Goal: Task Accomplishment & Management: Use online tool/utility

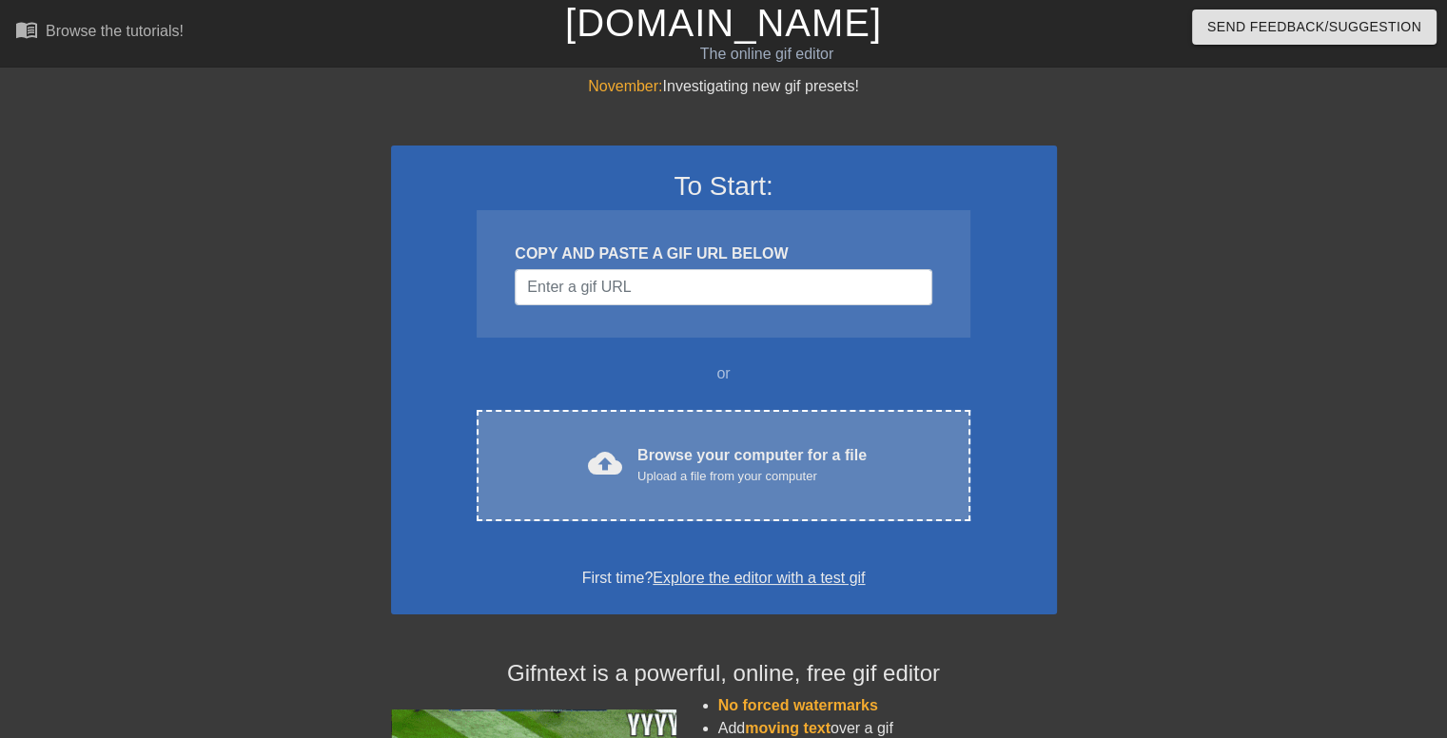
click at [629, 454] on div "cloud_upload Browse your computer for a file Upload a file from your computer" at bounding box center [723, 465] width 413 height 43
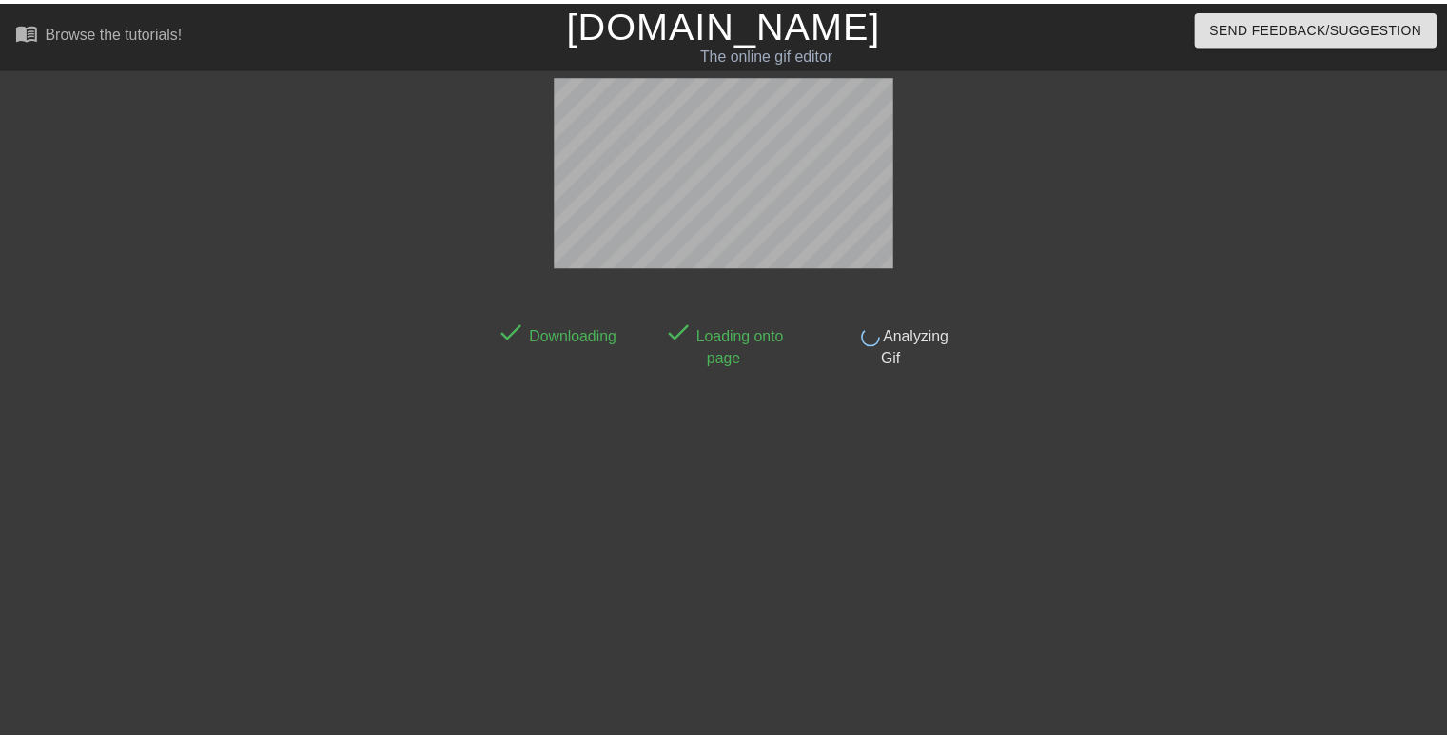
scroll to position [46, 0]
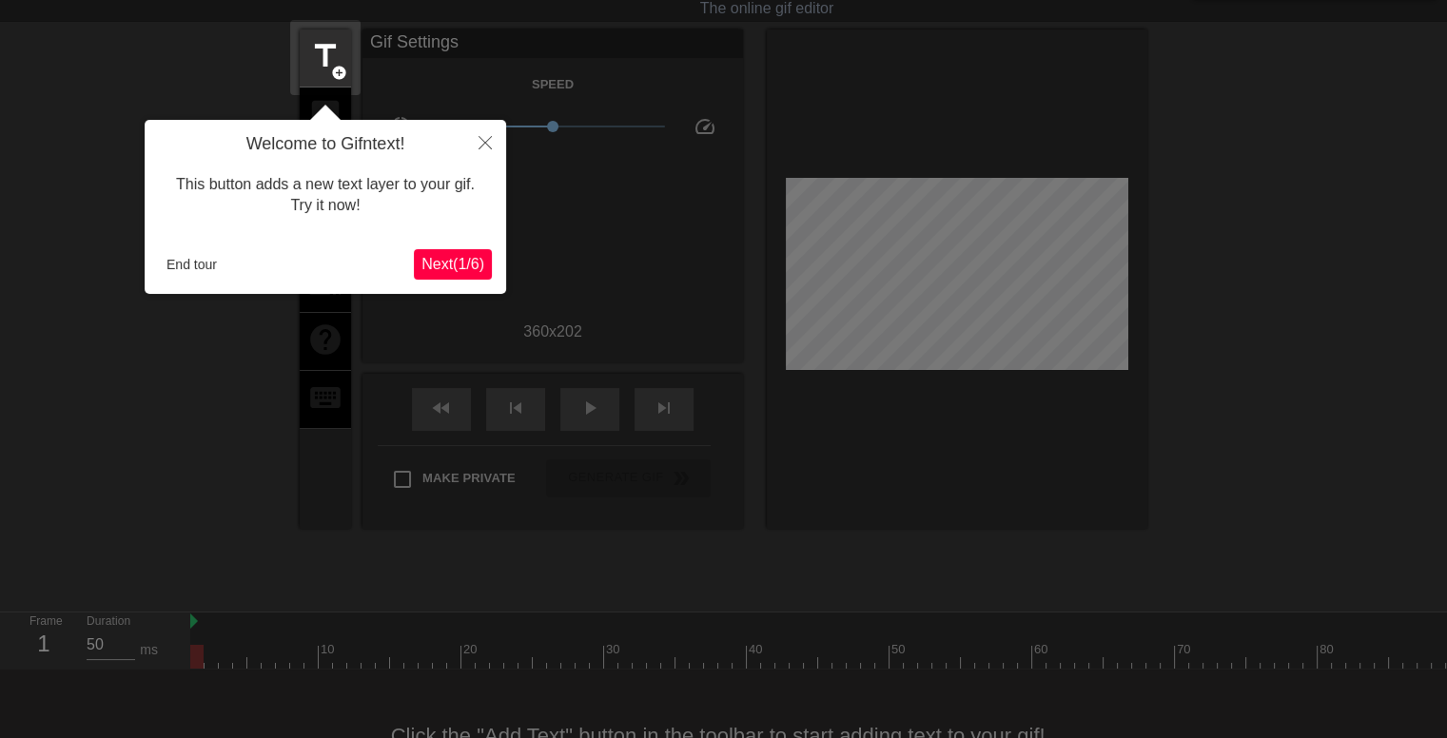
click at [468, 264] on span "Next ( 1 / 6 )" at bounding box center [452, 264] width 63 height 16
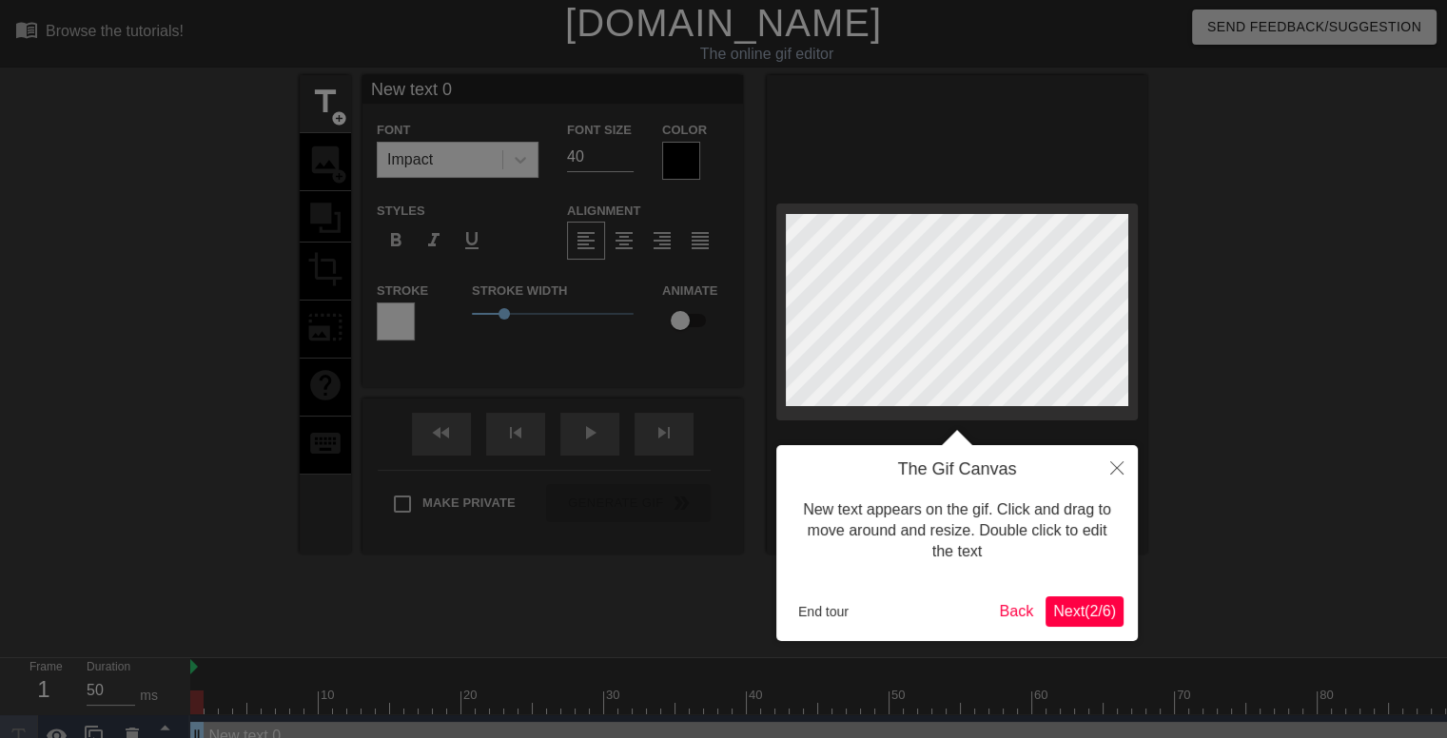
click at [1075, 618] on span "Next ( 2 / 6 )" at bounding box center [1084, 611] width 63 height 16
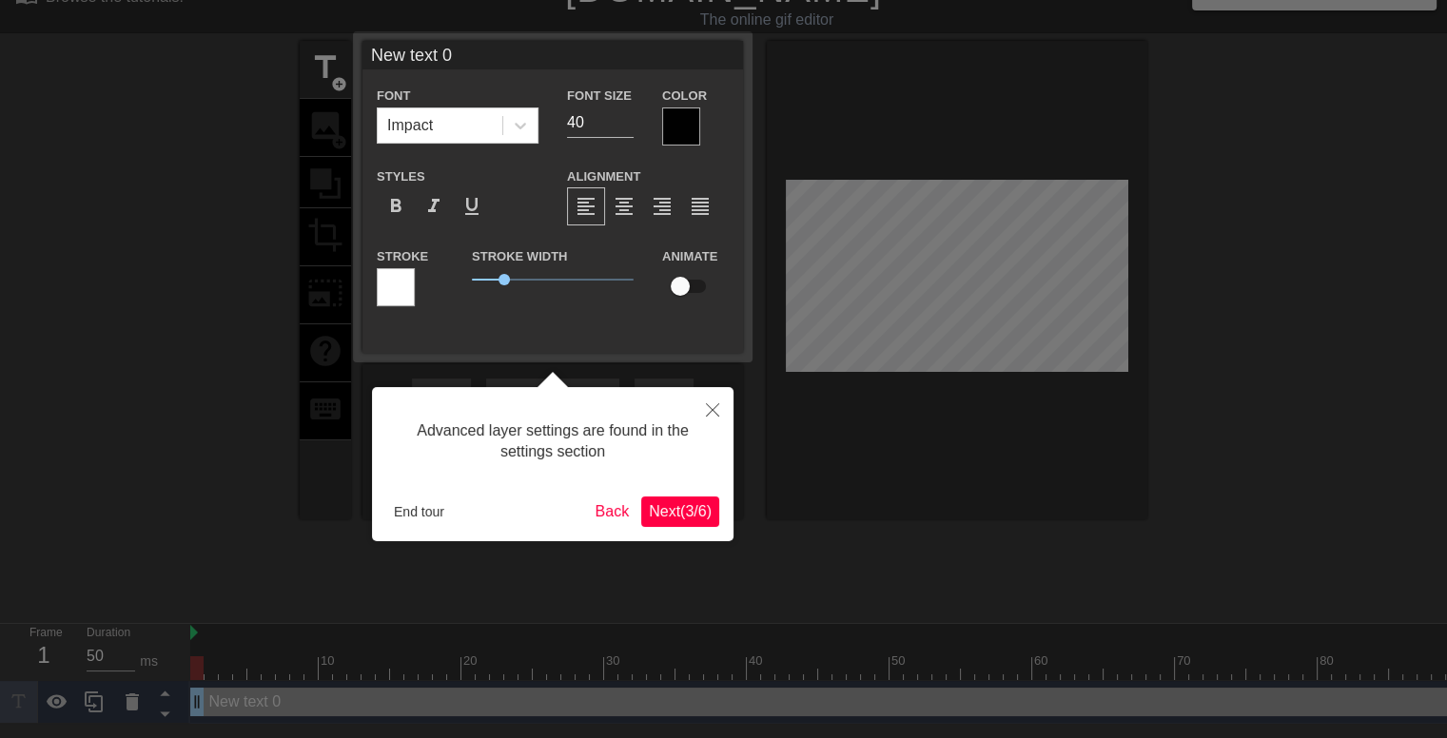
click at [668, 515] on span "Next ( 3 / 6 )" at bounding box center [680, 511] width 63 height 16
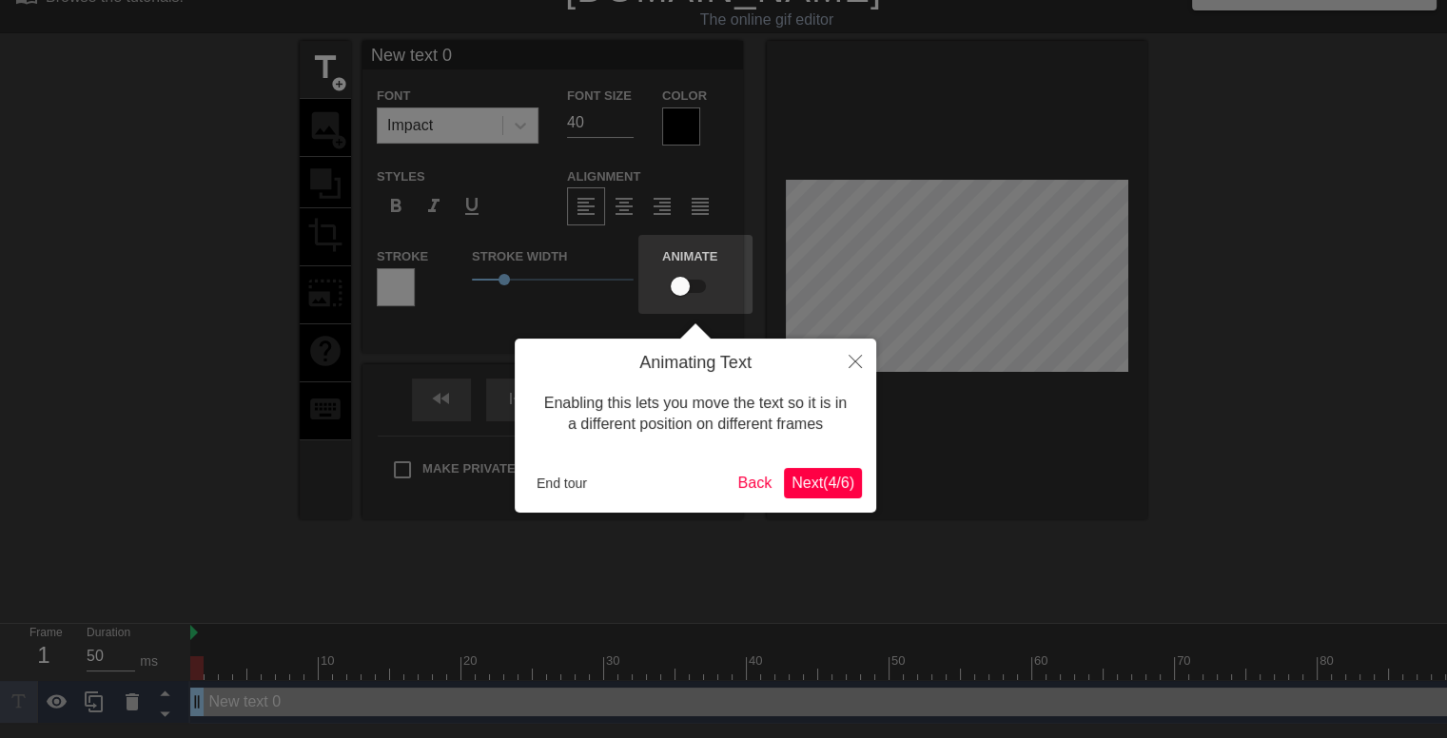
scroll to position [0, 0]
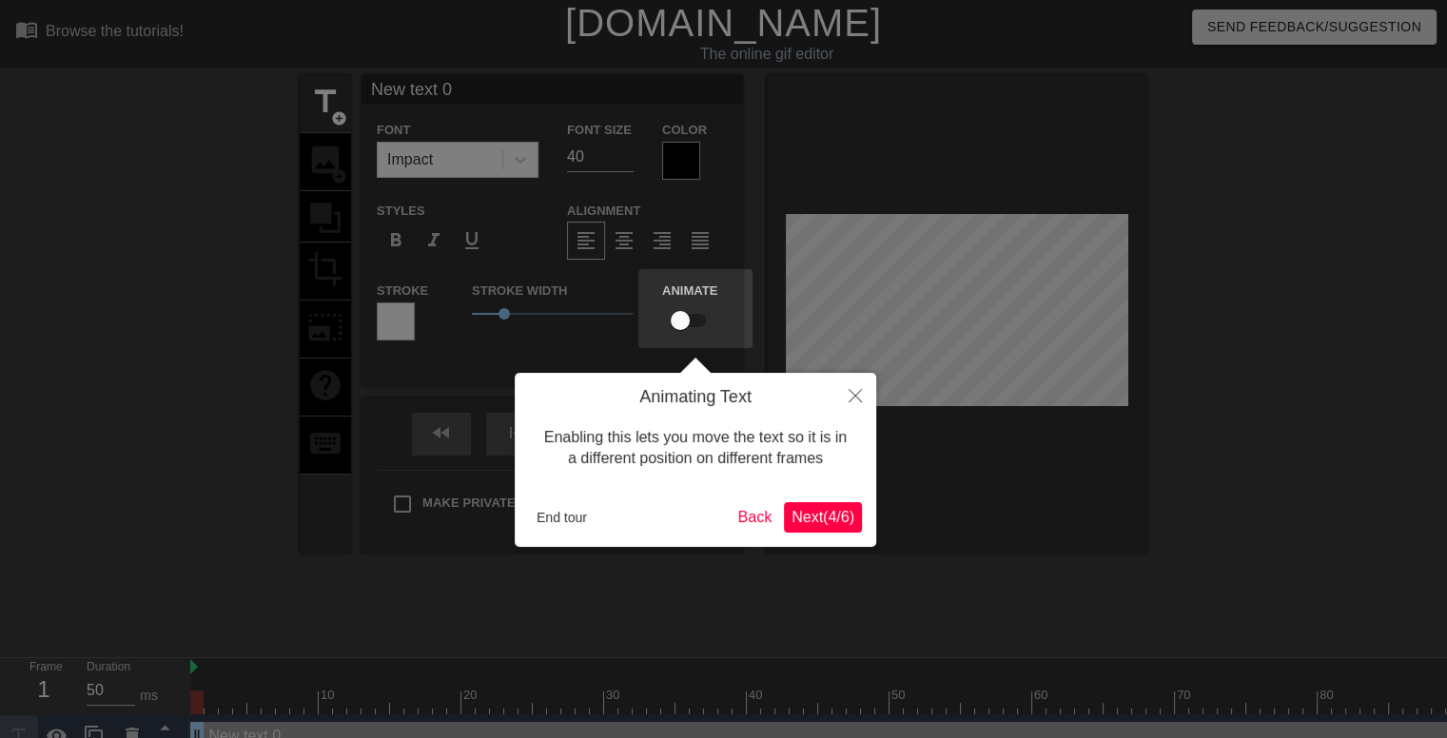
click at [806, 520] on span "Next ( 4 / 6 )" at bounding box center [823, 517] width 63 height 16
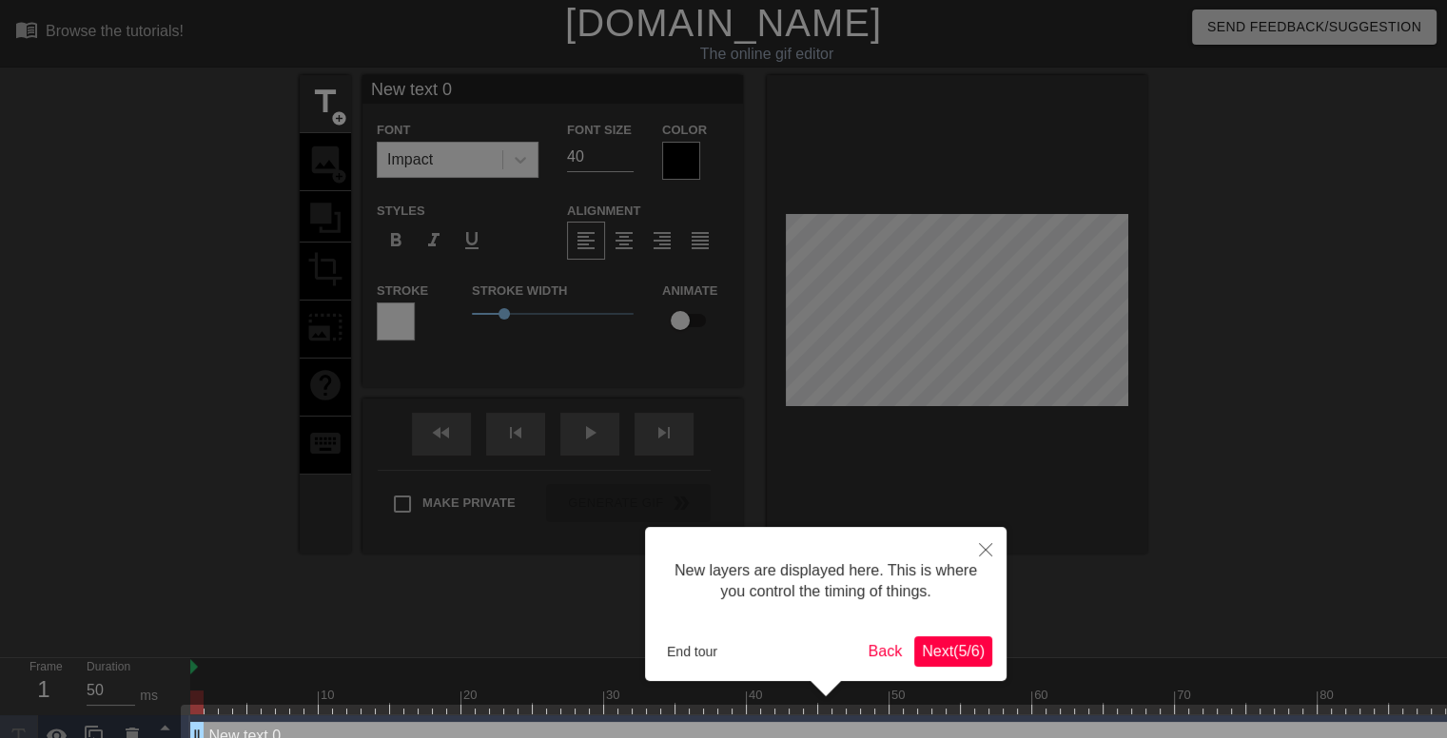
scroll to position [37, 0]
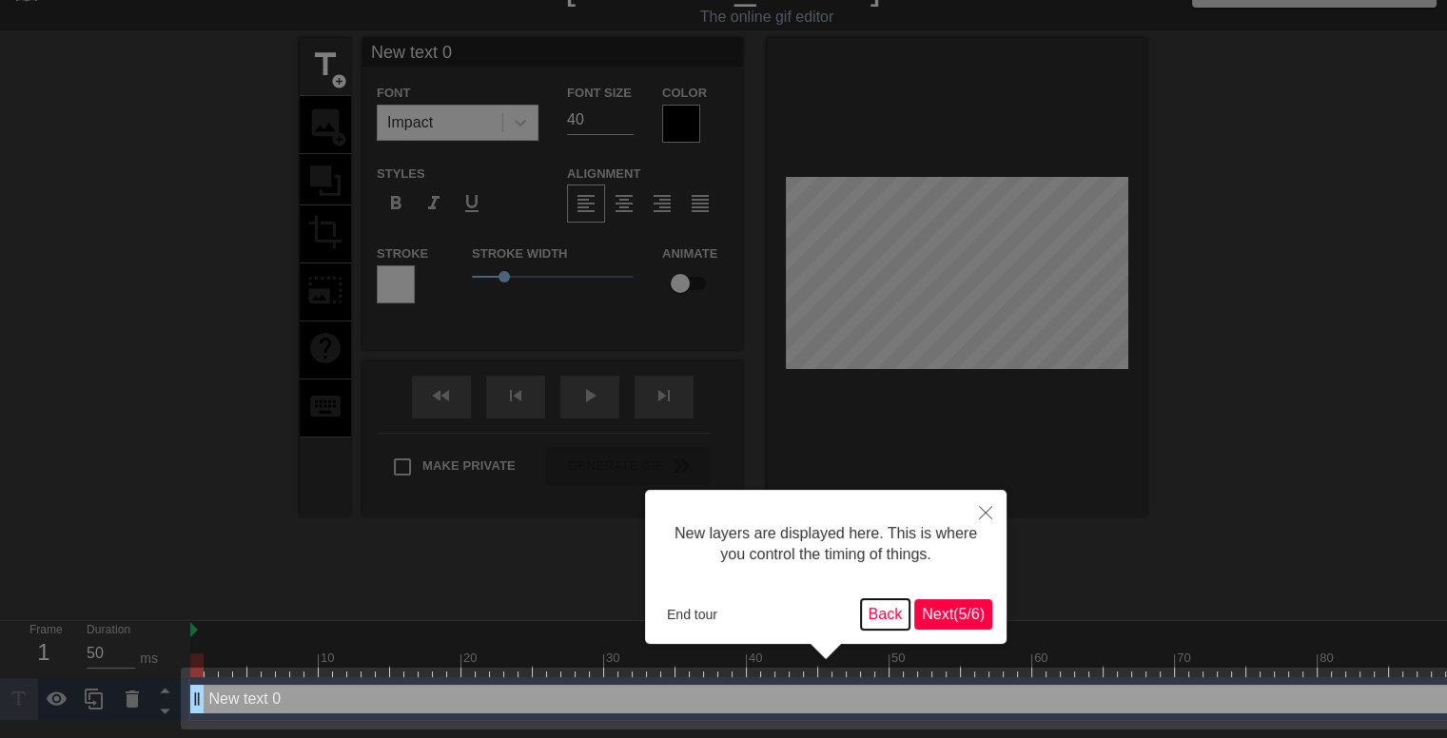
click at [868, 620] on button "Back" at bounding box center [885, 614] width 49 height 30
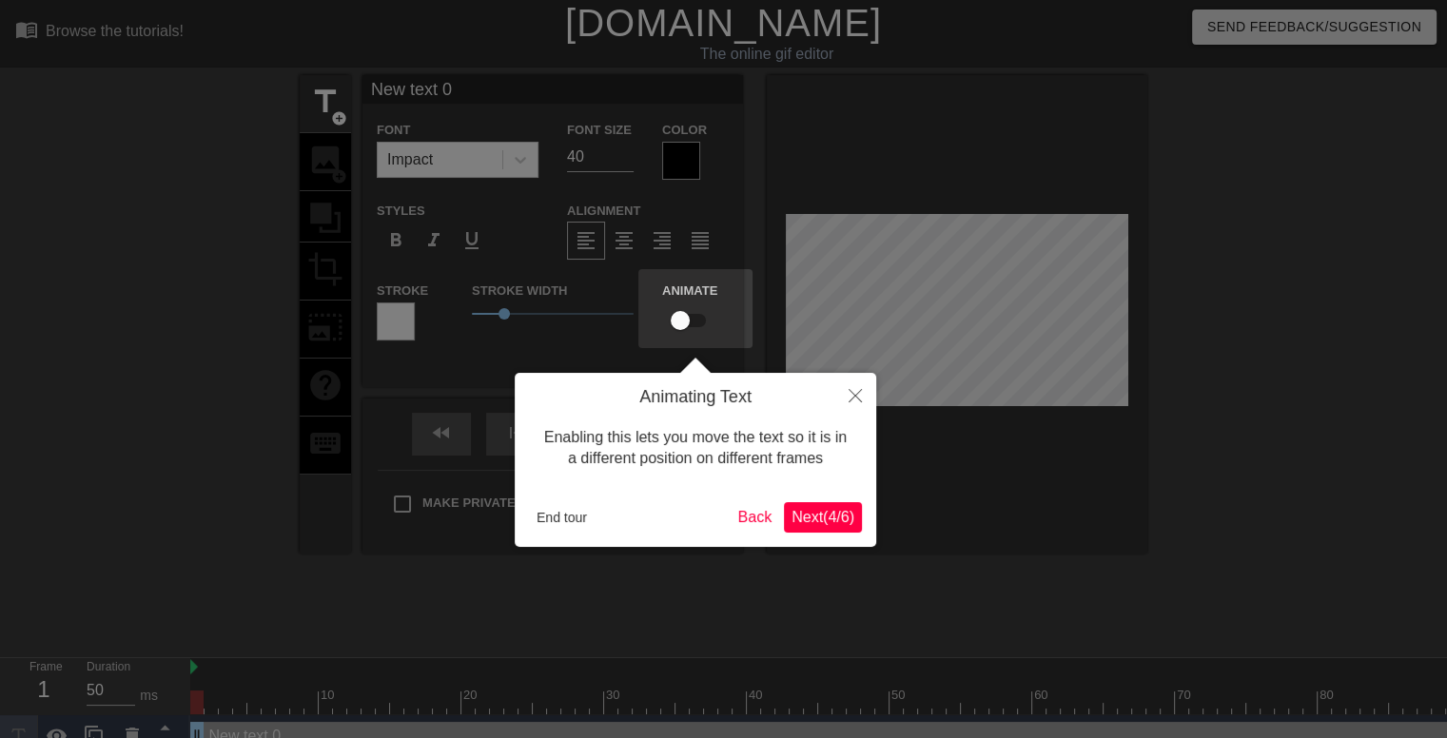
click at [830, 525] on span "Next ( 4 / 6 )" at bounding box center [823, 517] width 63 height 16
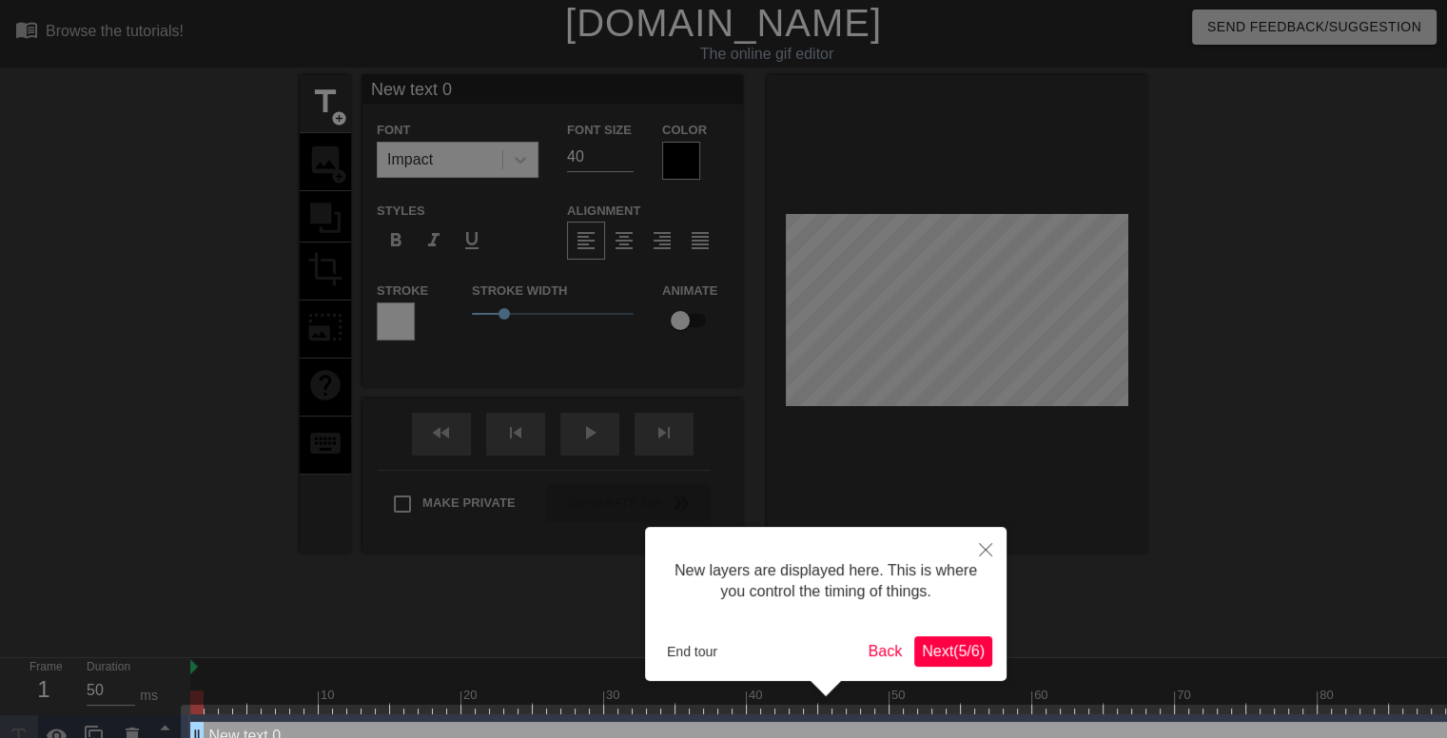
scroll to position [37, 0]
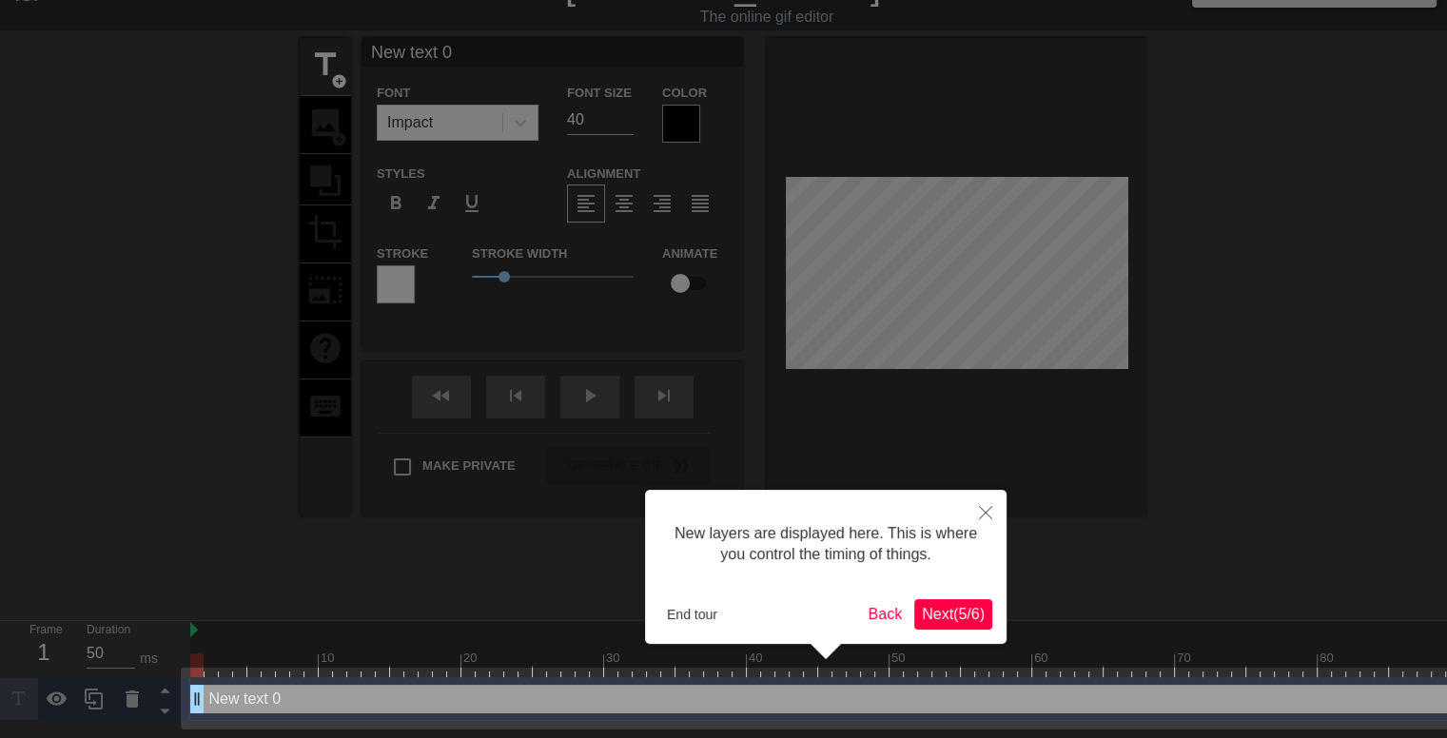
click at [962, 622] on span "Next ( 5 / 6 )" at bounding box center [953, 614] width 63 height 16
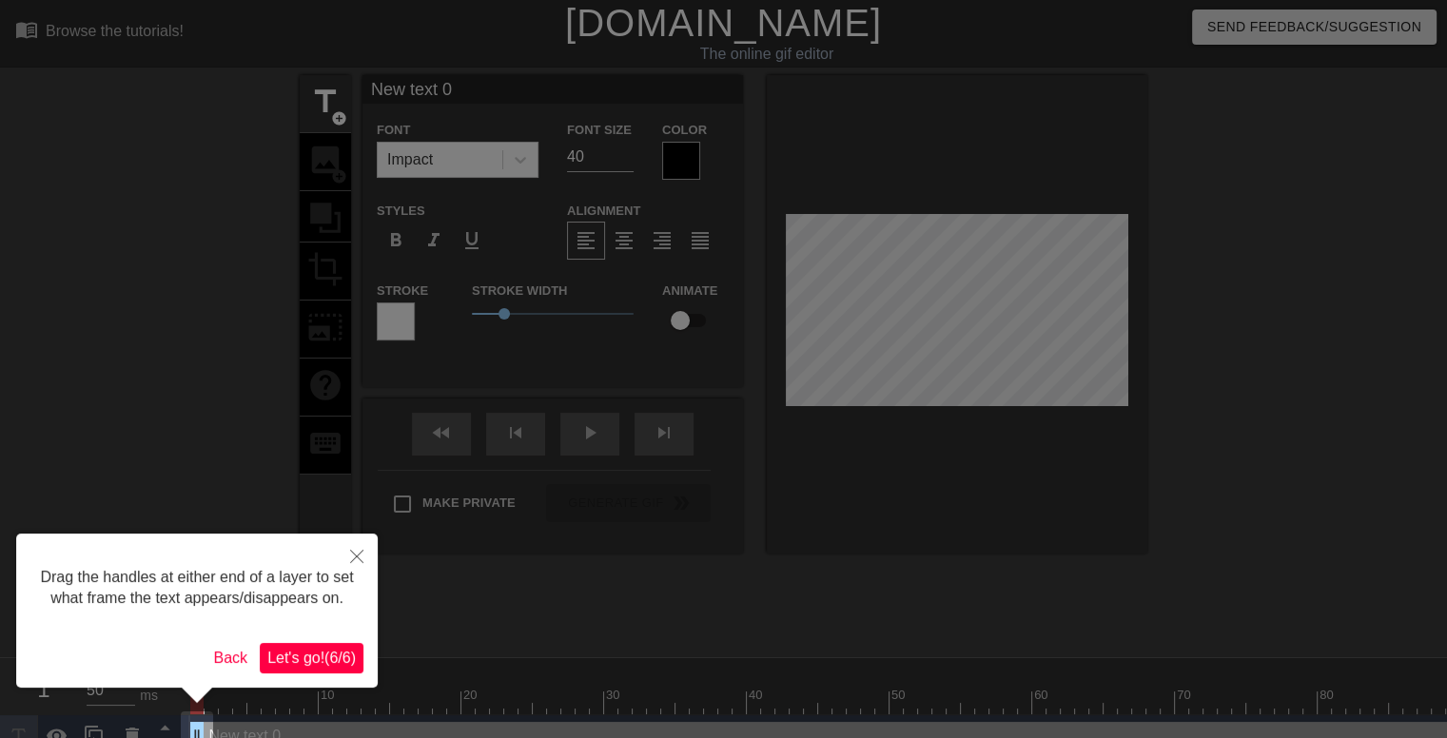
click at [299, 657] on span "Let's go! ( 6 / 6 )" at bounding box center [311, 658] width 88 height 16
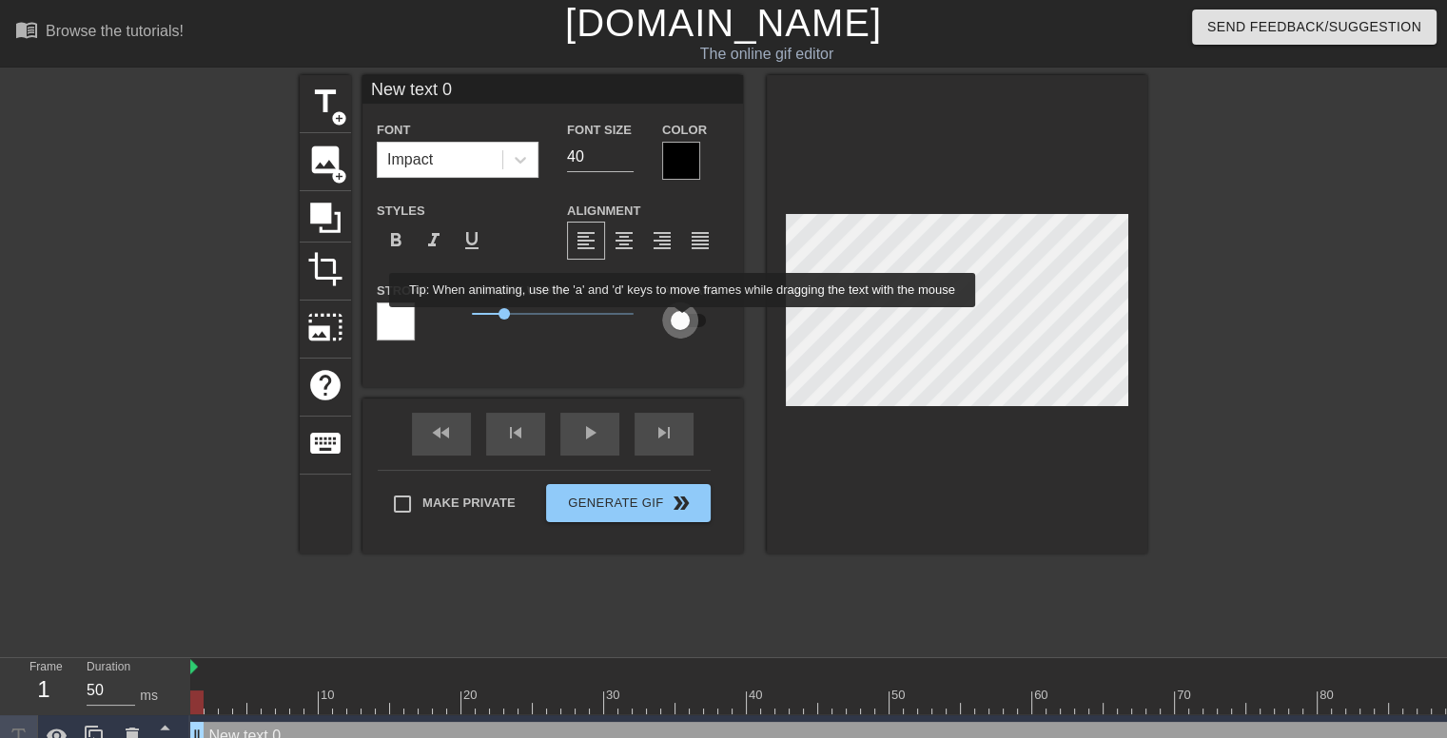
click at [683, 321] on input "checkbox" at bounding box center [680, 321] width 108 height 36
checkbox input "true"
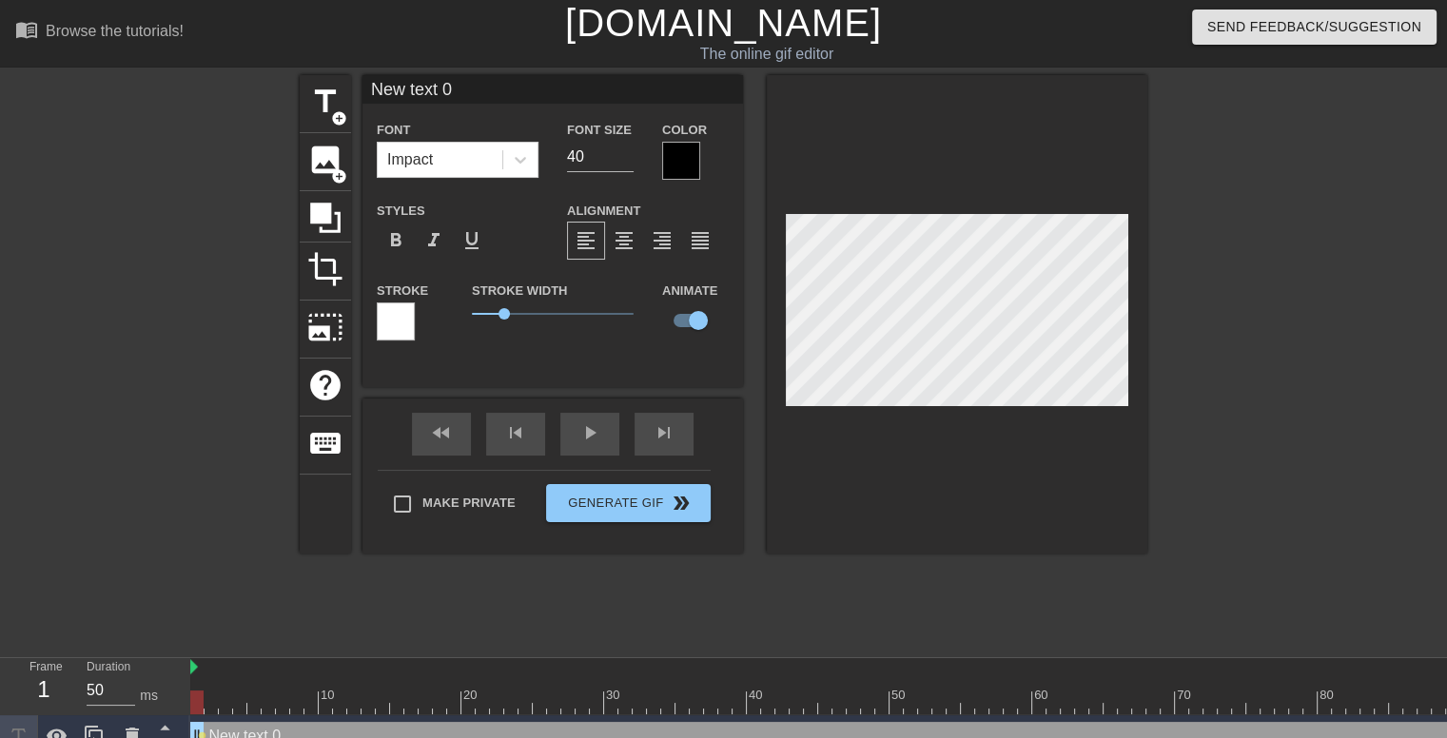
scroll to position [2, 4]
type input "M"
type textarea "M"
type input "Mr"
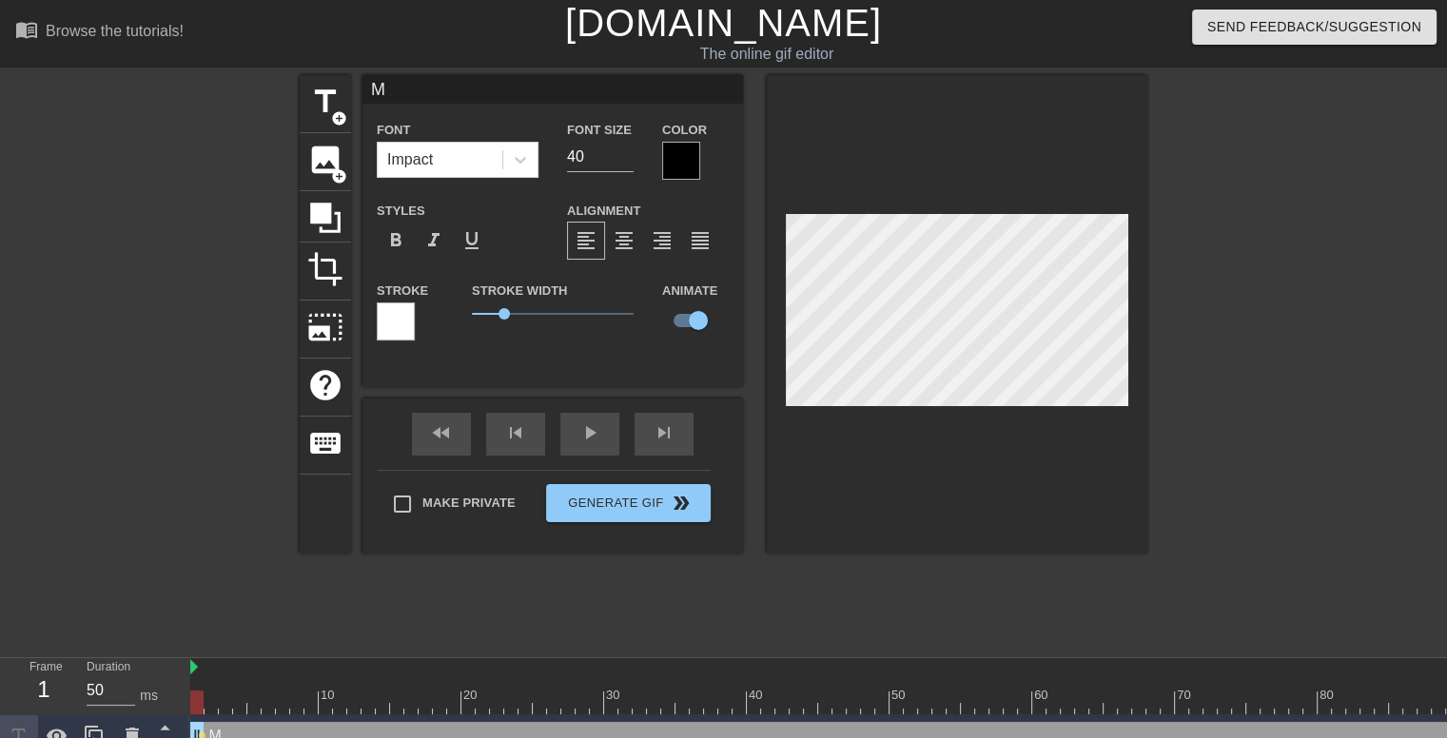
type textarea "Mr"
type input "Mr."
type textarea "Mr."
type input "Mr."
type textarea "Mr."
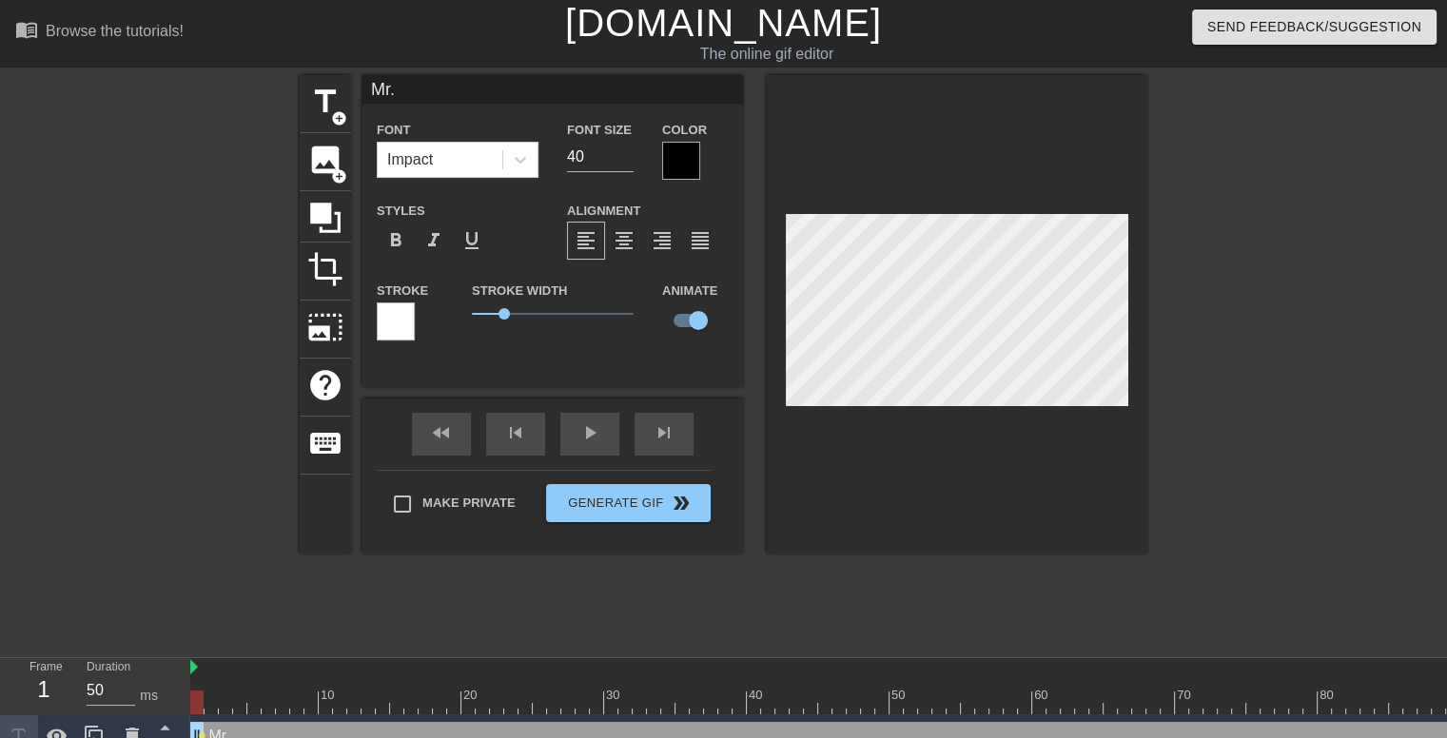
type input "Mr. S"
type textarea "Mr. S"
type input "Mr. St"
type textarea "Mr. St"
type input "Mr. Sta"
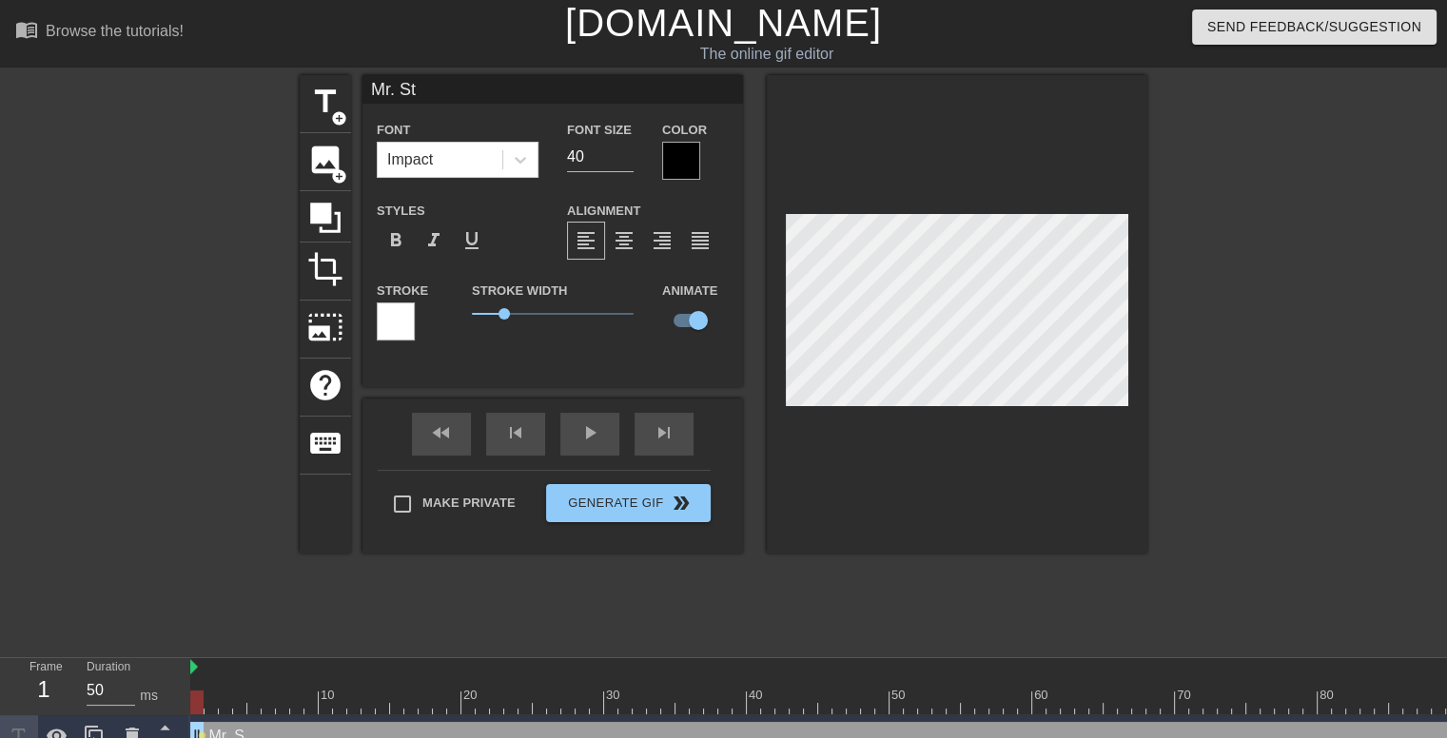
type textarea "Mr. Sta"
type input "[PERSON_NAME]"
type textarea "[PERSON_NAME]"
type input "Mr. Stall"
type textarea "Mr. Stall"
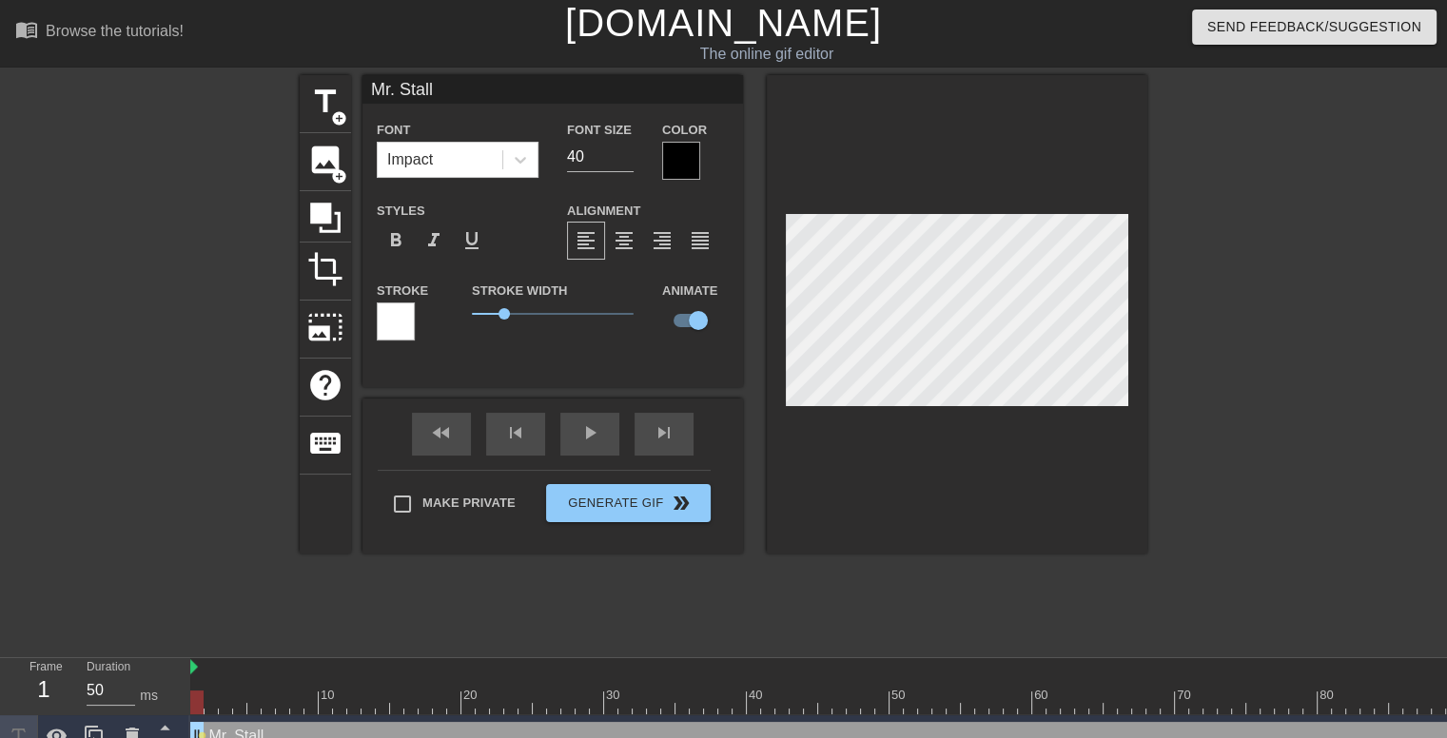
type input "Mr. Stalli"
type textarea "Mr. Stalli"
type input "[PERSON_NAME]"
type textarea "[PERSON_NAME]"
type input "[PERSON_NAME]"
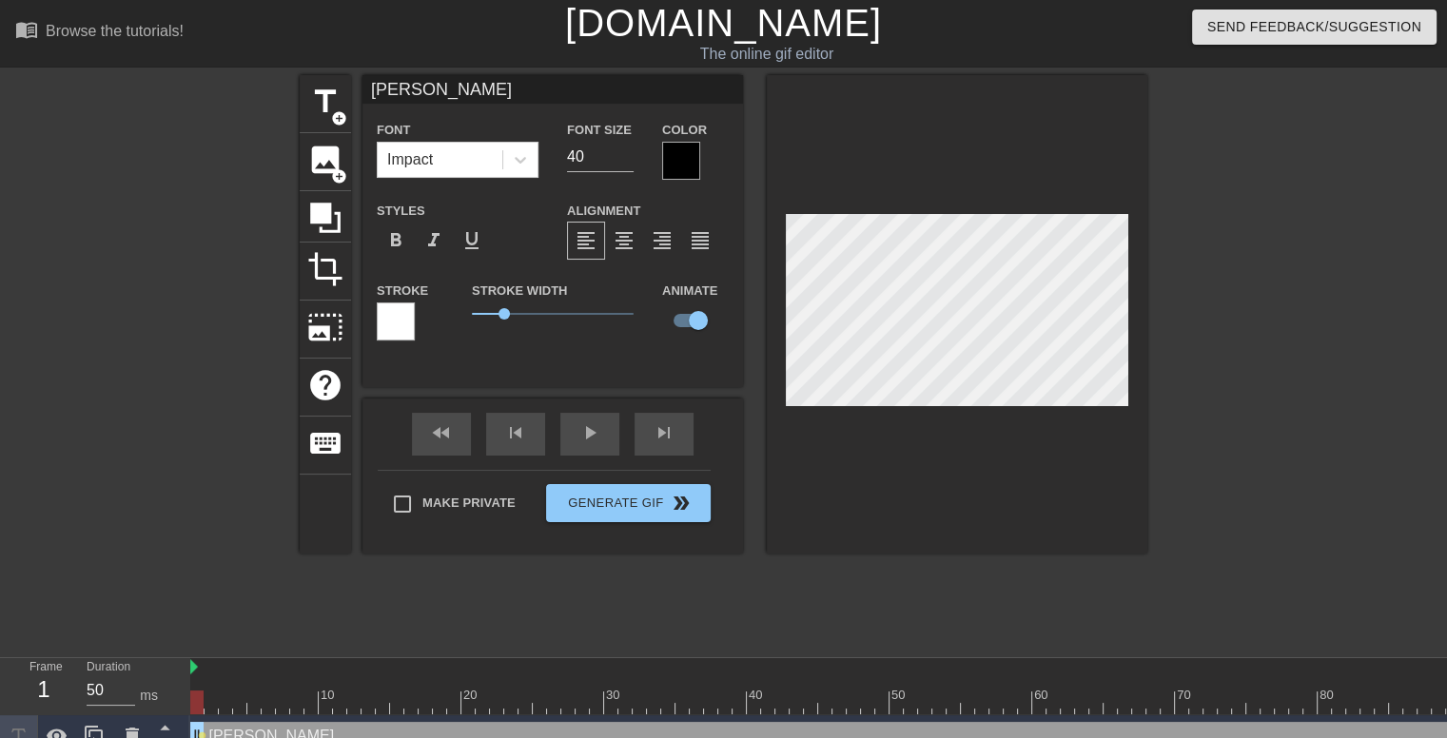
type textarea "[PERSON_NAME]"
type input "[PERSON_NAME]"
type textarea "[PERSON_NAME]"
type input "[PERSON_NAME]'"
type textarea "[PERSON_NAME]'"
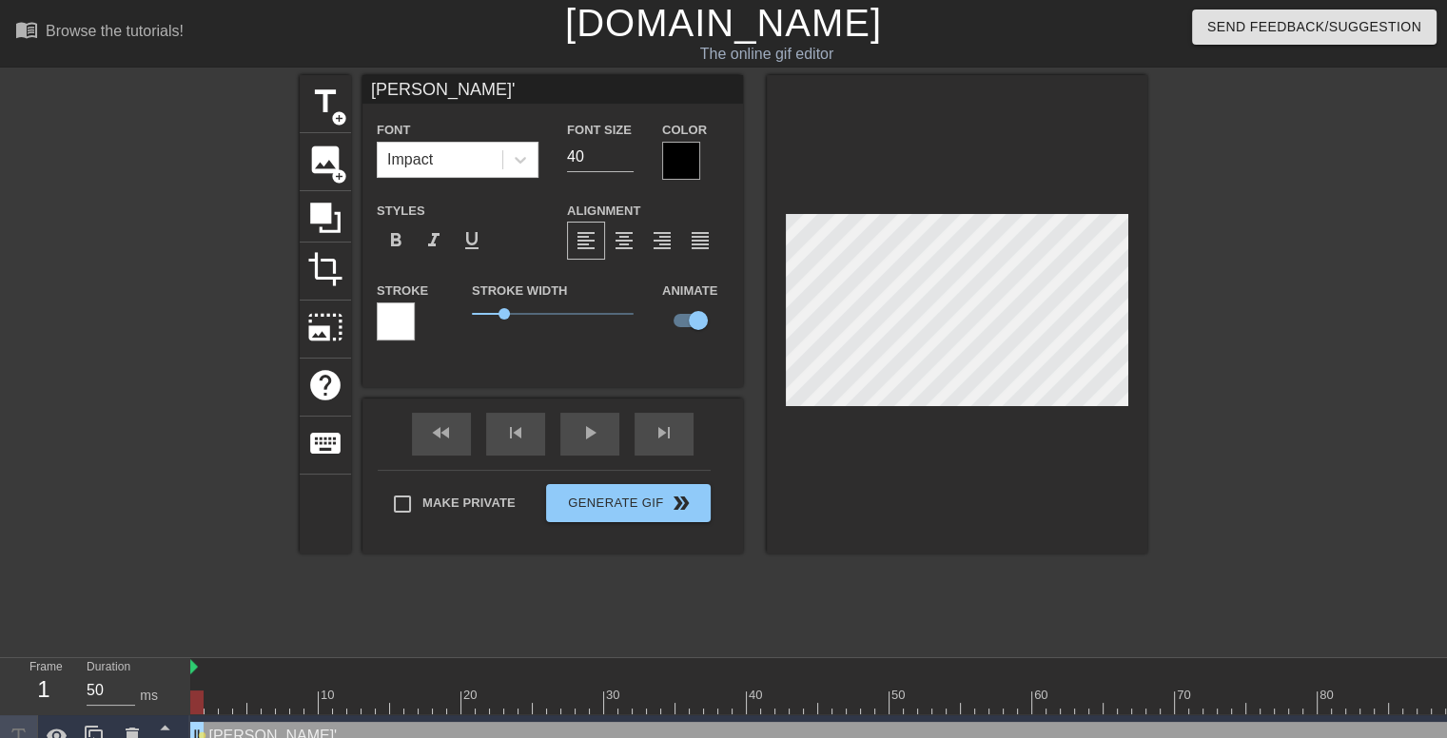
type input "[PERSON_NAME]'"
type textarea "[PERSON_NAME]'"
type input "[PERSON_NAME]' S"
type textarea "[PERSON_NAME]' S"
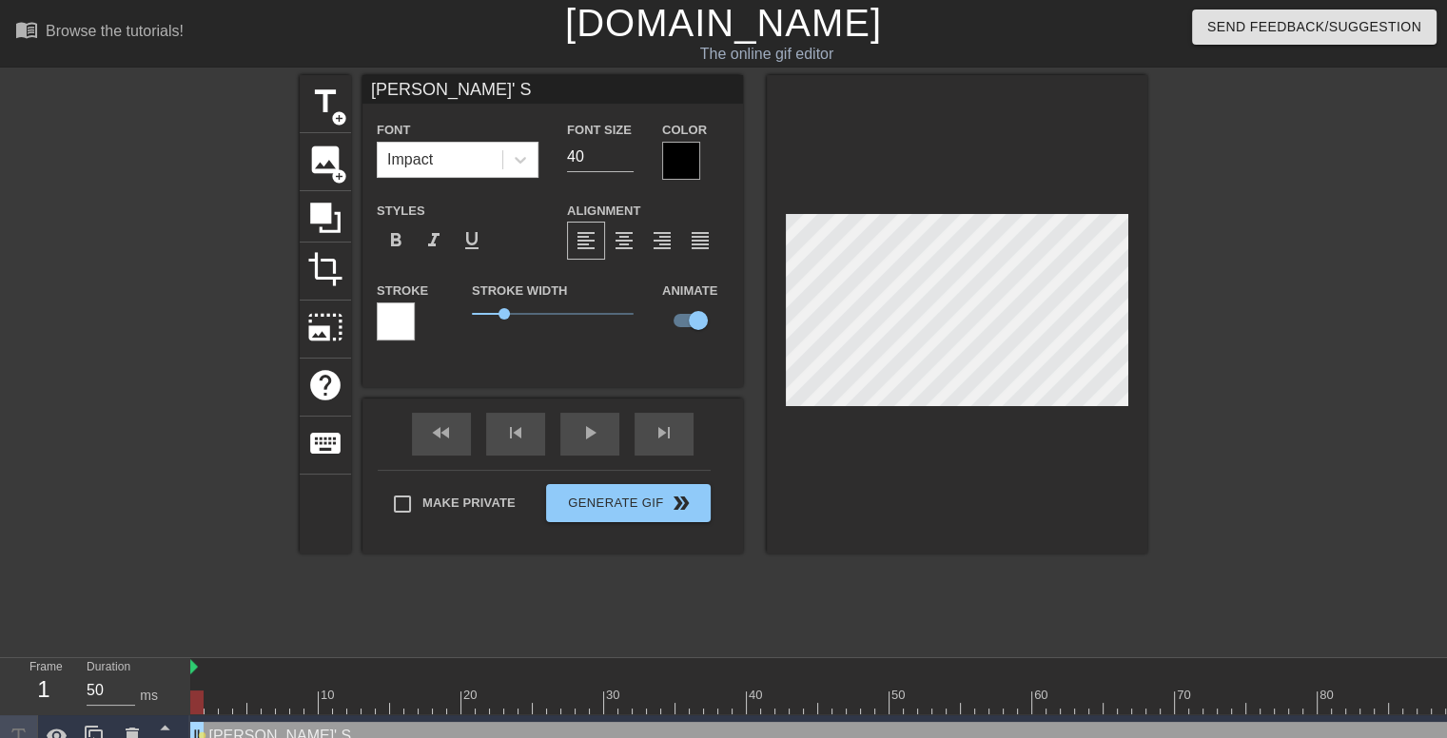
type input "[PERSON_NAME]' St"
type textarea "[PERSON_NAME]' St"
type input "[PERSON_NAME]' Stu"
type textarea "[PERSON_NAME]' Stu"
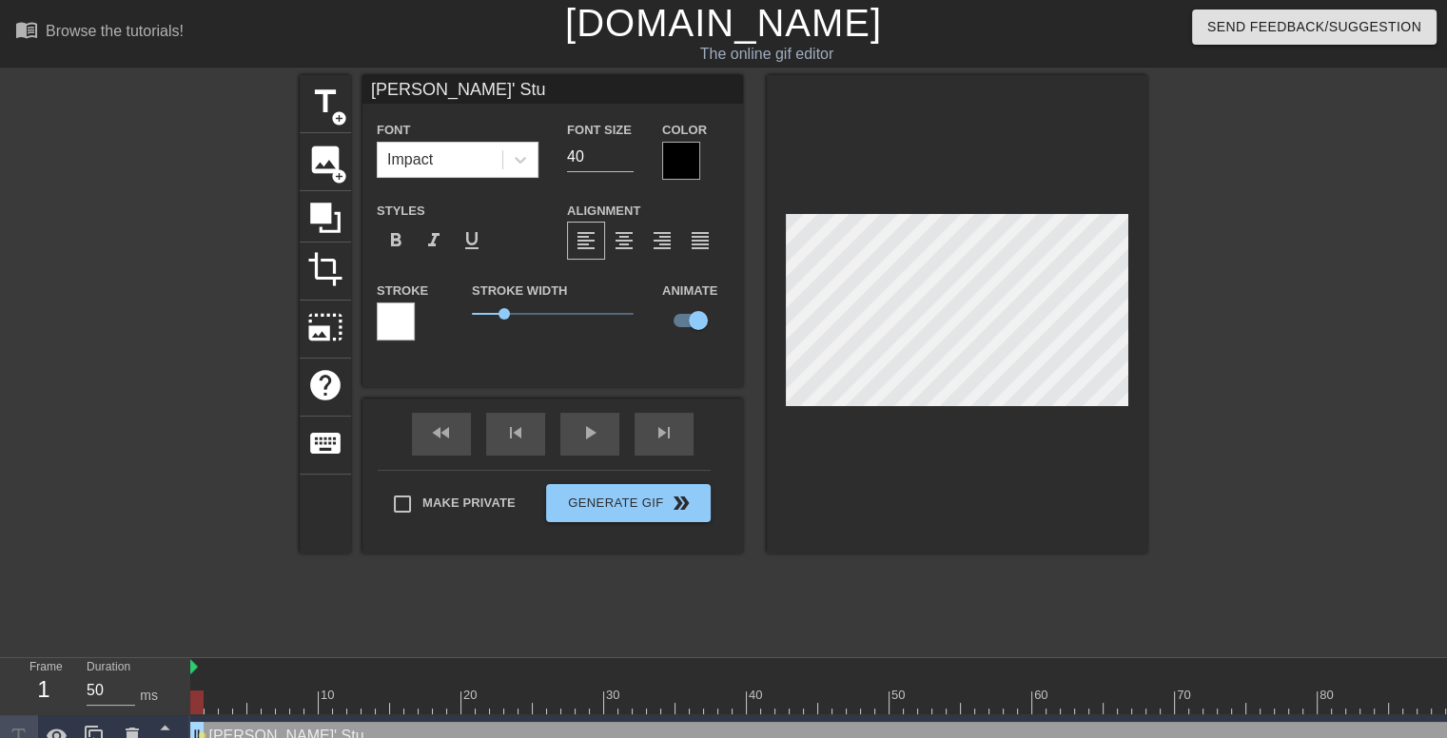
type input "[PERSON_NAME]' St"
type textarea "[PERSON_NAME]' St"
type input "[PERSON_NAME]' S"
type textarea "[PERSON_NAME]' S"
type input "[PERSON_NAME]'"
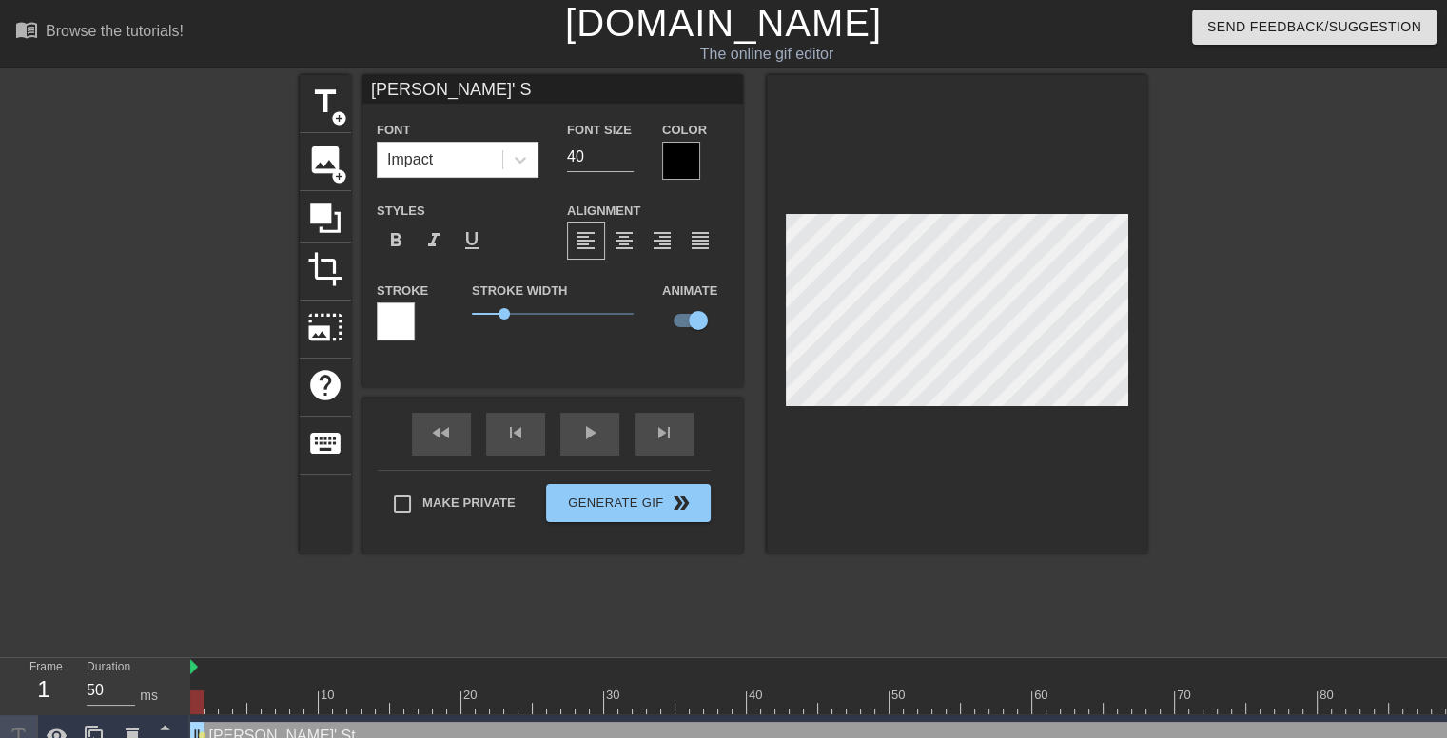
type textarea "[PERSON_NAME]'"
type input "[PERSON_NAME]' s"
type textarea "[PERSON_NAME]' s"
type input "[PERSON_NAME]' st"
type textarea "[PERSON_NAME]' st"
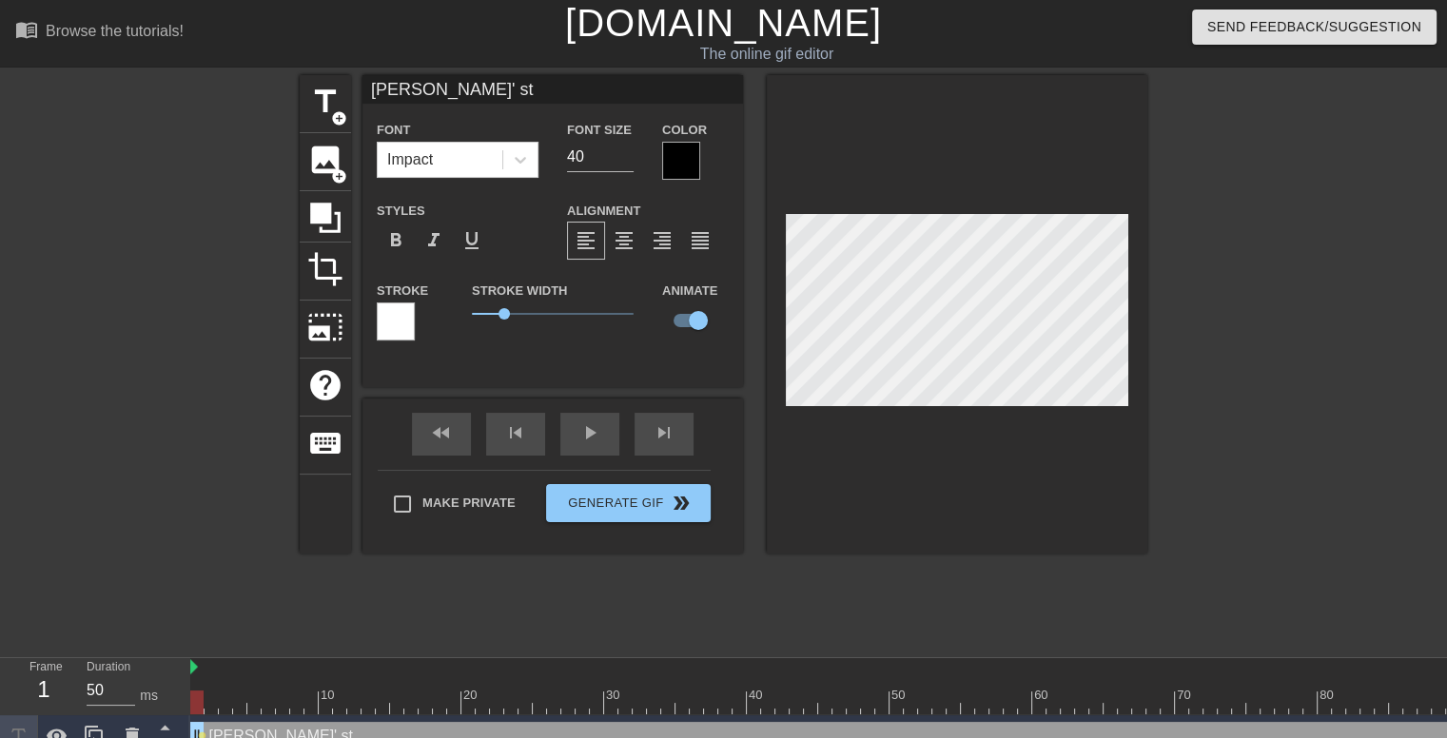
type input "[PERSON_NAME]' stu"
type textarea "[PERSON_NAME]' stu"
type input "[PERSON_NAME]' stud"
type textarea "[PERSON_NAME]' stud"
type input "[PERSON_NAME]' [PERSON_NAME]"
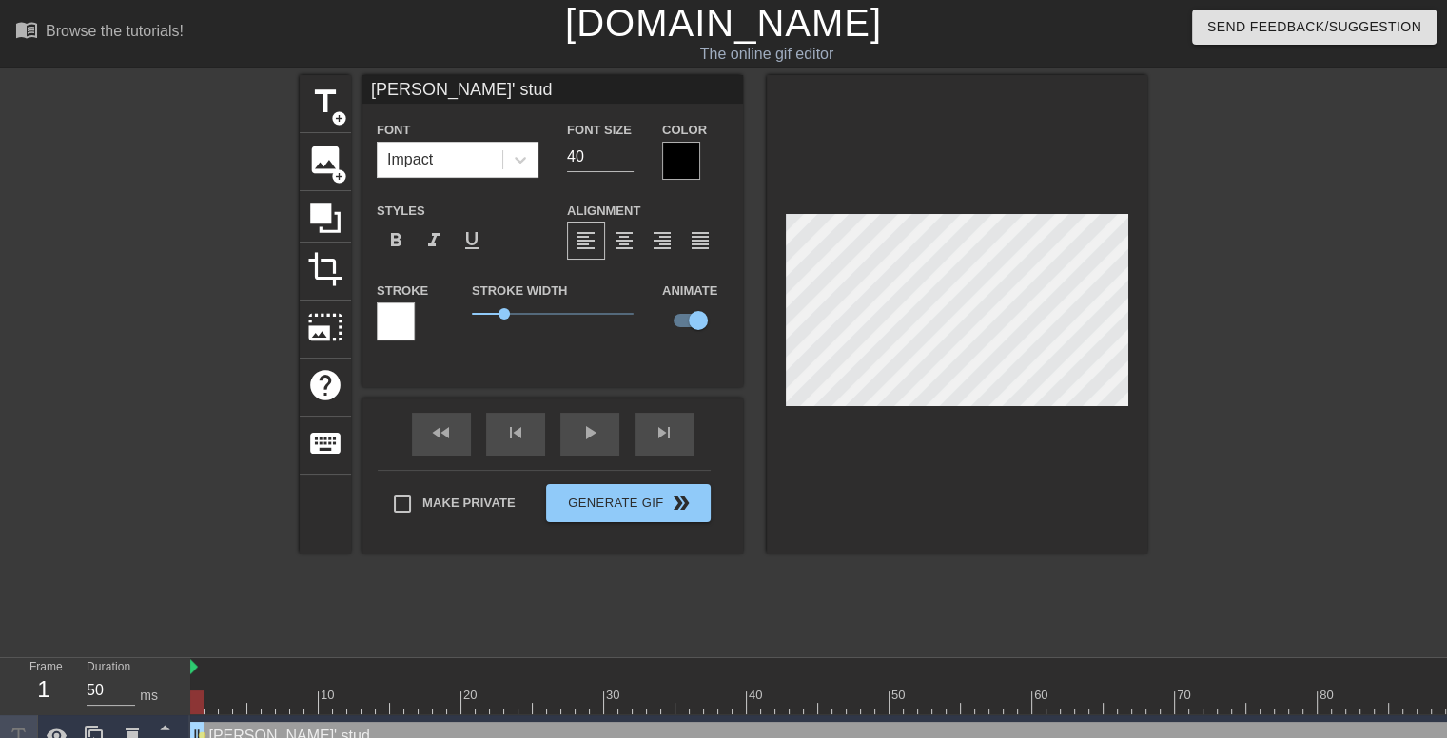
type textarea "[PERSON_NAME]' [PERSON_NAME]"
type input "[PERSON_NAME]' studen"
type textarea "[PERSON_NAME]' studen"
type input "[PERSON_NAME]' student"
type textarea "[PERSON_NAME]' student"
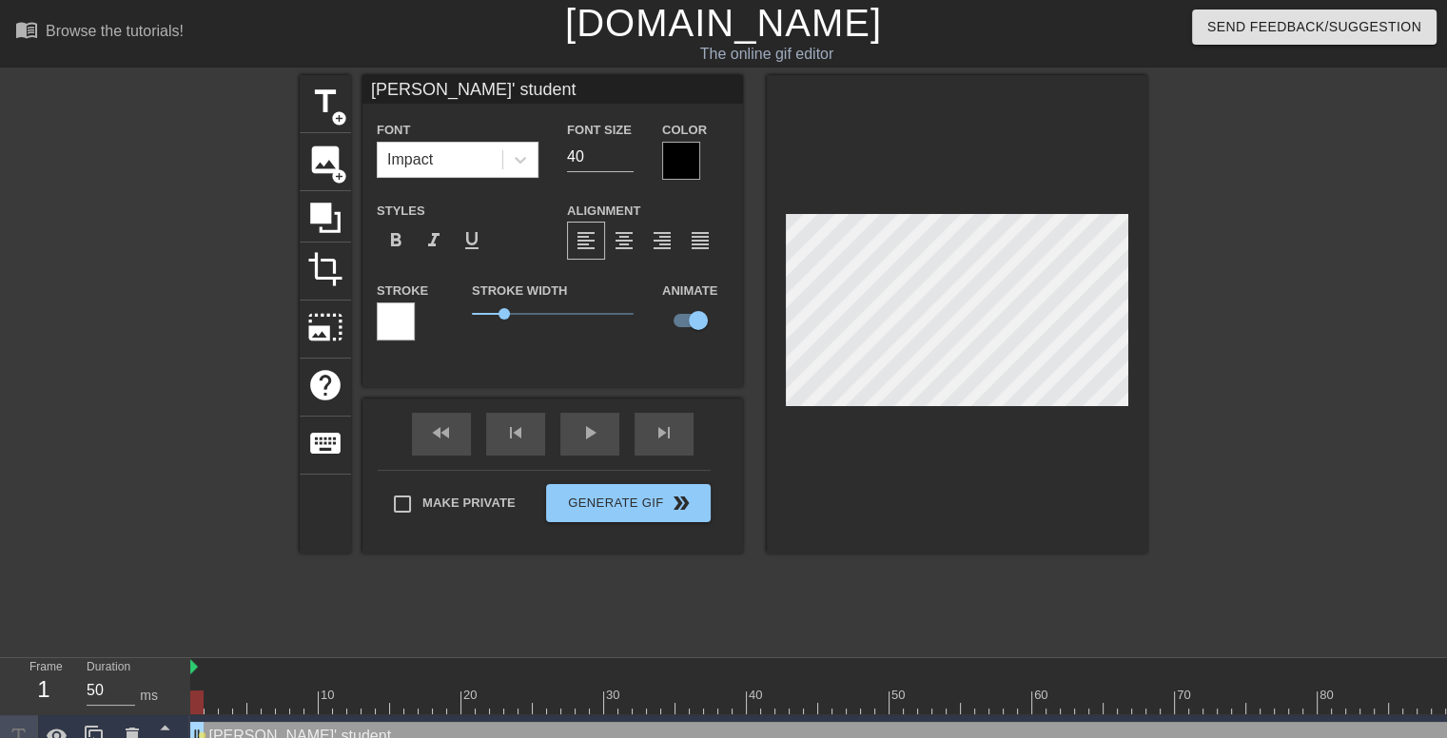
type input "[PERSON_NAME]' students"
type textarea "[PERSON_NAME]' students"
type input "[PERSON_NAME]' students"
type textarea "[PERSON_NAME]' students"
type input "[PERSON_NAME]' students p"
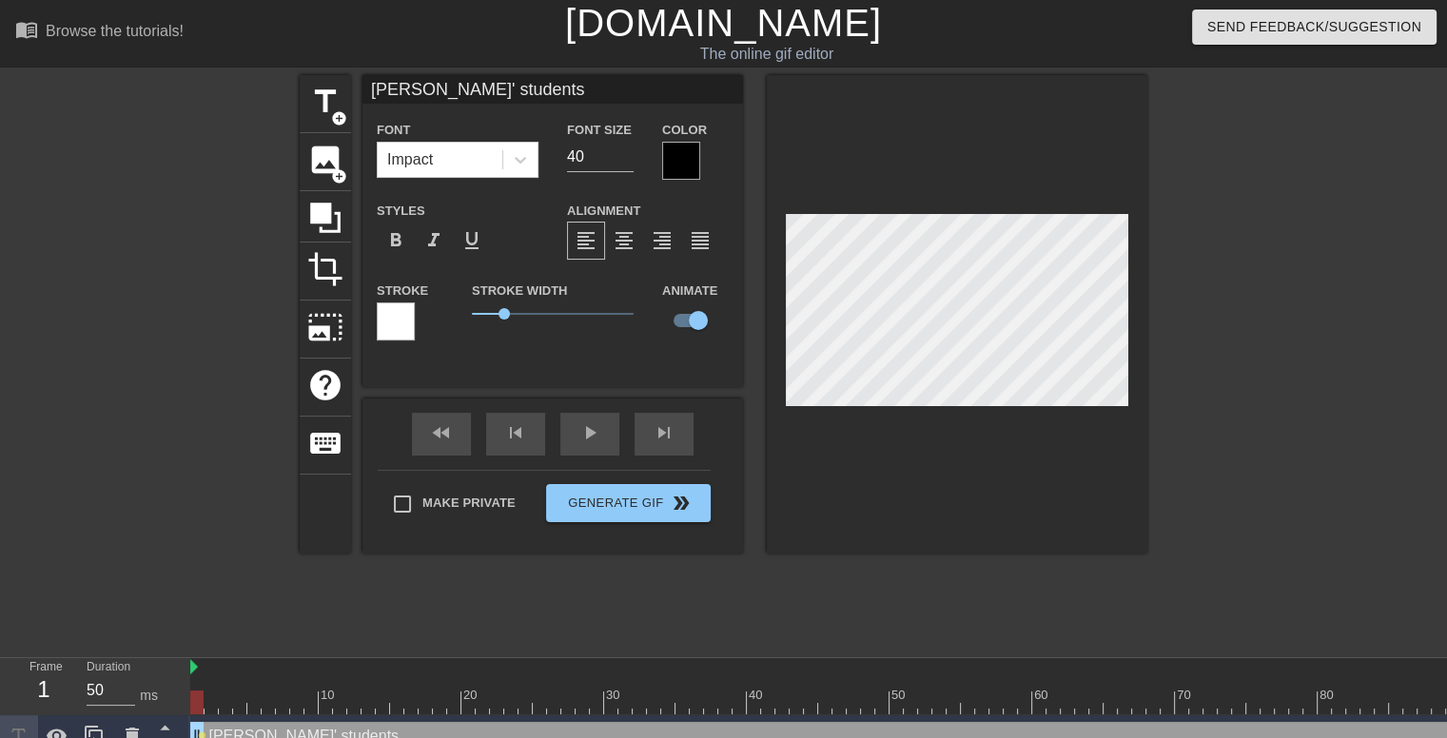
type textarea "[PERSON_NAME]' students p"
type input "[PERSON_NAME]' students pe"
type textarea "[PERSON_NAME]' students pe"
type input "[PERSON_NAME]' students pea"
type textarea "[PERSON_NAME]' students pea"
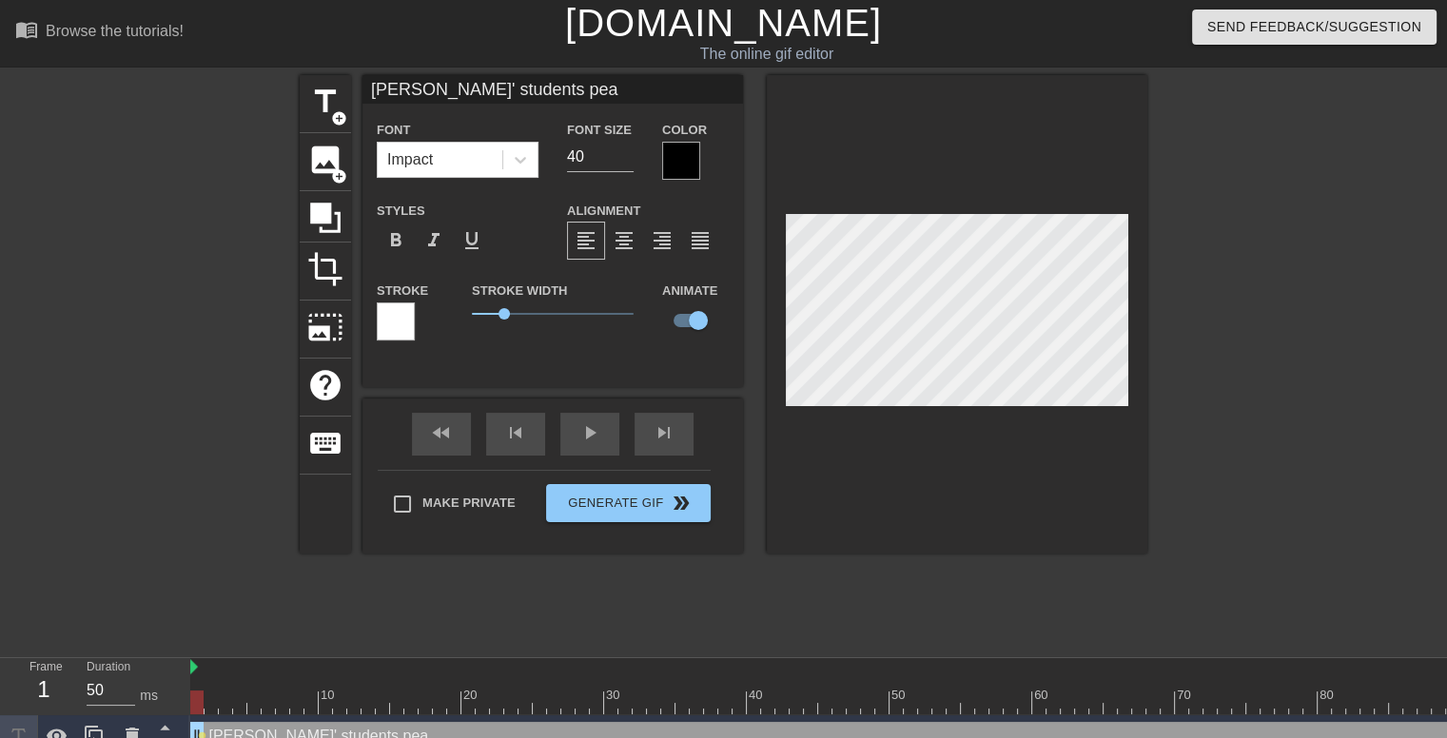
type input "[PERSON_NAME]' students peac"
type textarea "[PERSON_NAME]' students peac"
type input "[PERSON_NAME]' students peacf"
type textarea "[PERSON_NAME]' students peacf"
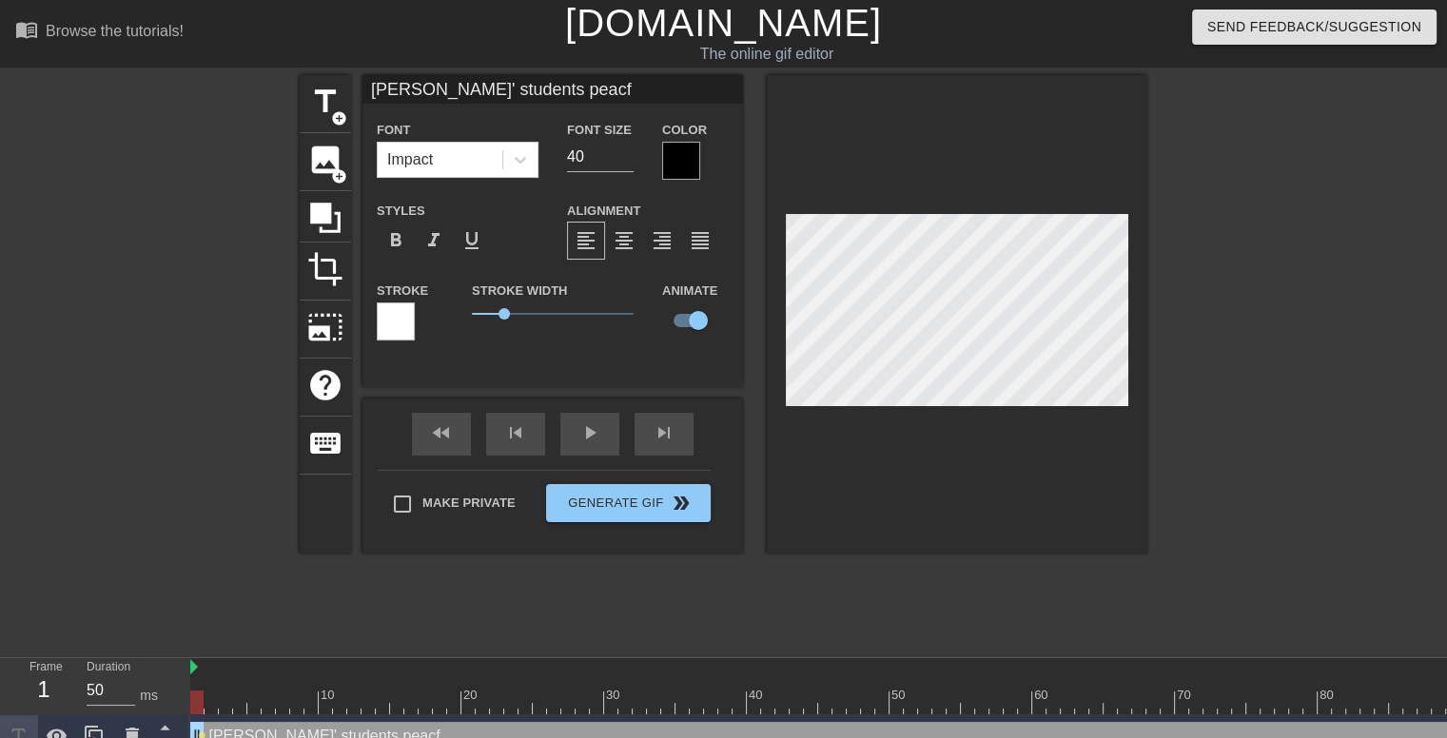
type input "[PERSON_NAME]' students peacfe"
type textarea "[PERSON_NAME]' students peacfe"
type input "[PERSON_NAME]' students peacf"
type textarea "[PERSON_NAME]' students peacf"
type input "[PERSON_NAME]' students peac"
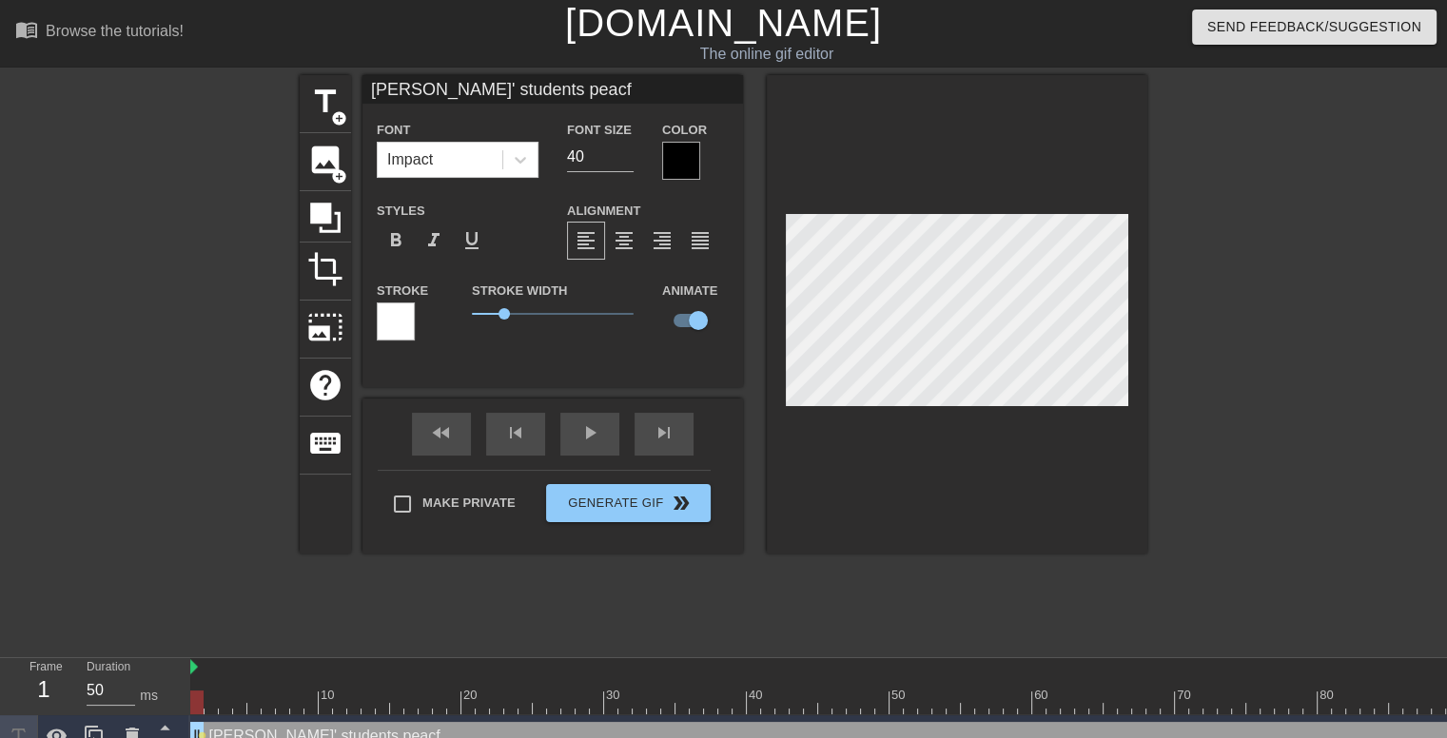
type textarea "[PERSON_NAME]' students peac"
type input "[PERSON_NAME]' students pea"
type textarea "[PERSON_NAME]' students pea"
type input "[PERSON_NAME]' students pe"
type textarea "[PERSON_NAME]' students pe"
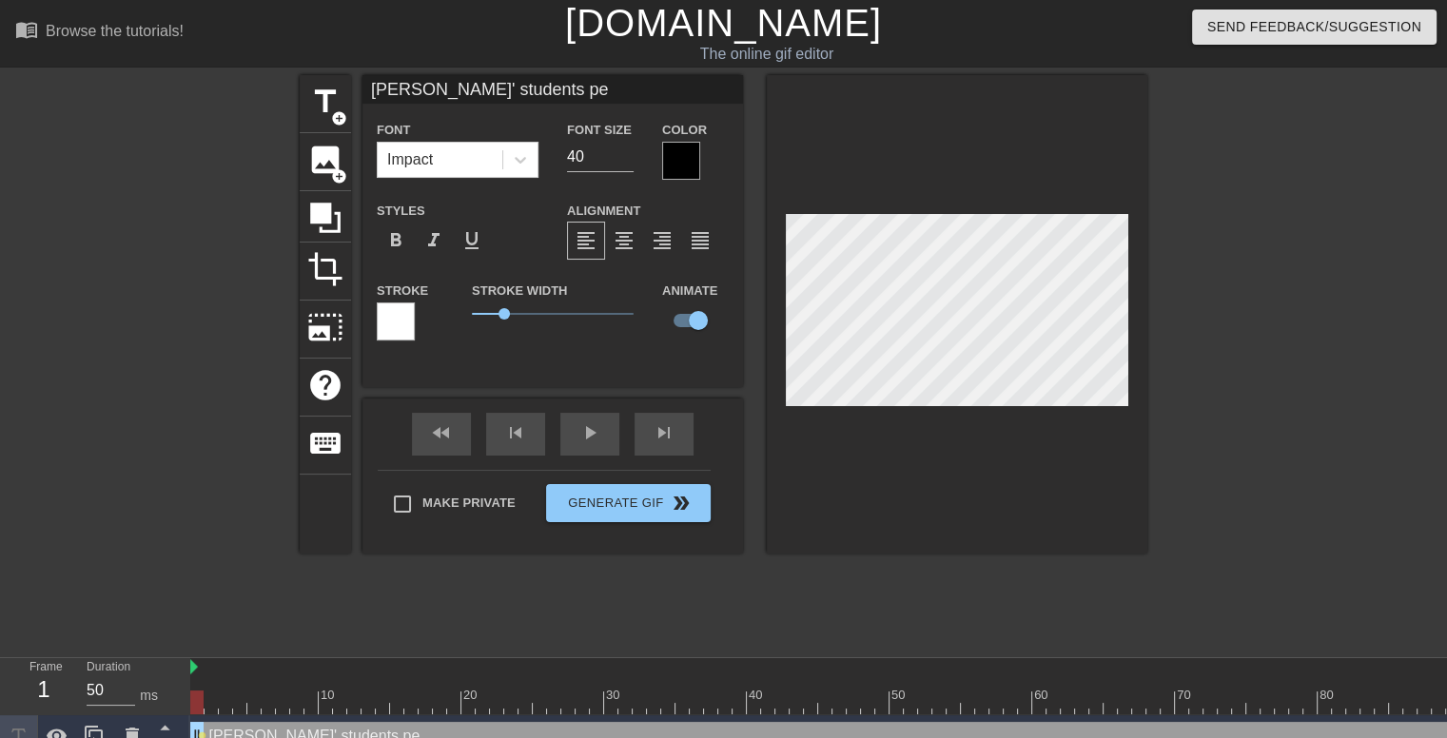
type input "[PERSON_NAME]' students p"
type textarea "[PERSON_NAME]' students p"
type input "[PERSON_NAME]' students"
type textarea "[PERSON_NAME]' students"
type input "[PERSON_NAME]' students"
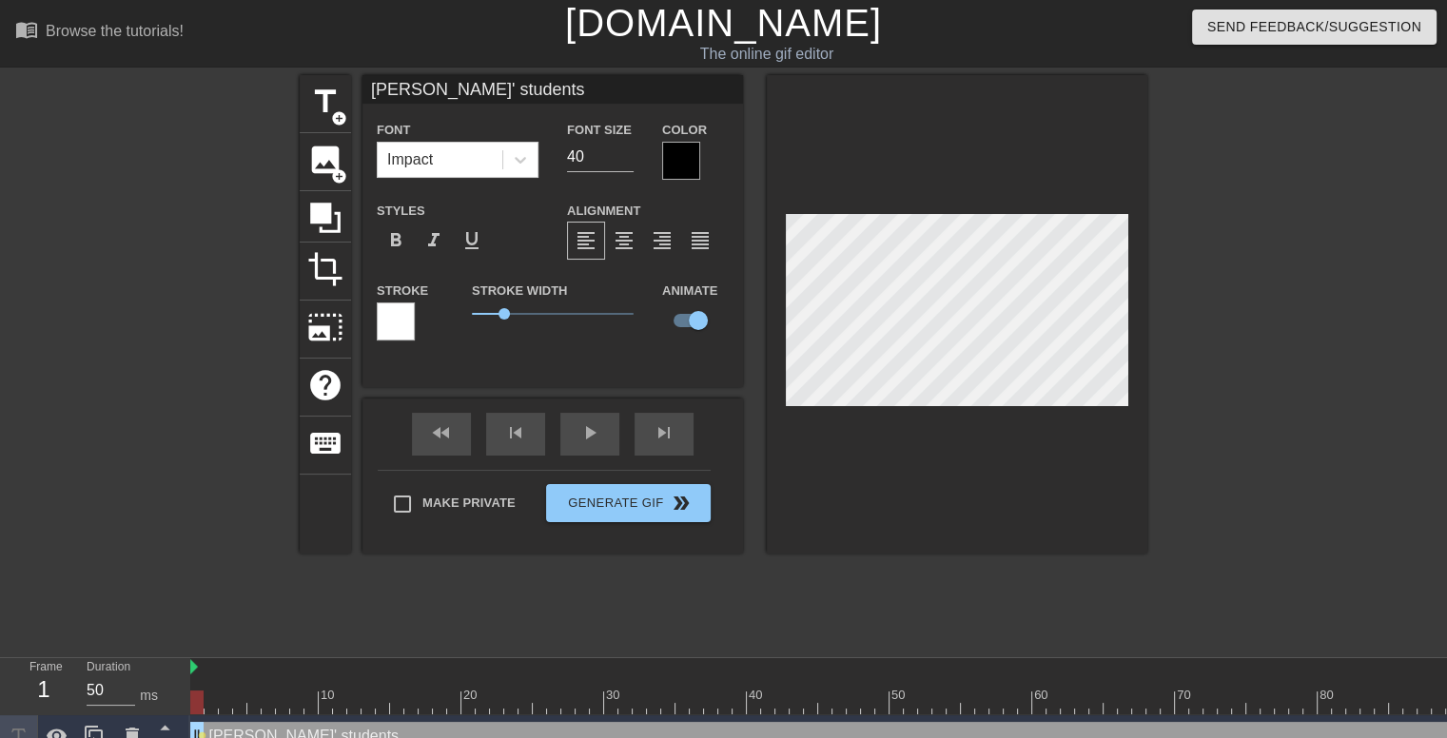
type textarea "[PERSON_NAME]' students"
type input "[PERSON_NAME]' student"
type textarea "[PERSON_NAME]' student"
type input "[PERSON_NAME]' studen"
type textarea "[PERSON_NAME]' studen"
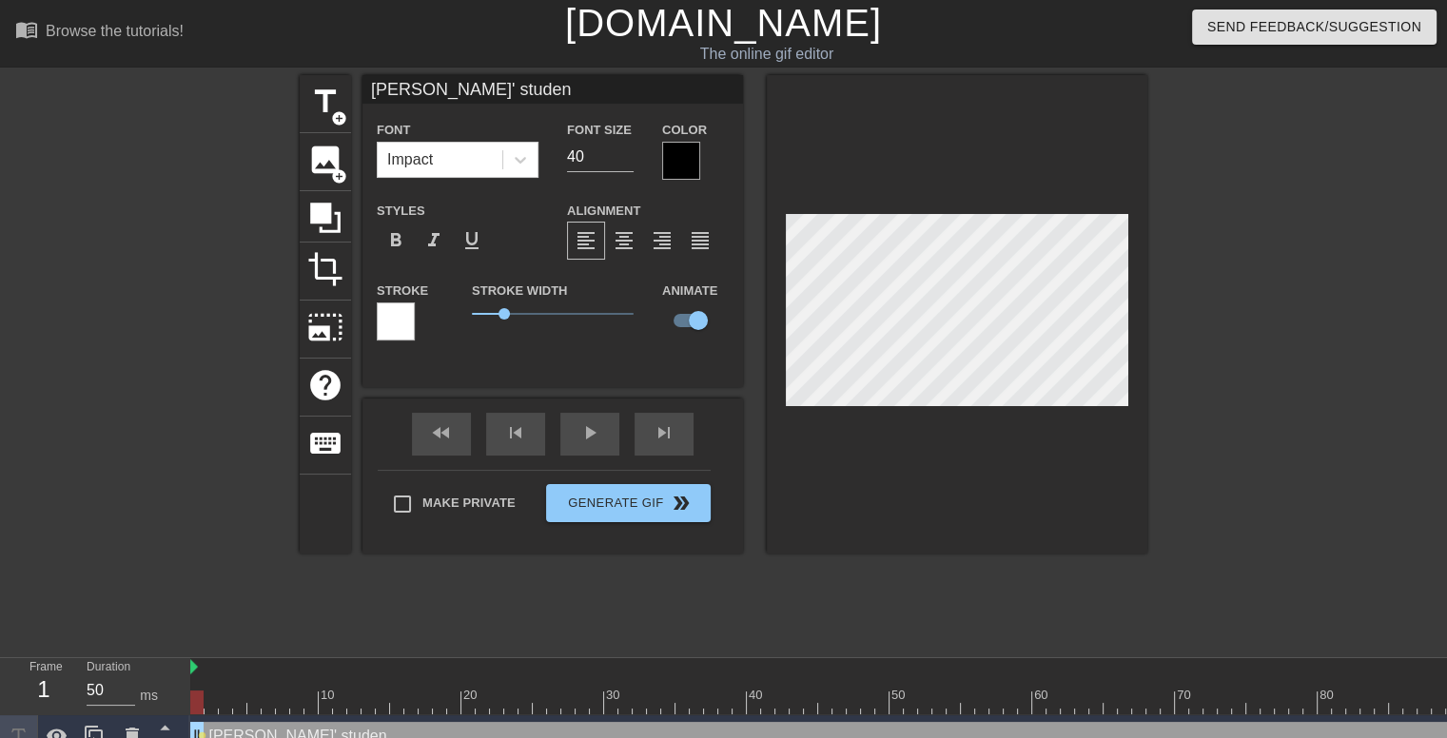
type input "[PERSON_NAME]' [PERSON_NAME]"
type textarea "[PERSON_NAME]' [PERSON_NAME]"
type input "[PERSON_NAME]' stud"
type textarea "[PERSON_NAME]' stud"
type input "[PERSON_NAME]' stu"
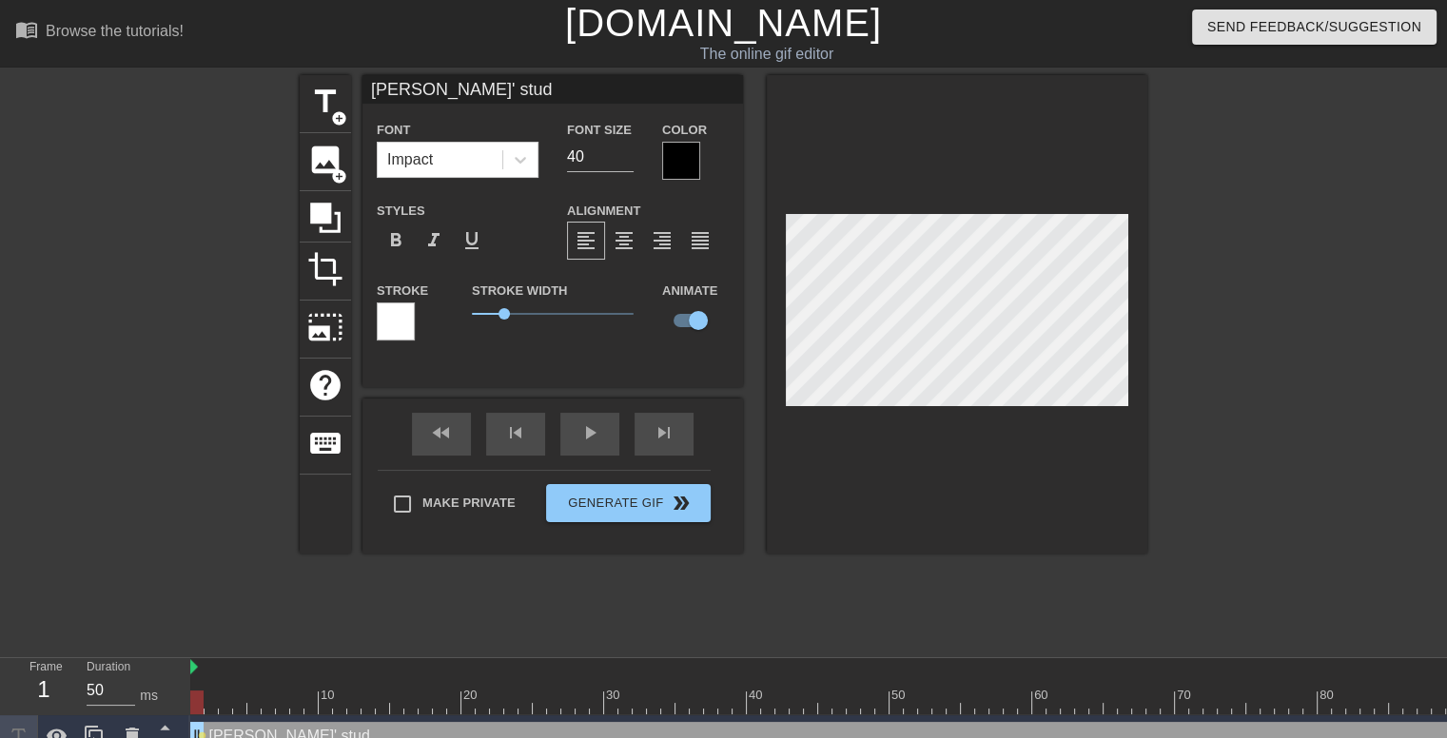
type textarea "[PERSON_NAME]' stu"
type input "[PERSON_NAME]' st"
type textarea "[PERSON_NAME]' st"
type input "[PERSON_NAME]' s"
type textarea "[PERSON_NAME]' s"
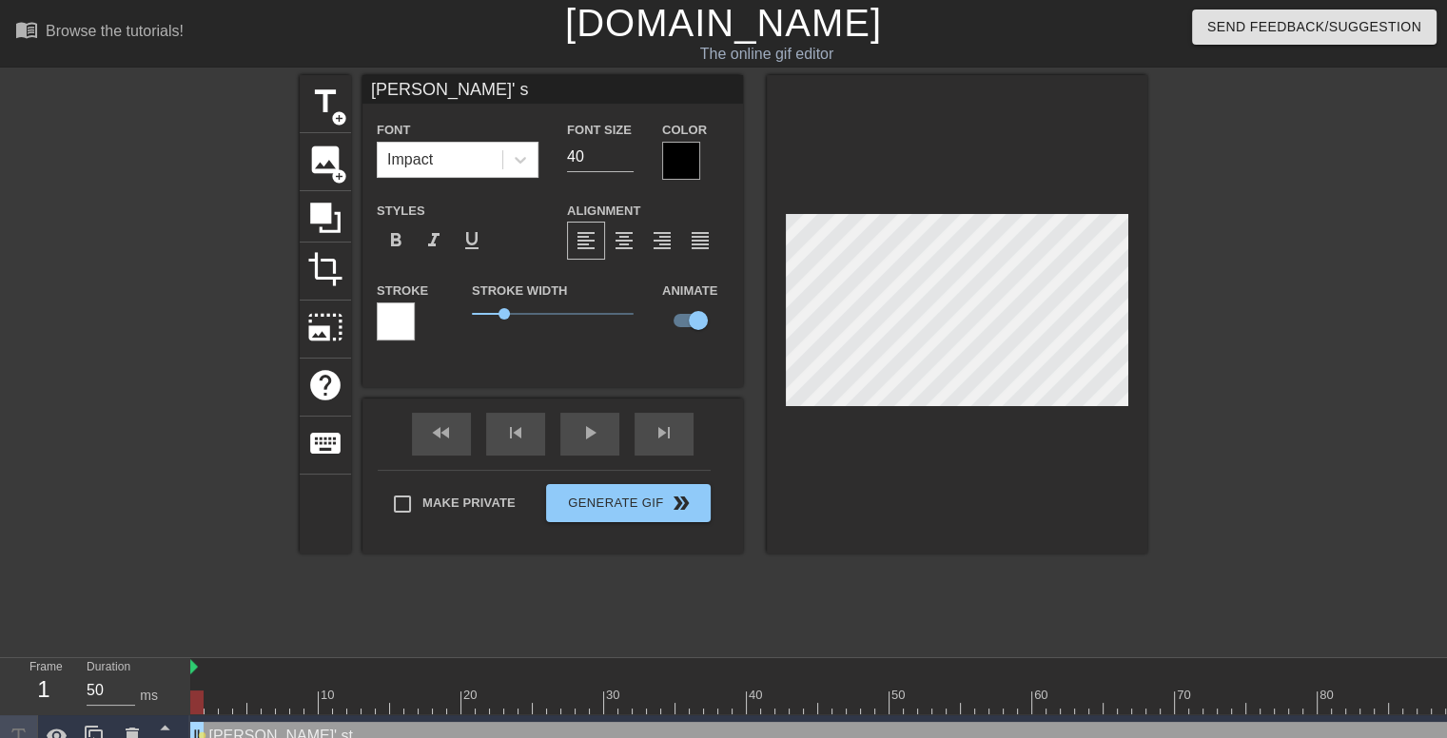
type input "[PERSON_NAME]'"
type textarea "[PERSON_NAME]'"
type input "[PERSON_NAME]'"
type textarea "[PERSON_NAME]'"
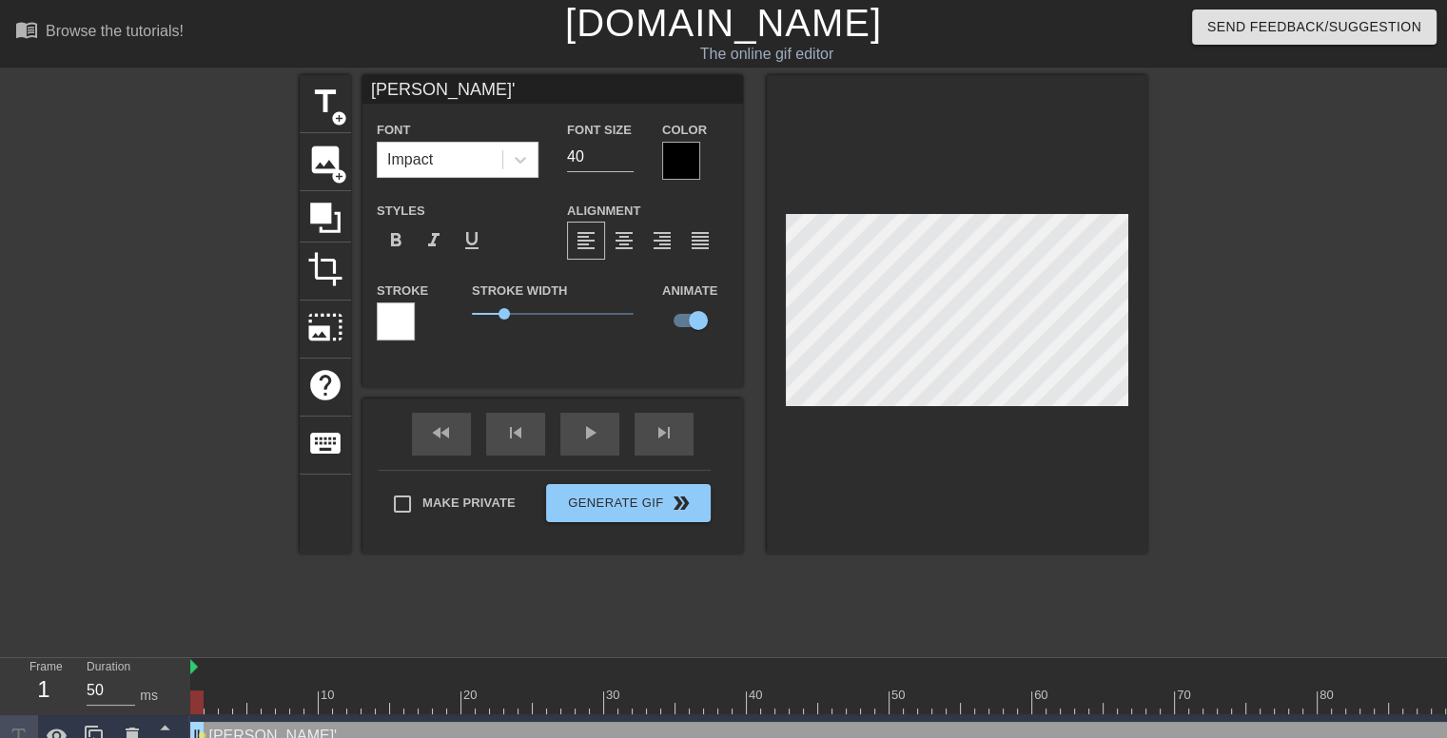
type input "[PERSON_NAME]'"
type textarea "[PERSON_NAME]'"
type input "[PERSON_NAME]' s"
type textarea "[PERSON_NAME]' s"
type input "[PERSON_NAME]' st"
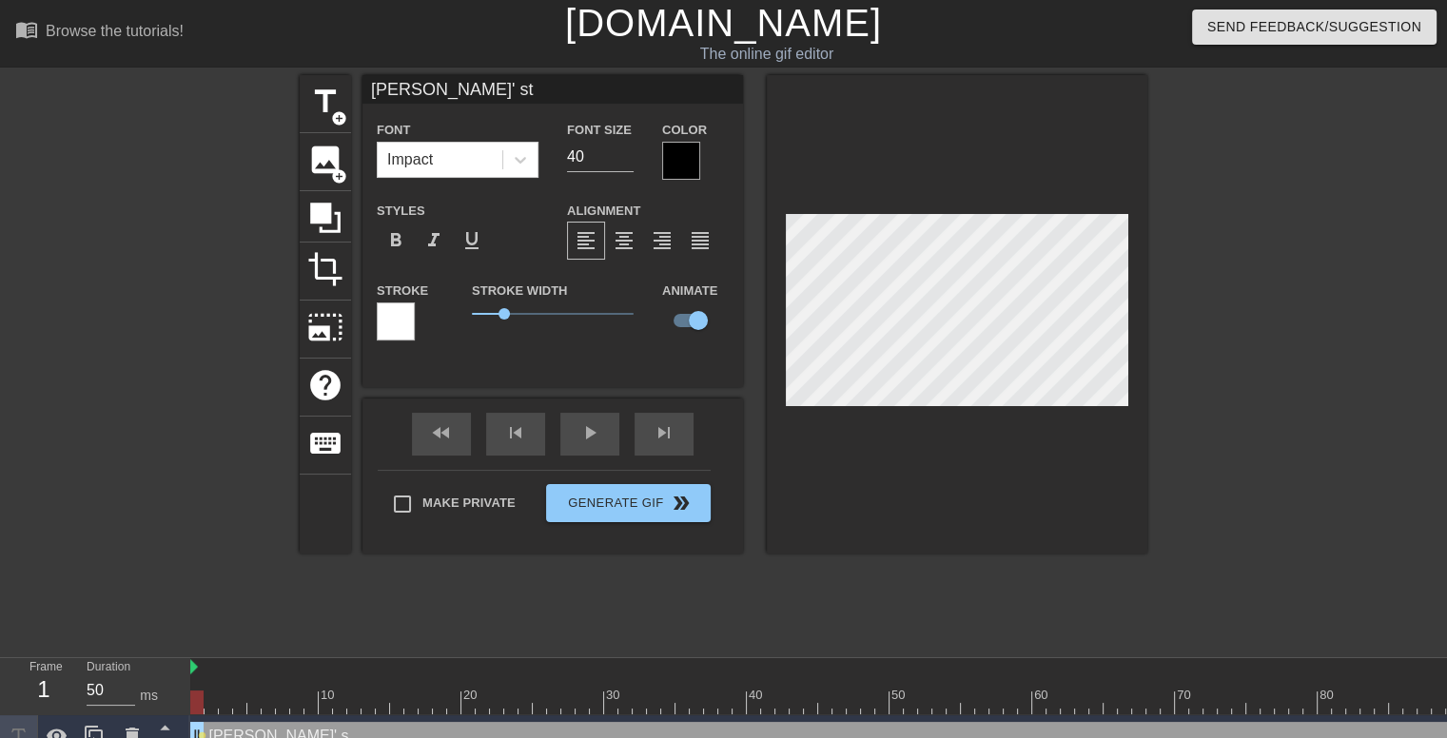
type textarea "[PERSON_NAME]' st"
type input "[PERSON_NAME]' stu"
type textarea "[PERSON_NAME]' stu"
type input "[PERSON_NAME]' stud"
type textarea "[PERSON_NAME]' stud"
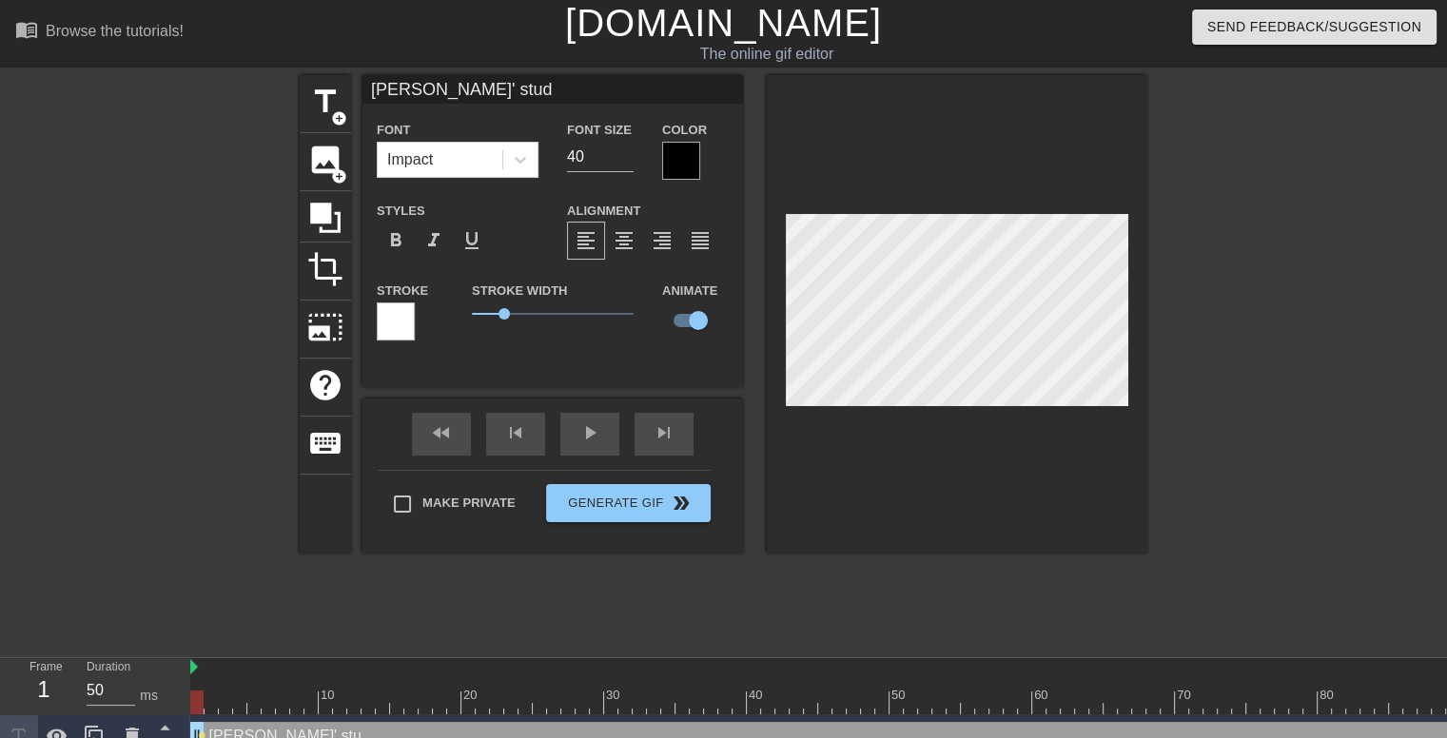
type input "[PERSON_NAME]' [PERSON_NAME]"
type textarea "[PERSON_NAME]' [PERSON_NAME]"
type input "[PERSON_NAME]' studen"
type textarea "[PERSON_NAME]' studen"
type input "[PERSON_NAME]' student"
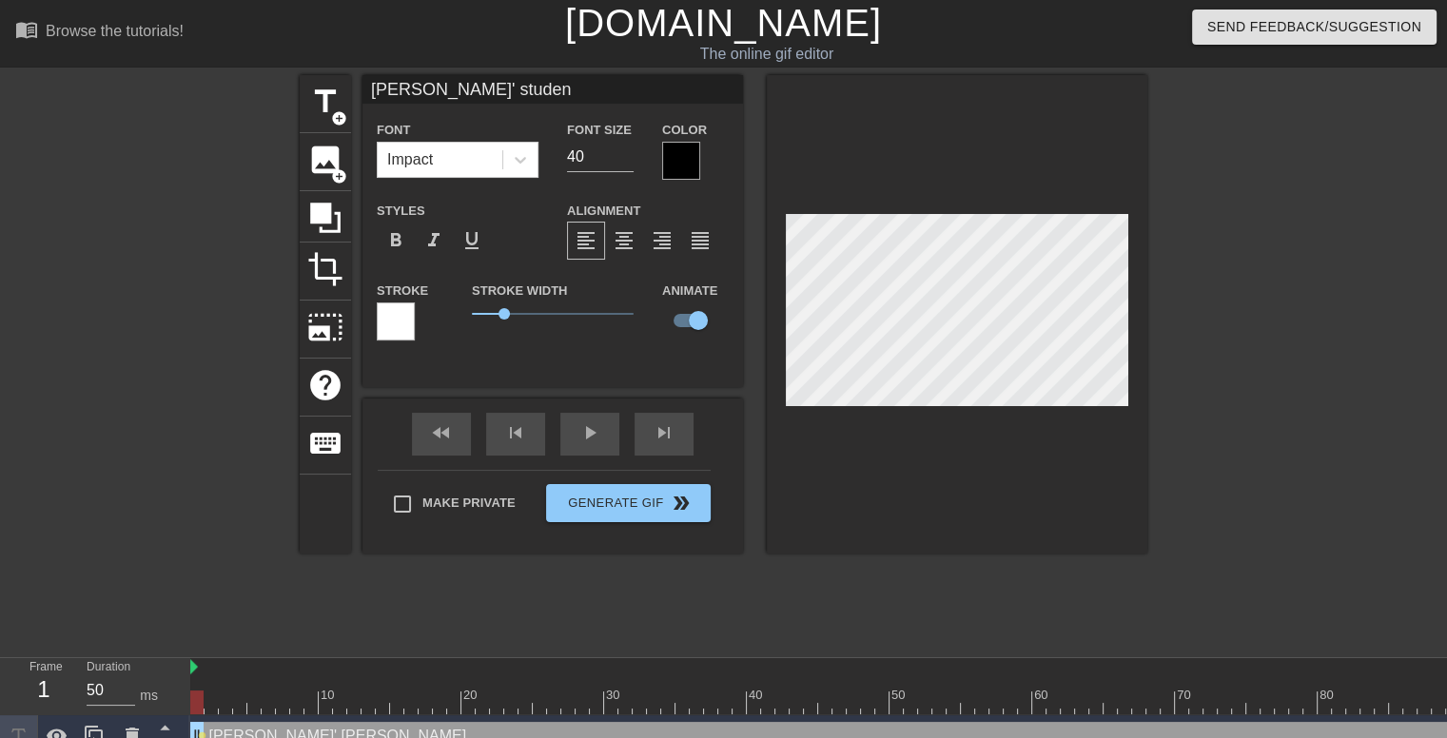
type textarea "[PERSON_NAME]' student"
type input "[PERSON_NAME]' students"
type textarea "[PERSON_NAME]' students"
type input "[PERSON_NAME]' students"
type textarea "[PERSON_NAME]' students"
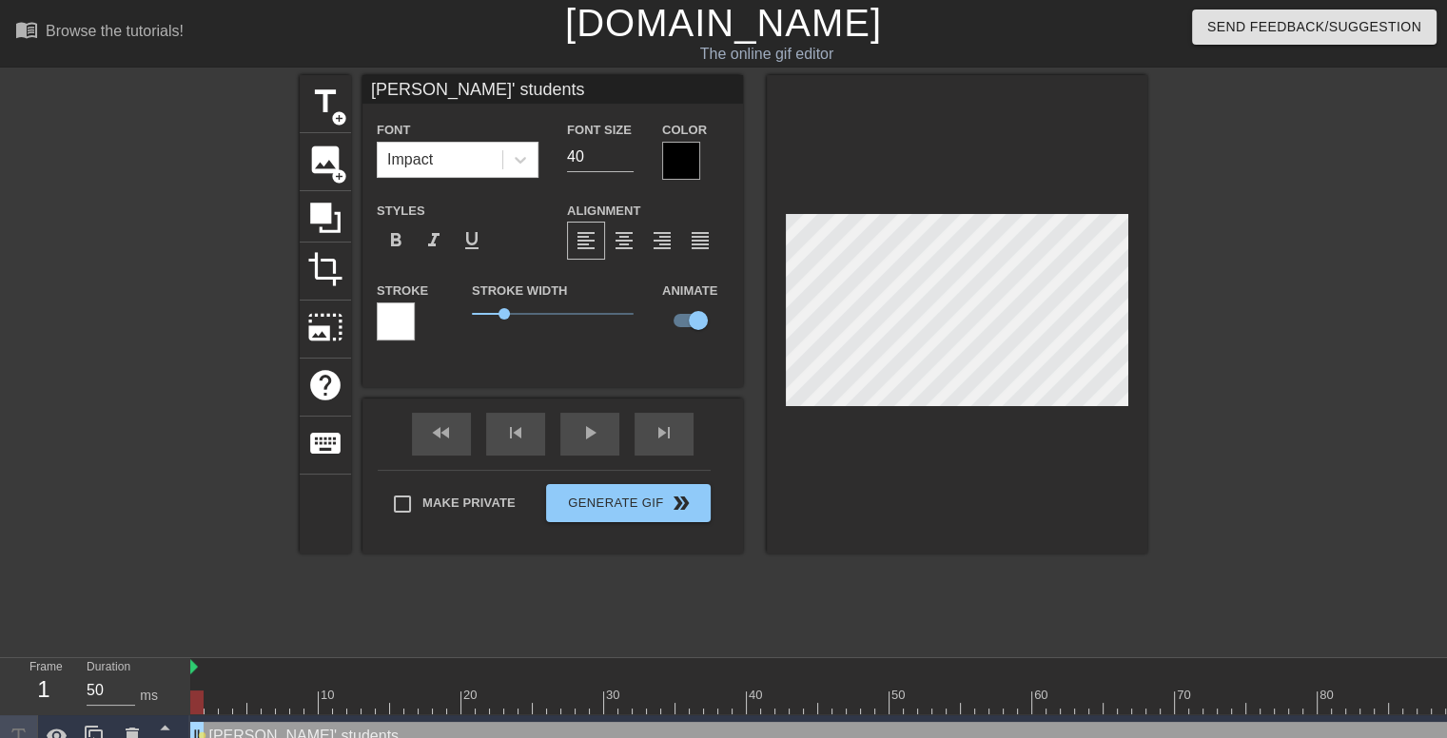
scroll to position [3, 2]
type input "[PERSON_NAME]' studentsp"
type textarea "[PERSON_NAME]' students p"
type input "[PERSON_NAME]' studentspe"
type textarea "[PERSON_NAME]' students pe"
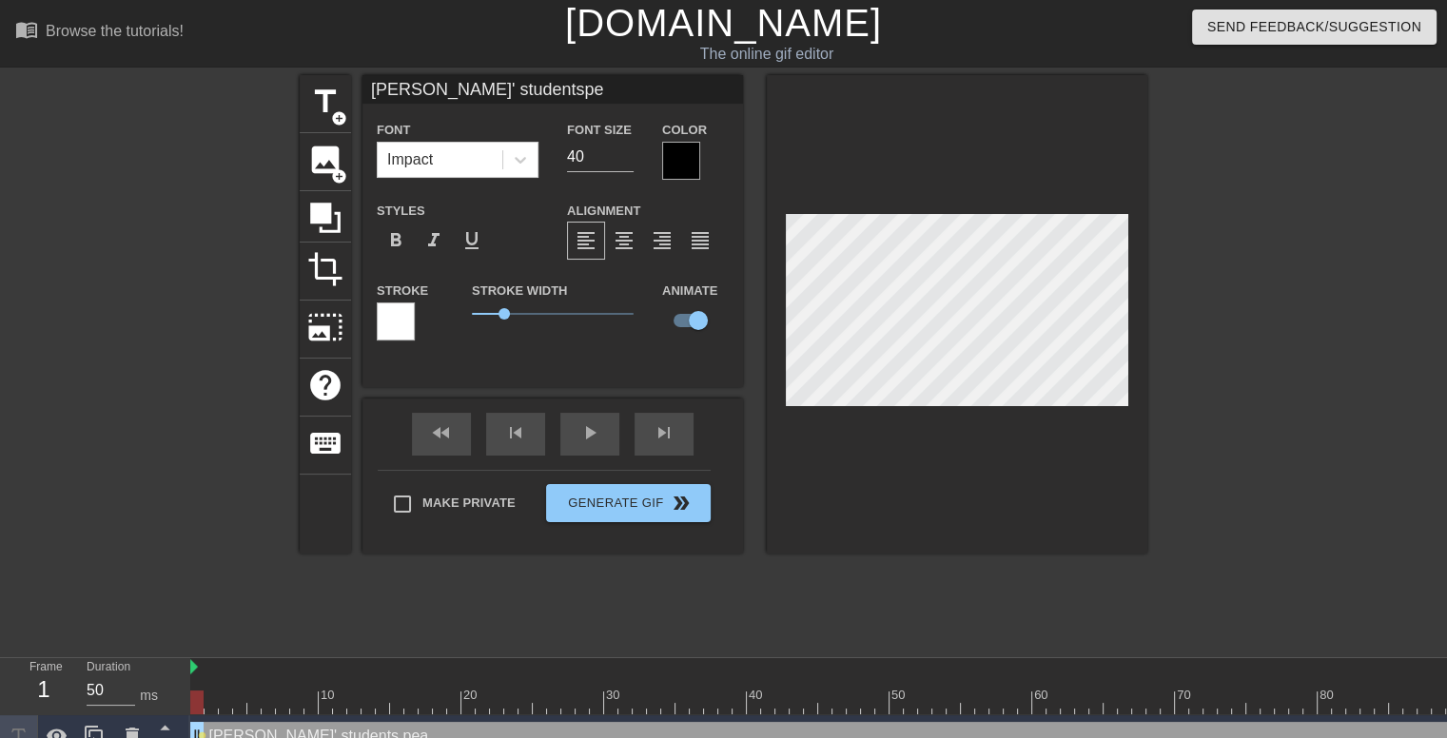
type input "[PERSON_NAME]' studentspea"
type textarea "[PERSON_NAME]' students pea"
type input "[PERSON_NAME]' studentspeac"
type textarea "[PERSON_NAME]' students peac"
type input "[PERSON_NAME]' studentspeace"
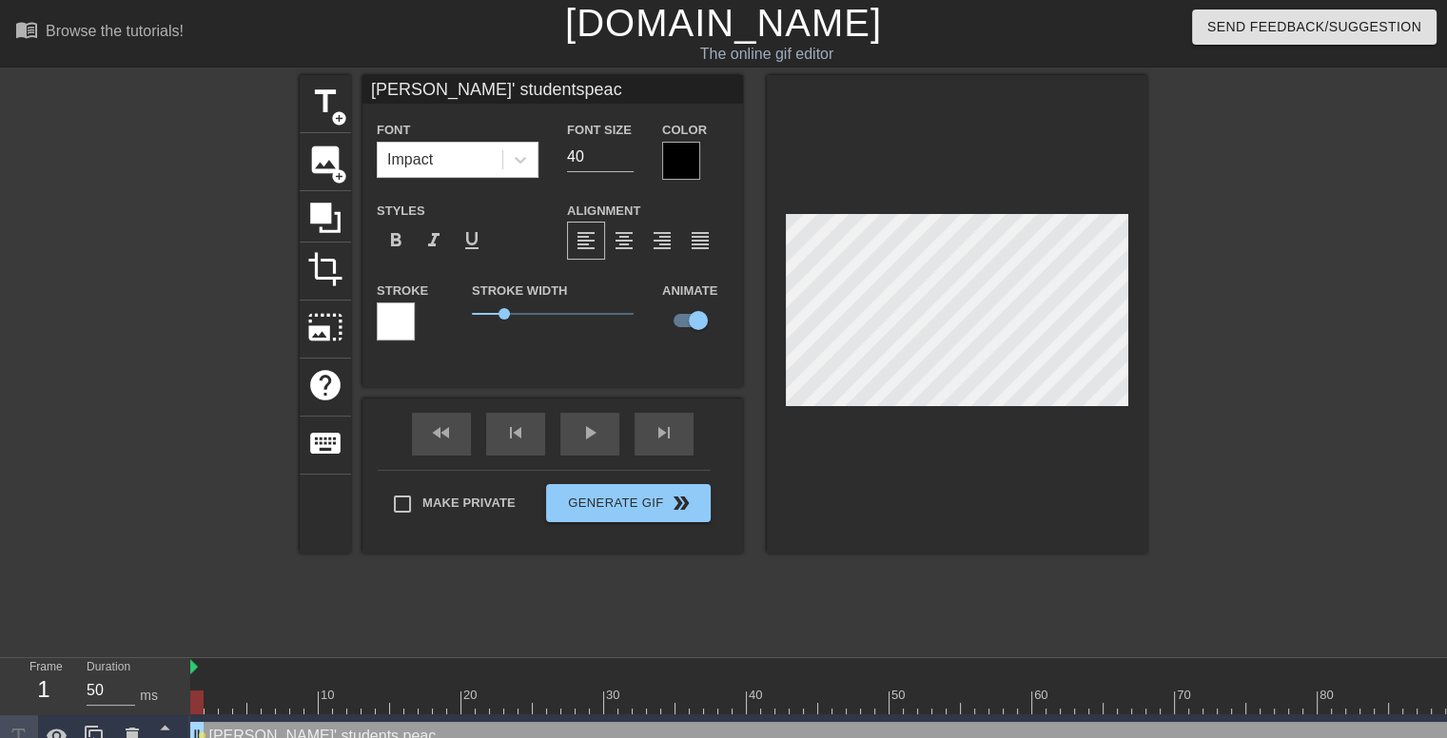
type textarea "[PERSON_NAME]' students peace"
type input "[PERSON_NAME]' studentspeacef"
type textarea "[PERSON_NAME]' students peacef"
type input "[PERSON_NAME]' studentspeacefu"
type textarea "[PERSON_NAME]' students peacefu"
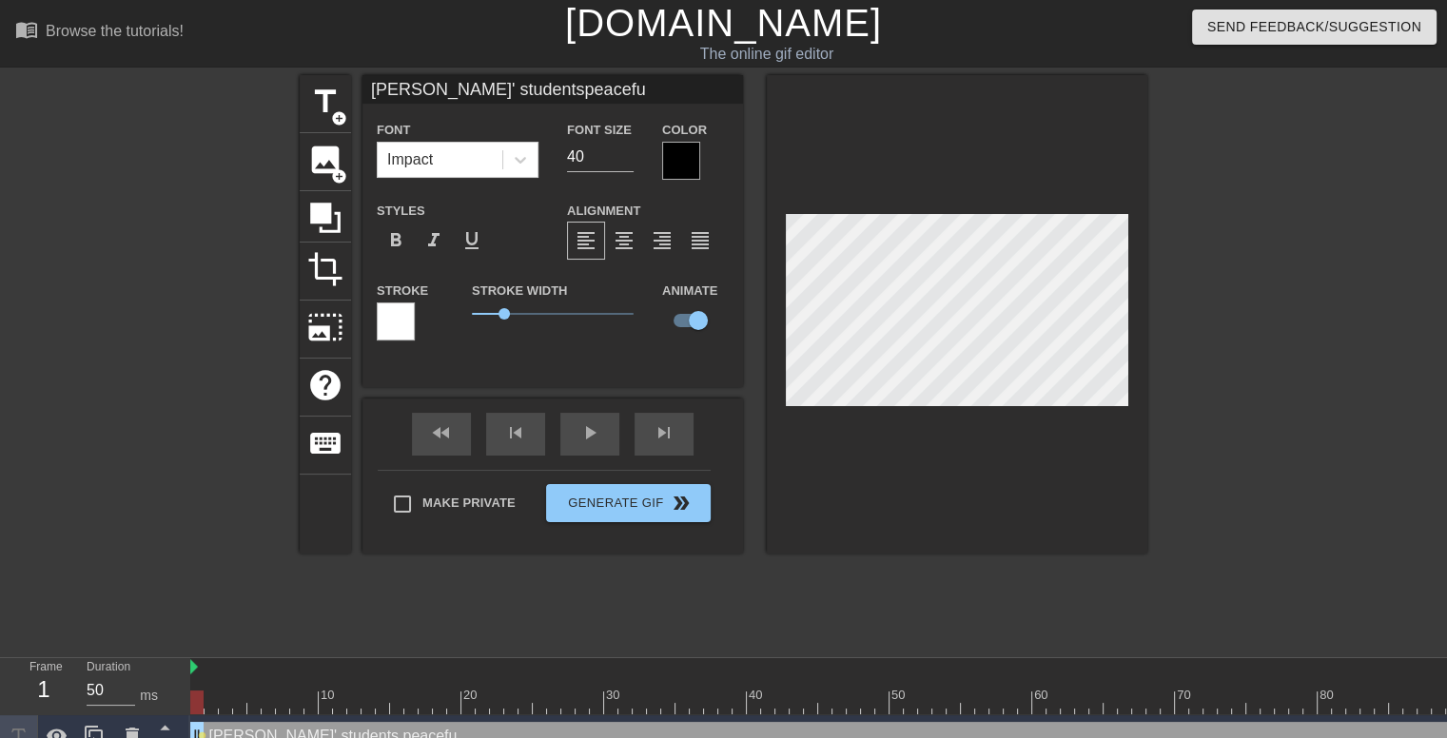
type input "[PERSON_NAME]' studentspeaceful"
type textarea "[PERSON_NAME]' students peaceful"
type input "[PERSON_NAME]' studentspeacefull"
type textarea "[PERSON_NAME]' students peacefull"
type input "[PERSON_NAME]' studentspeacefully"
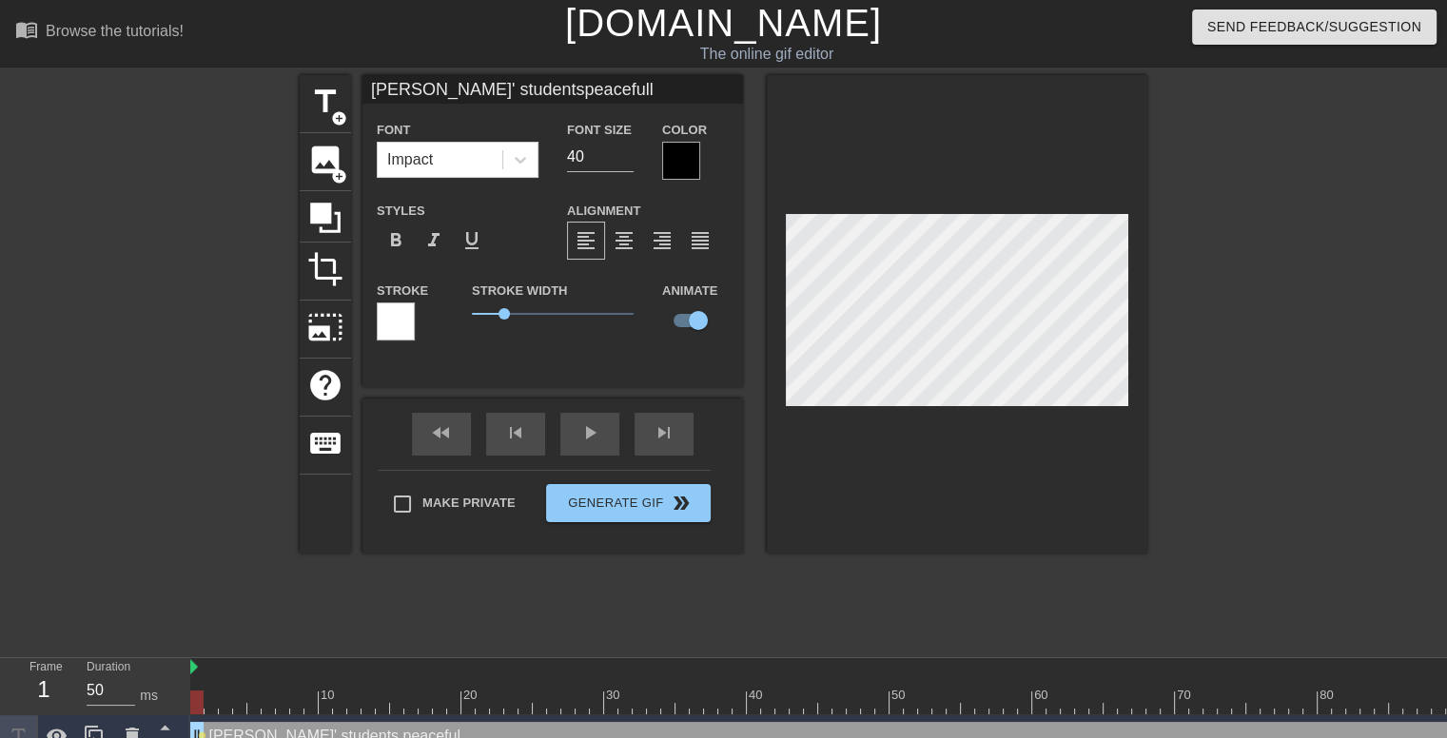
type textarea "[PERSON_NAME]' students peacefully"
type input "[PERSON_NAME]' studentspeacefully"
type textarea "[PERSON_NAME]' students peacefully"
type input "[PERSON_NAME]' studentspeacefully"
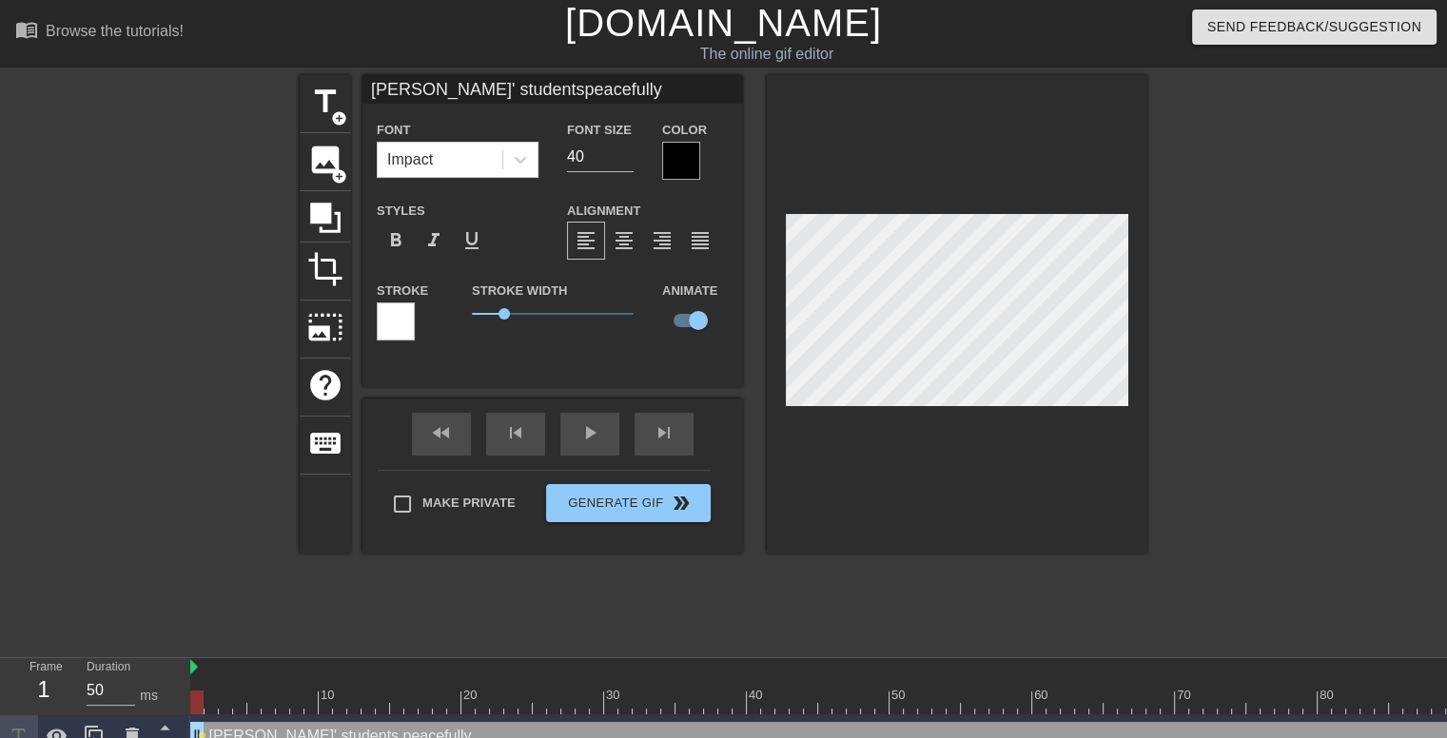
type textarea "[PERSON_NAME]' students peacefully"
type input "[PERSON_NAME]' studentspeacefull"
type textarea "[PERSON_NAME]' students peacefull"
type input "[PERSON_NAME]' studentspeaceful"
type textarea "[PERSON_NAME]' students peaceful"
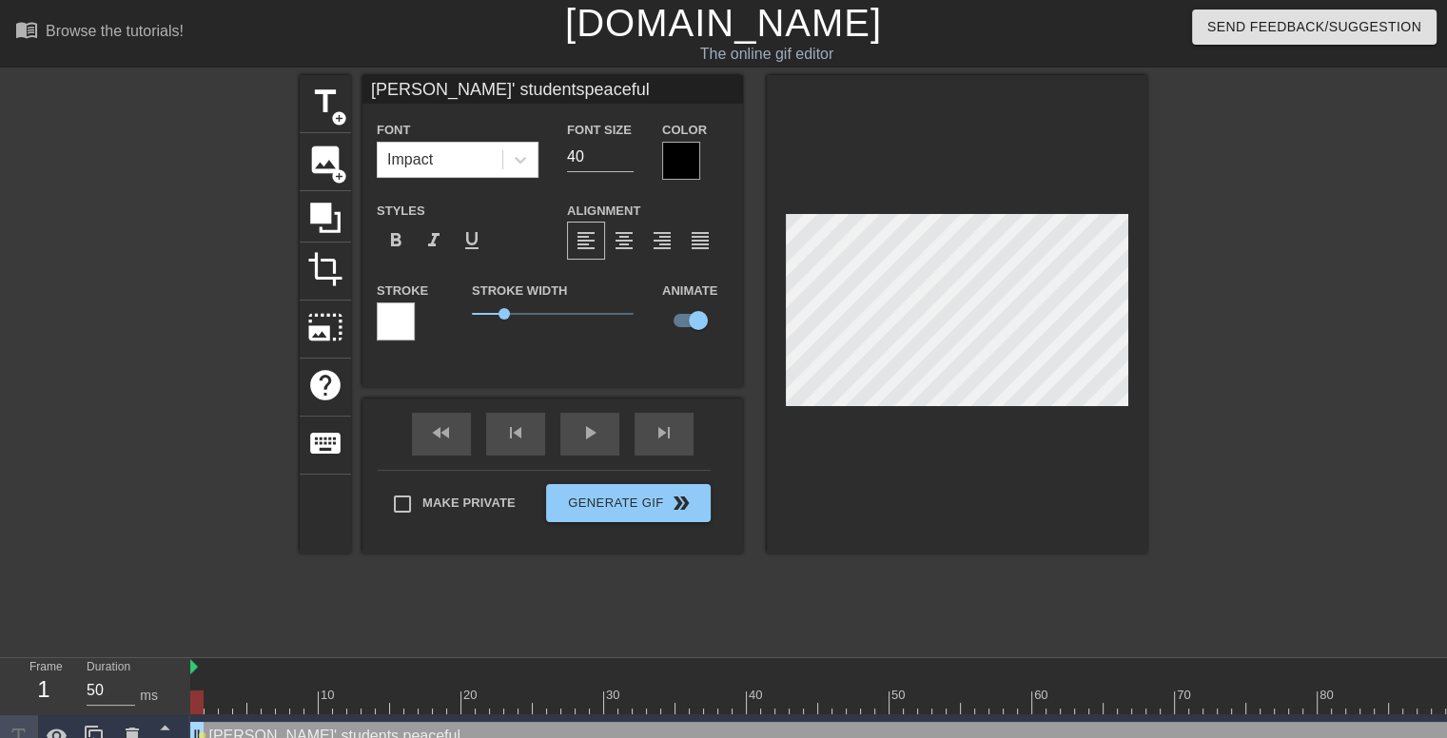
type input "[PERSON_NAME]' studentspeacefu"
type textarea "[PERSON_NAME]' students peacefu"
type input "[PERSON_NAME]' studentspeacef"
type textarea "[PERSON_NAME]' students peacef"
type input "[PERSON_NAME]' studentspeace"
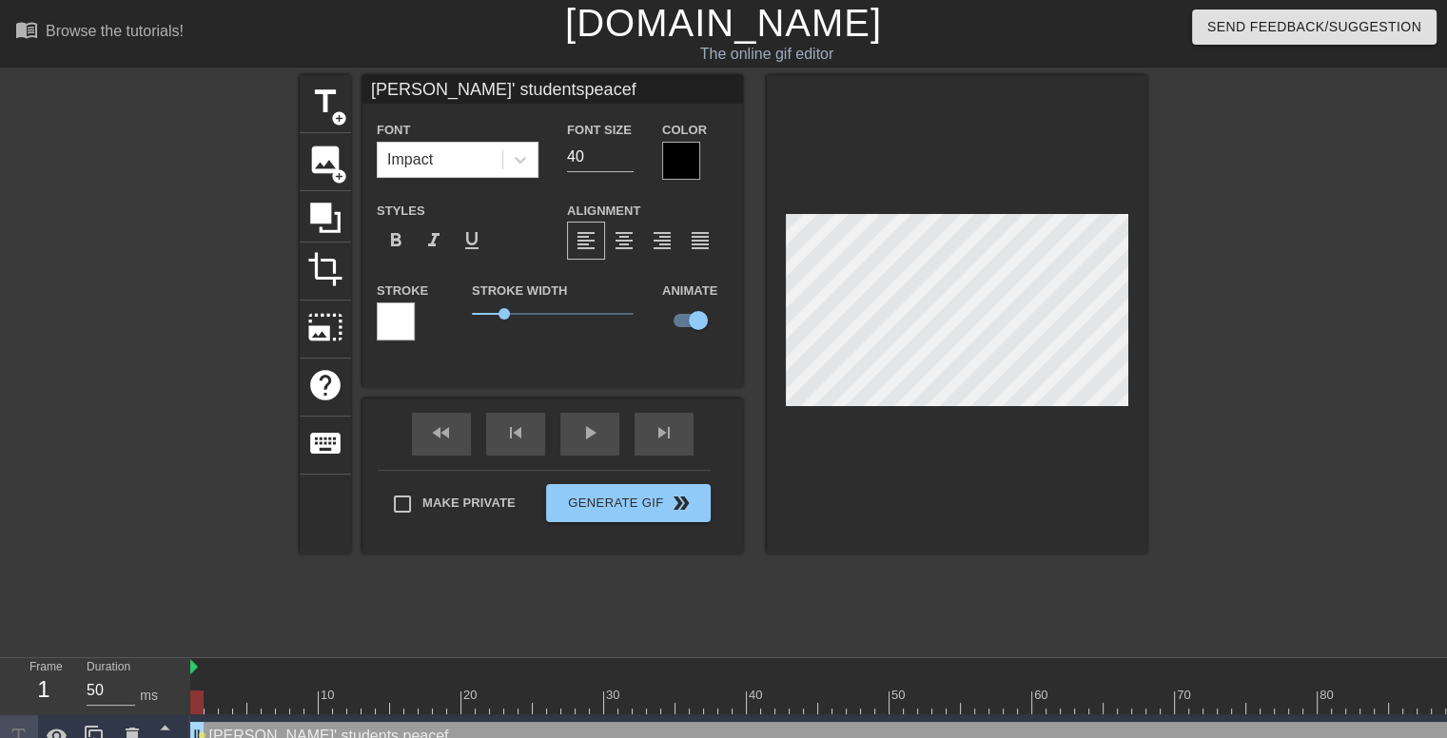
type textarea "[PERSON_NAME]' students peace"
type input "[PERSON_NAME]' studentspeac"
type textarea "[PERSON_NAME]' students peac"
type input "[PERSON_NAME]' studentspea"
type textarea "[PERSON_NAME]' students pea"
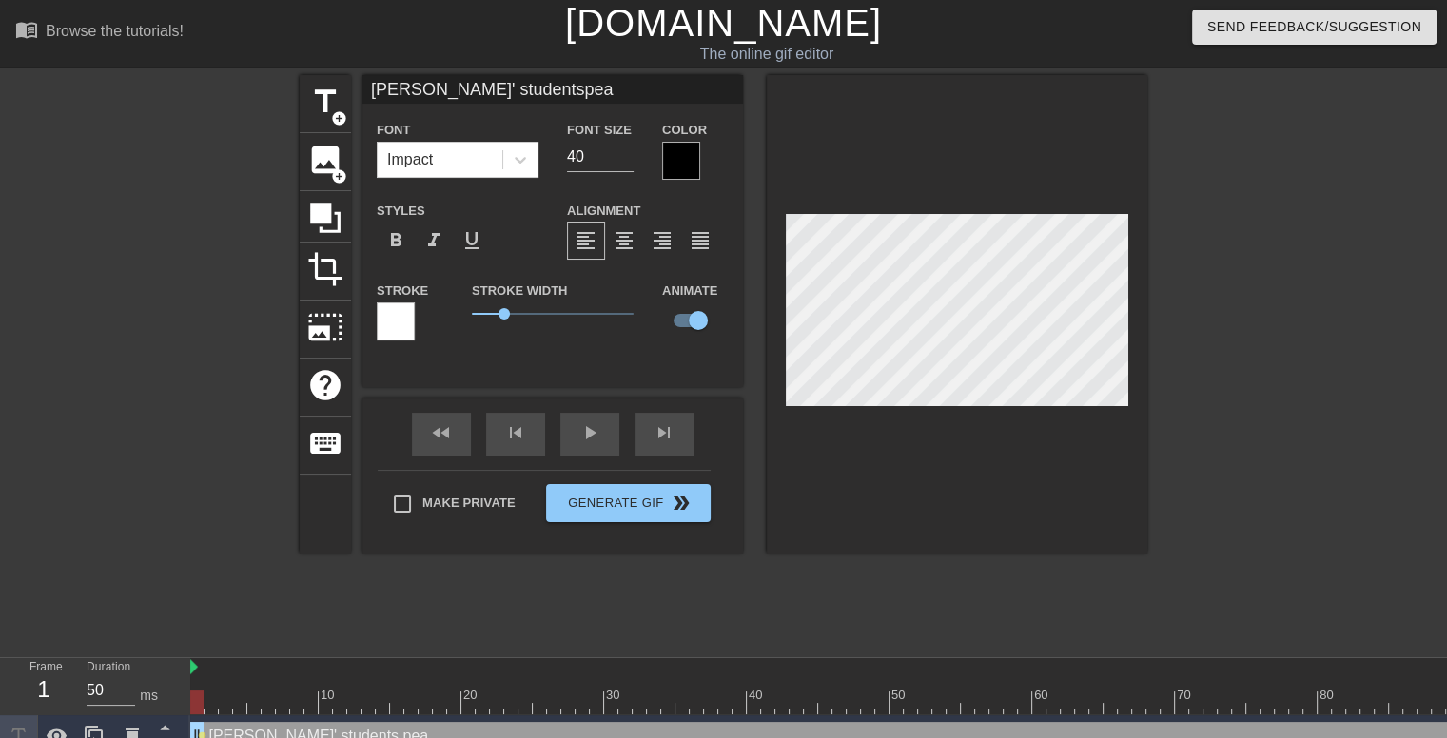
type input "[PERSON_NAME]' studentspe"
type textarea "[PERSON_NAME]' students pe"
type input "[PERSON_NAME]' studentsp"
type textarea "[PERSON_NAME]' students p"
type input "[PERSON_NAME]' students"
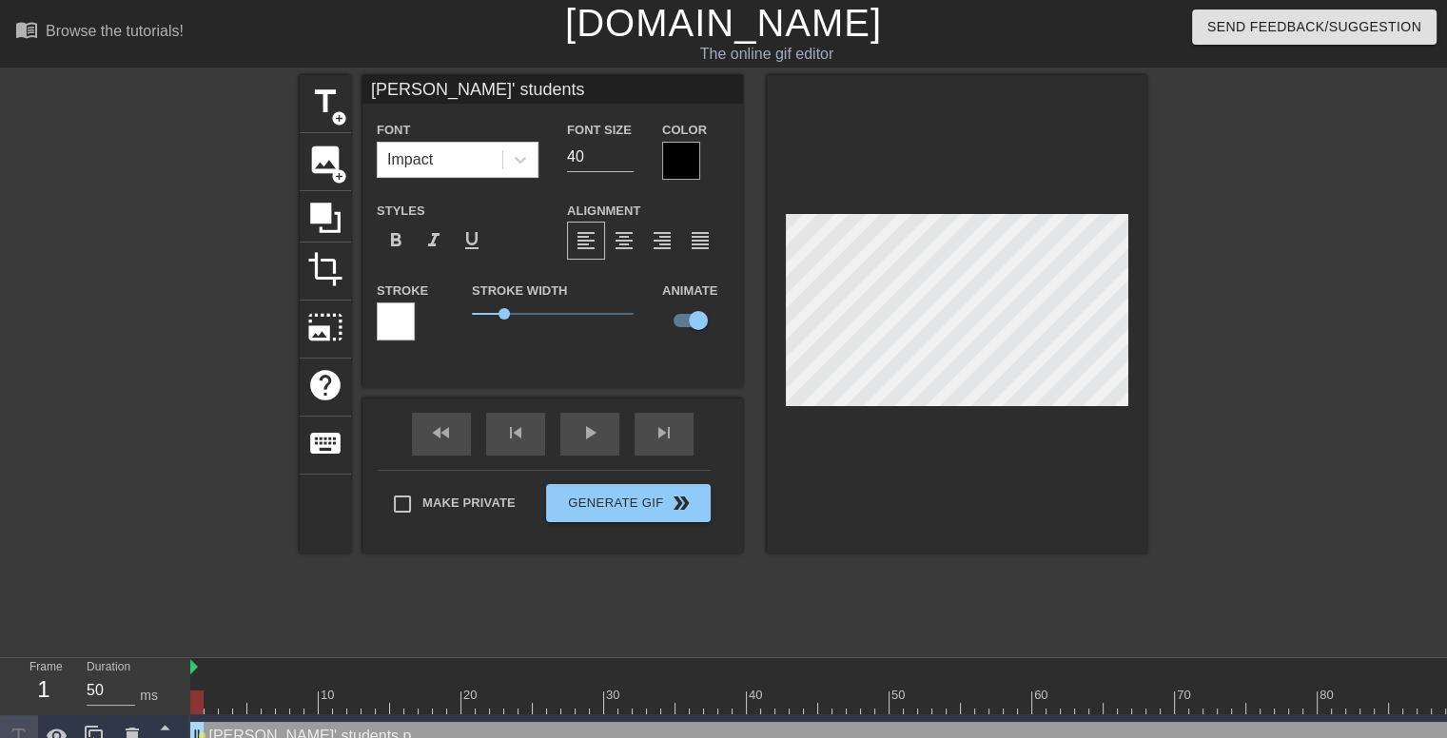
type textarea "[PERSON_NAME]' students"
type input "[PERSON_NAME]' students"
type textarea "[PERSON_NAME]' students"
type input "[PERSON_NAME]' studentsm"
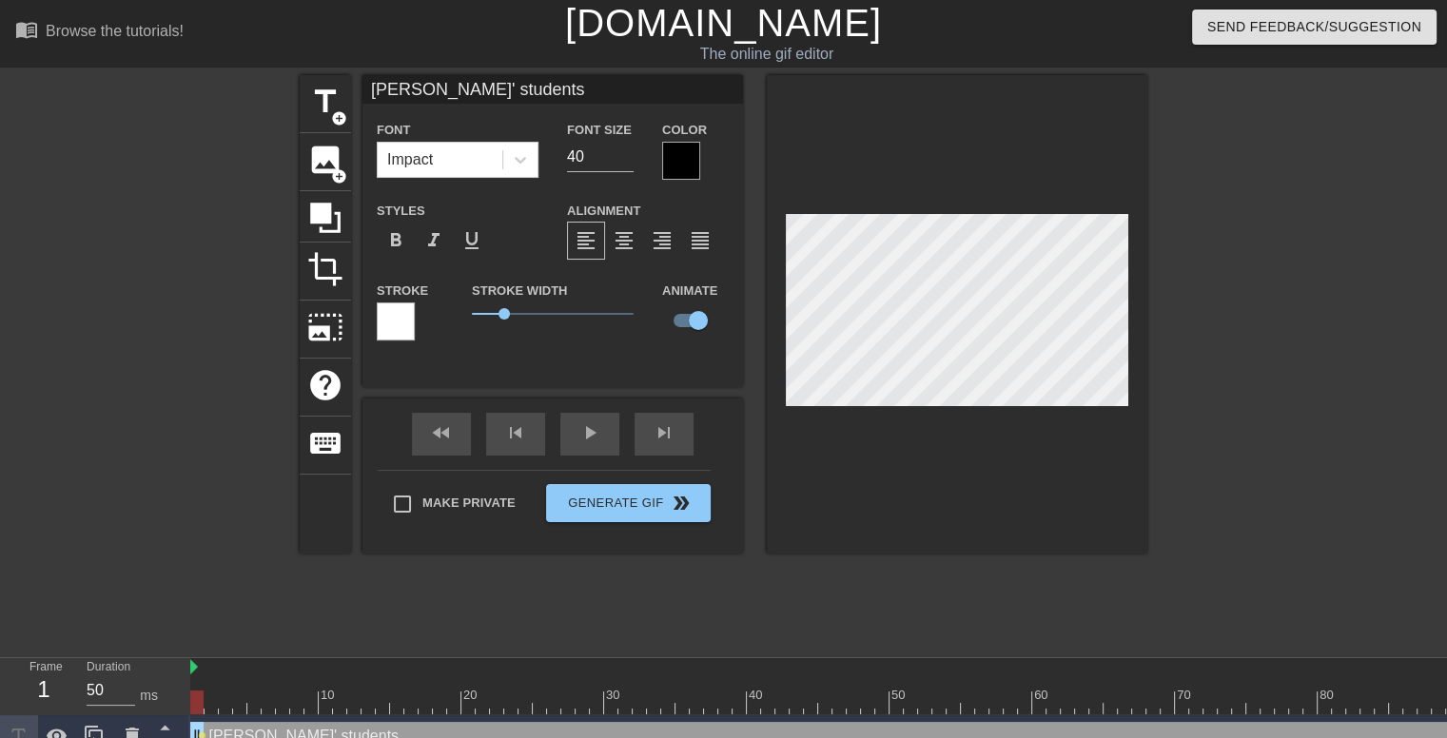
type textarea "[PERSON_NAME]' students m"
type input "[PERSON_NAME]' studentsmi"
type textarea "[PERSON_NAME]' students mi"
type input "[PERSON_NAME]' studentsmin"
type textarea "[PERSON_NAME]' students min"
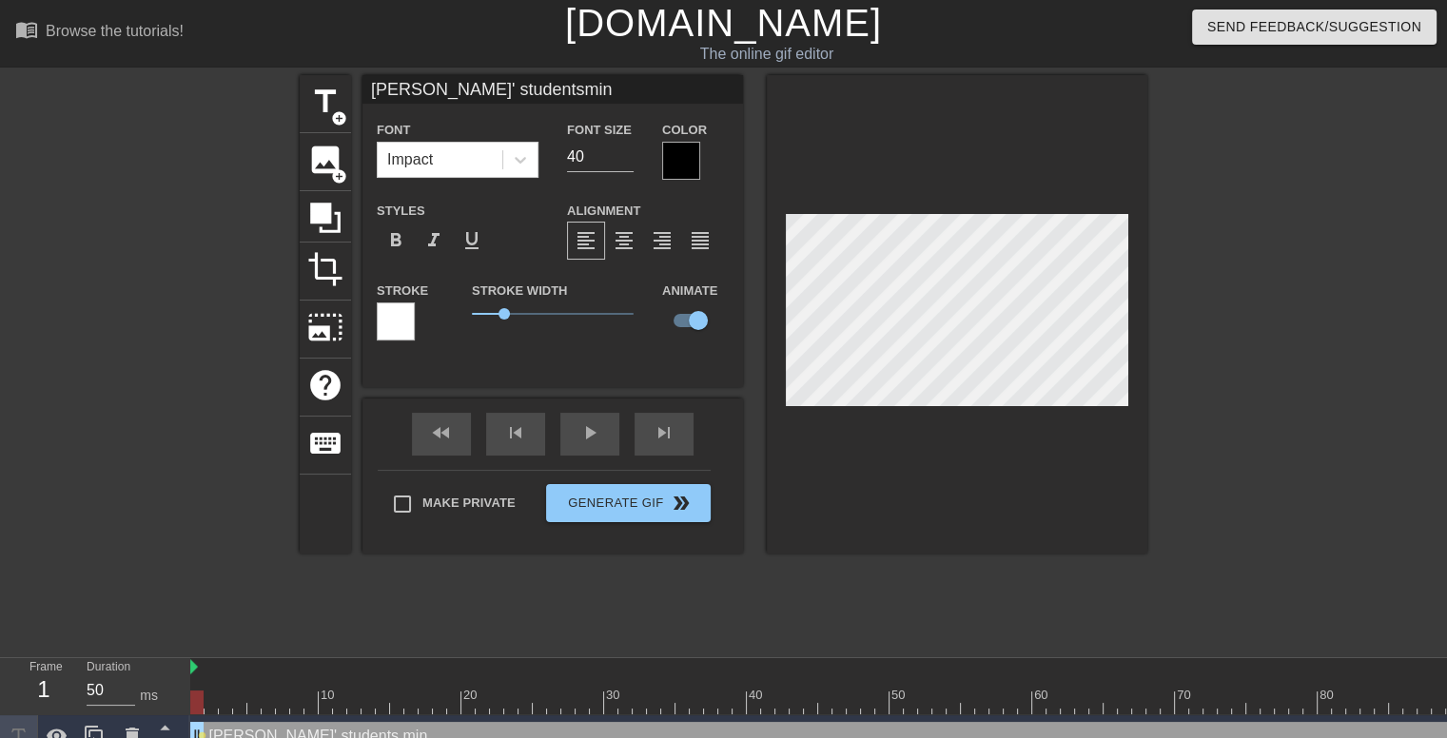
type input "[PERSON_NAME]' studentsmind"
type textarea "[PERSON_NAME]' students mind"
type input "[PERSON_NAME]' studentsmindi"
type textarea "[PERSON_NAME]' students [PERSON_NAME]"
type input "[PERSON_NAME]' studentsmindin"
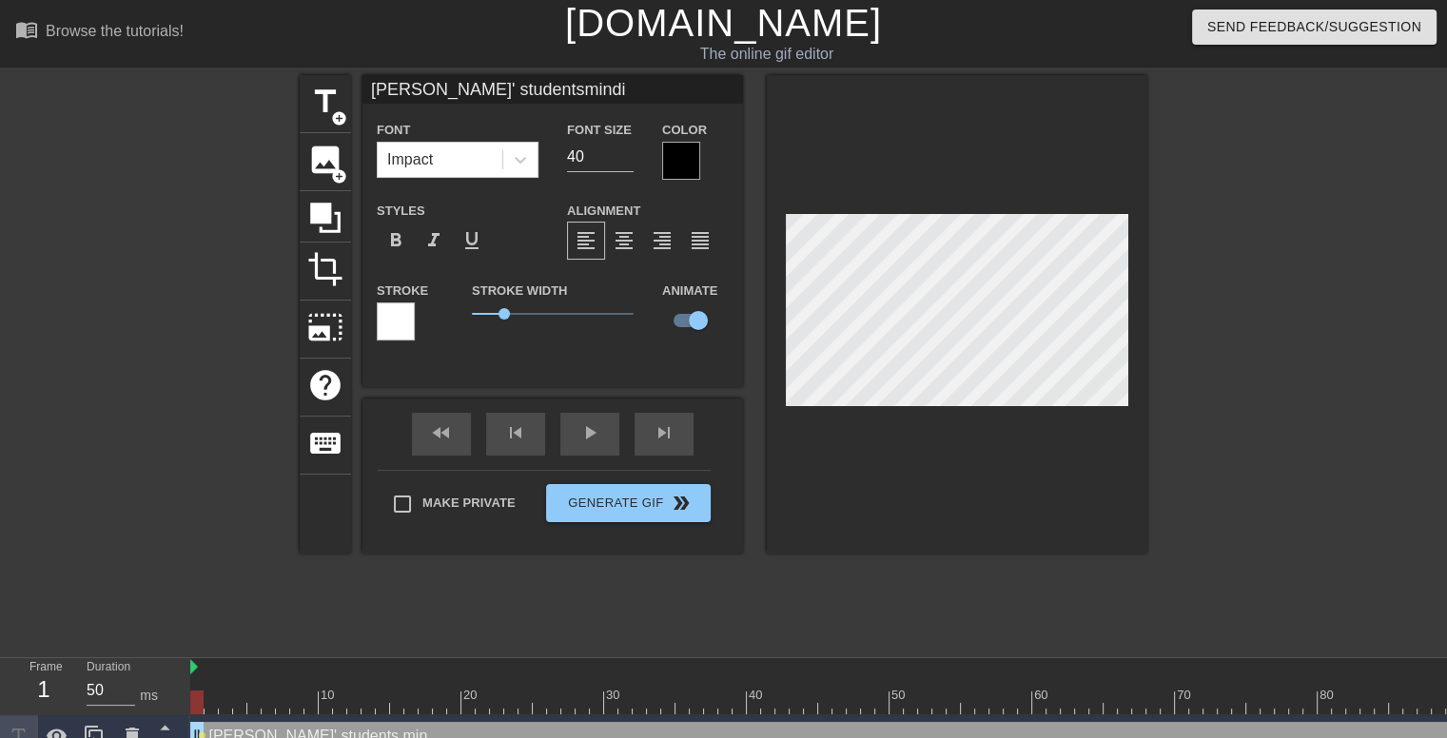
type textarea "[PERSON_NAME]' students mindin"
type input "[PERSON_NAME]' studentsminding"
type textarea "[PERSON_NAME]' students minding"
type input "[PERSON_NAME]' studentsminding"
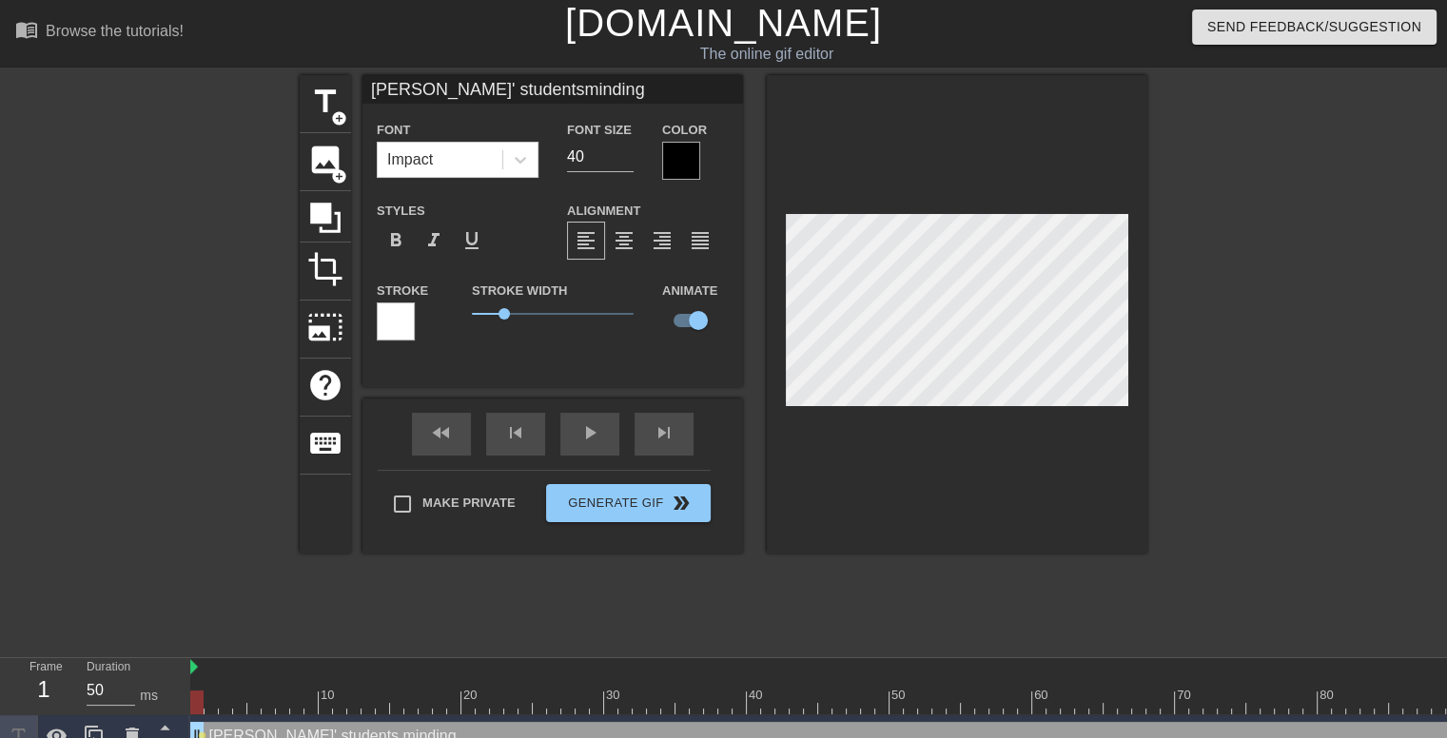
type textarea "[PERSON_NAME]' students minding"
type input "[PERSON_NAME]' studentsminding"
type textarea "[PERSON_NAME]' students minding"
type input "[PERSON_NAME]' studentsmindin"
type textarea "[PERSON_NAME]' students mindin"
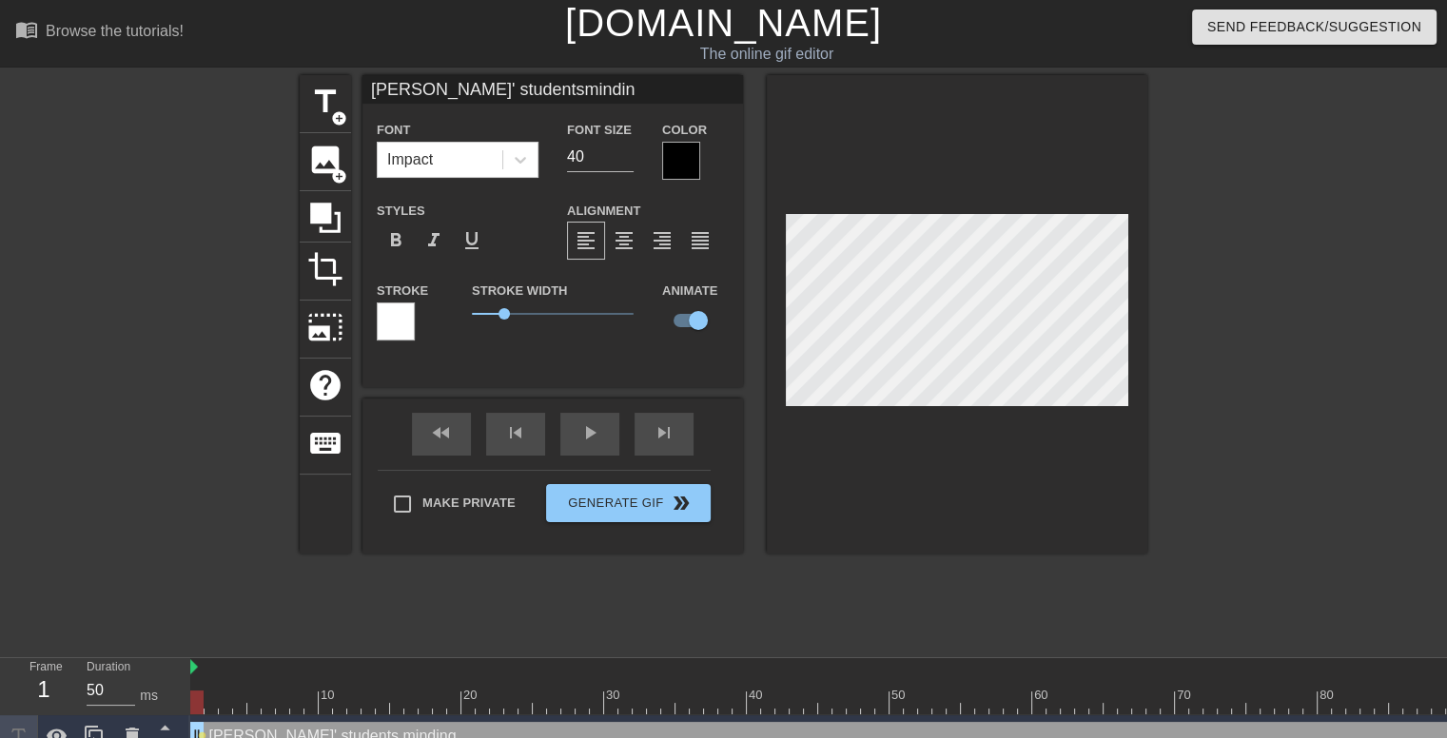
type input "[PERSON_NAME]' studentsmindi"
type textarea "[PERSON_NAME]' students [PERSON_NAME]"
type input "[PERSON_NAME]' studentsmind"
type textarea "[PERSON_NAME]' students mind"
type input "[PERSON_NAME]' studentsmin"
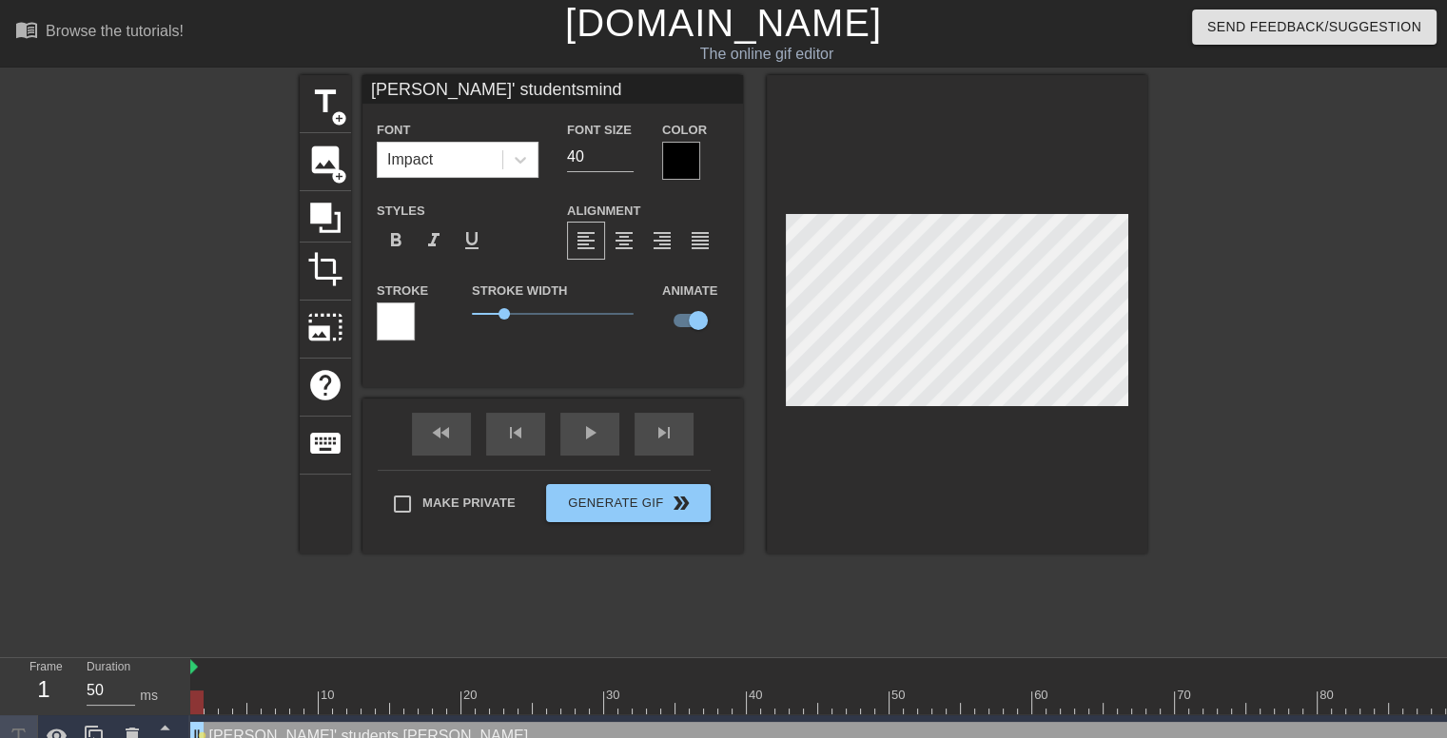
type textarea "[PERSON_NAME]' students min"
type input "[PERSON_NAME]' studentsmi"
type textarea "[PERSON_NAME]' students mi"
type input "[PERSON_NAME]' studentsm"
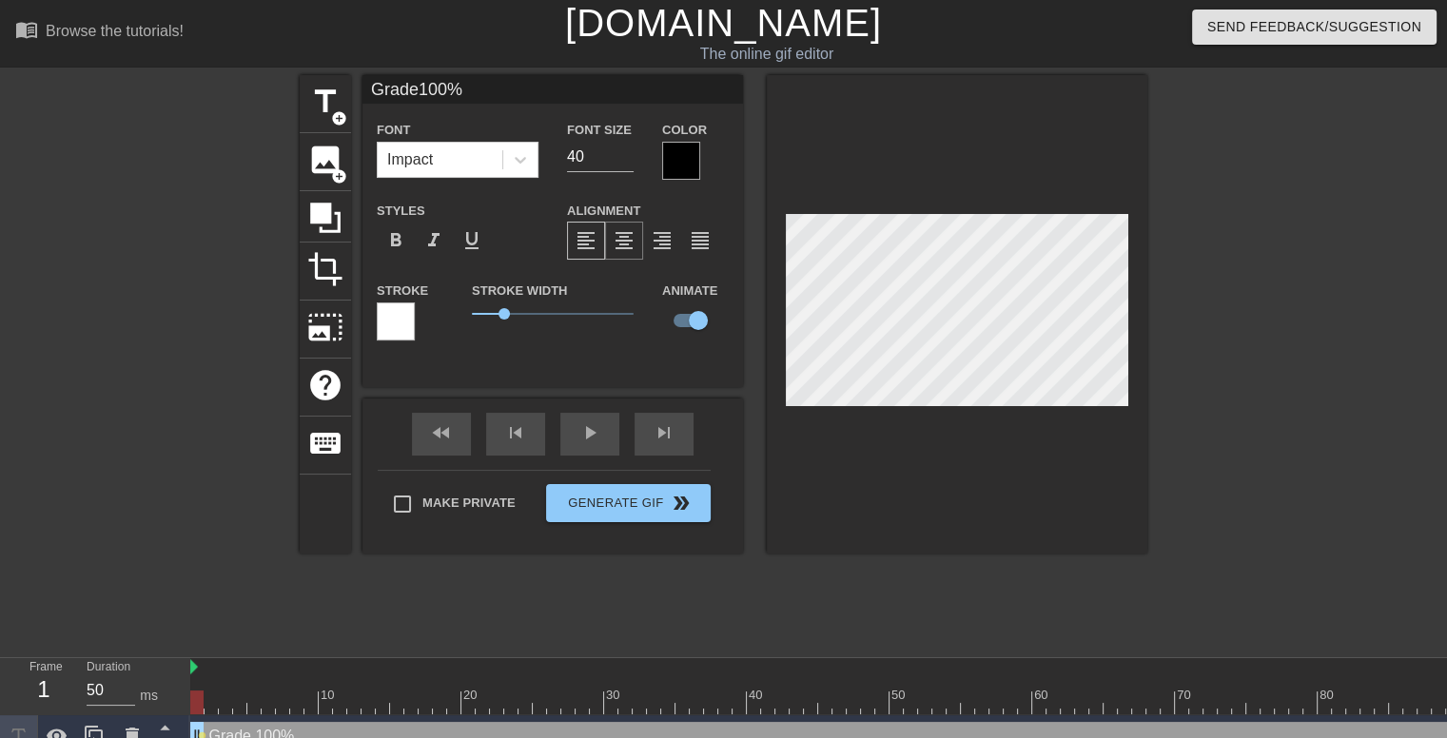
click at [629, 233] on span "format_align_center" at bounding box center [624, 240] width 23 height 23
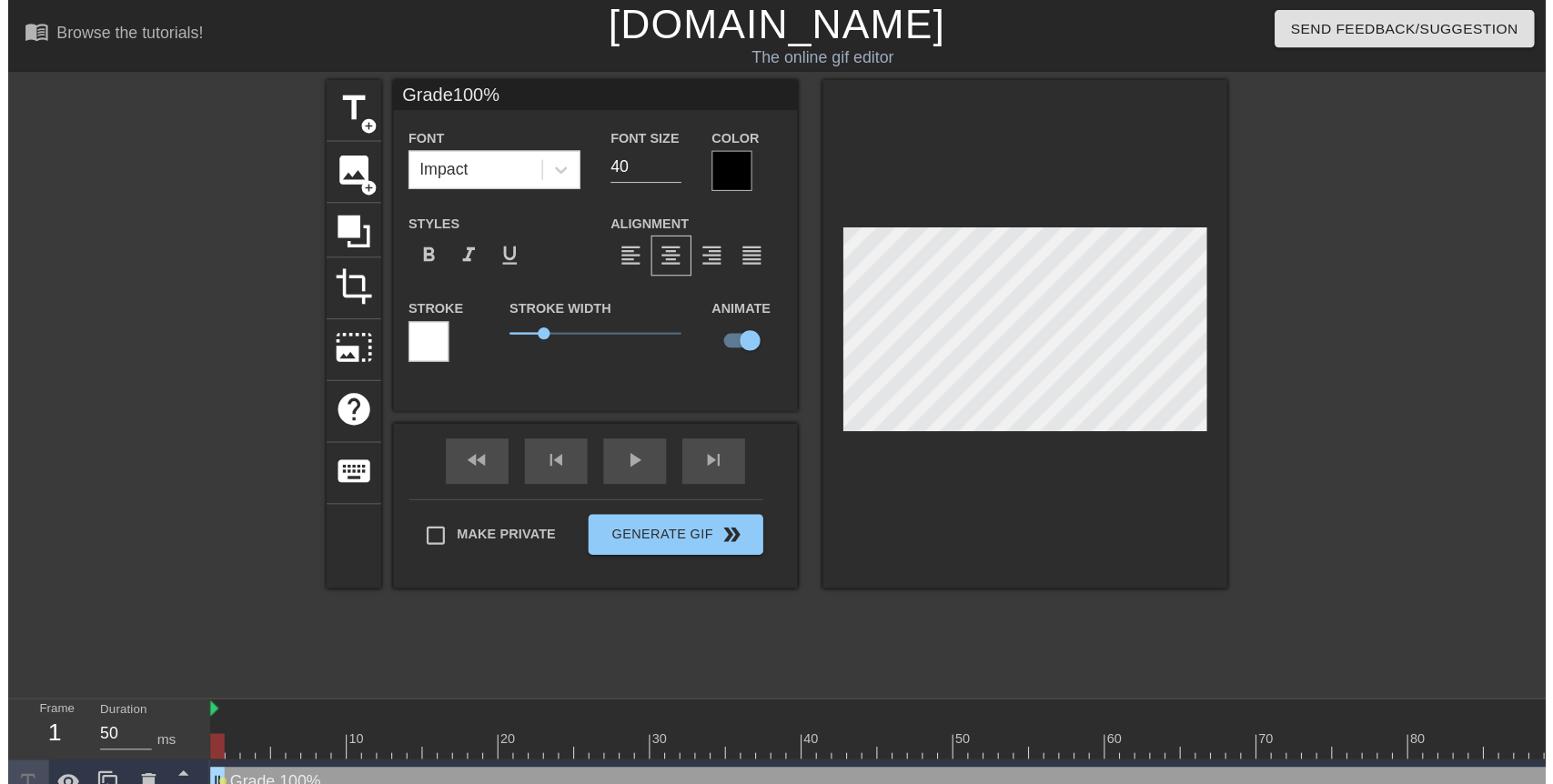
scroll to position [3, 3]
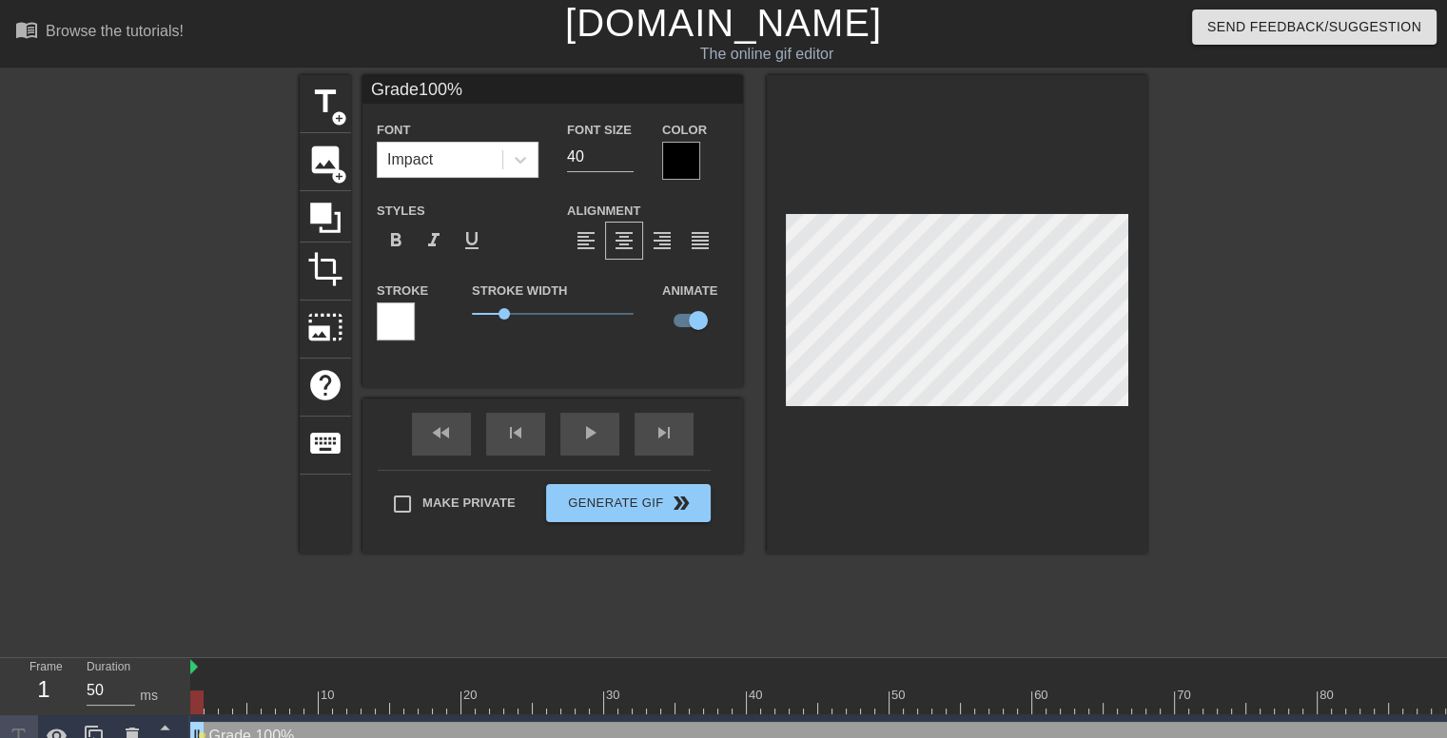
click at [636, 238] on div "format_align_center" at bounding box center [624, 241] width 38 height 38
click at [506, 317] on span "1" at bounding box center [553, 314] width 162 height 23
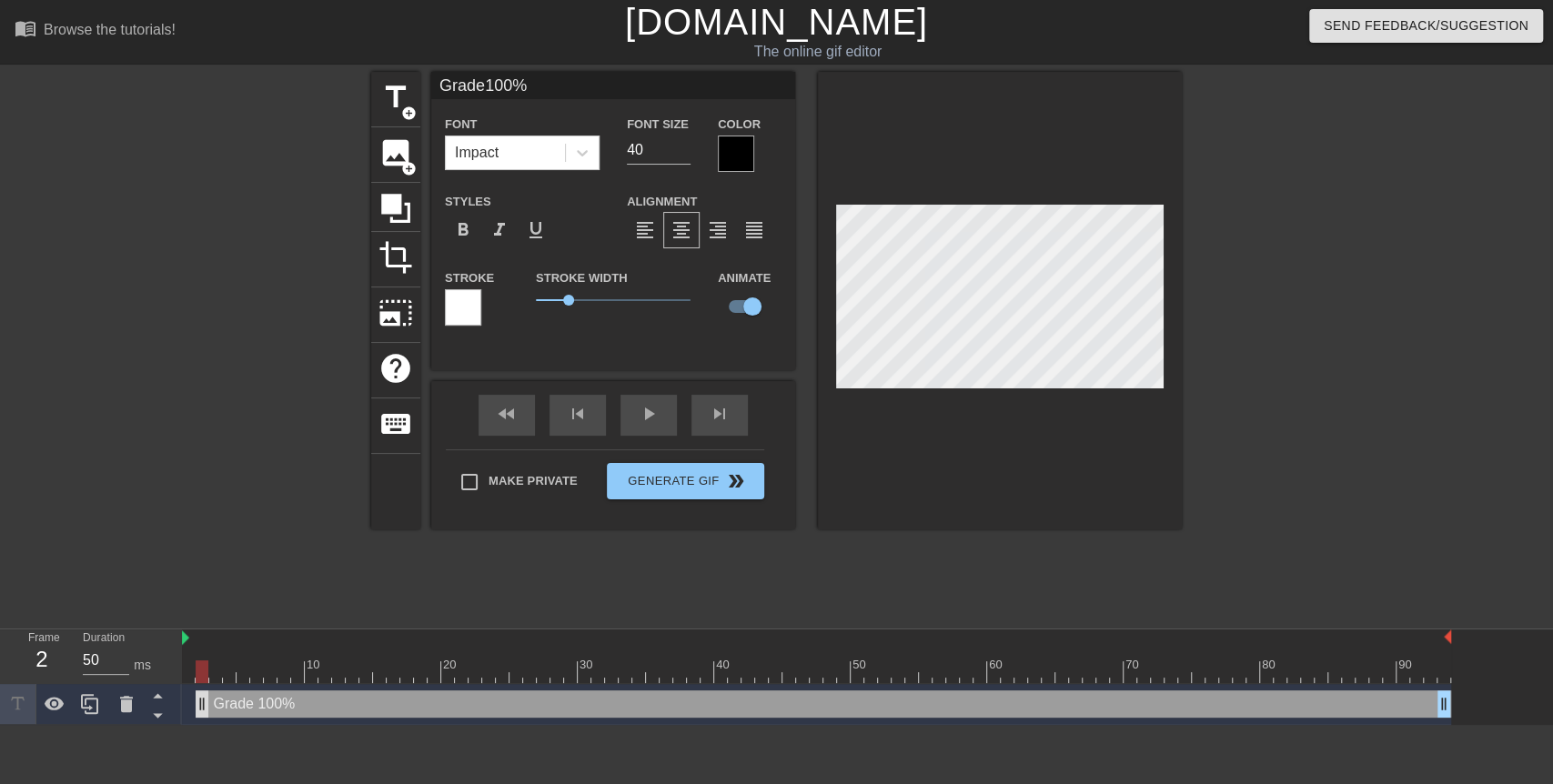
drag, startPoint x: 189, startPoint y: 713, endPoint x: 204, endPoint y: 715, distance: 15.1
click at [212, 705] on div "Grade 100% drag_handle drag_handle" at bounding box center [816, 704] width 1269 height 41
drag, startPoint x: 214, startPoint y: 706, endPoint x: 275, endPoint y: 717, distance: 62.0
click at [275, 705] on div "Grade 100% drag_handle drag_handle" at bounding box center [816, 704] width 1269 height 28
drag, startPoint x: 289, startPoint y: 707, endPoint x: 168, endPoint y: 718, distance: 121.5
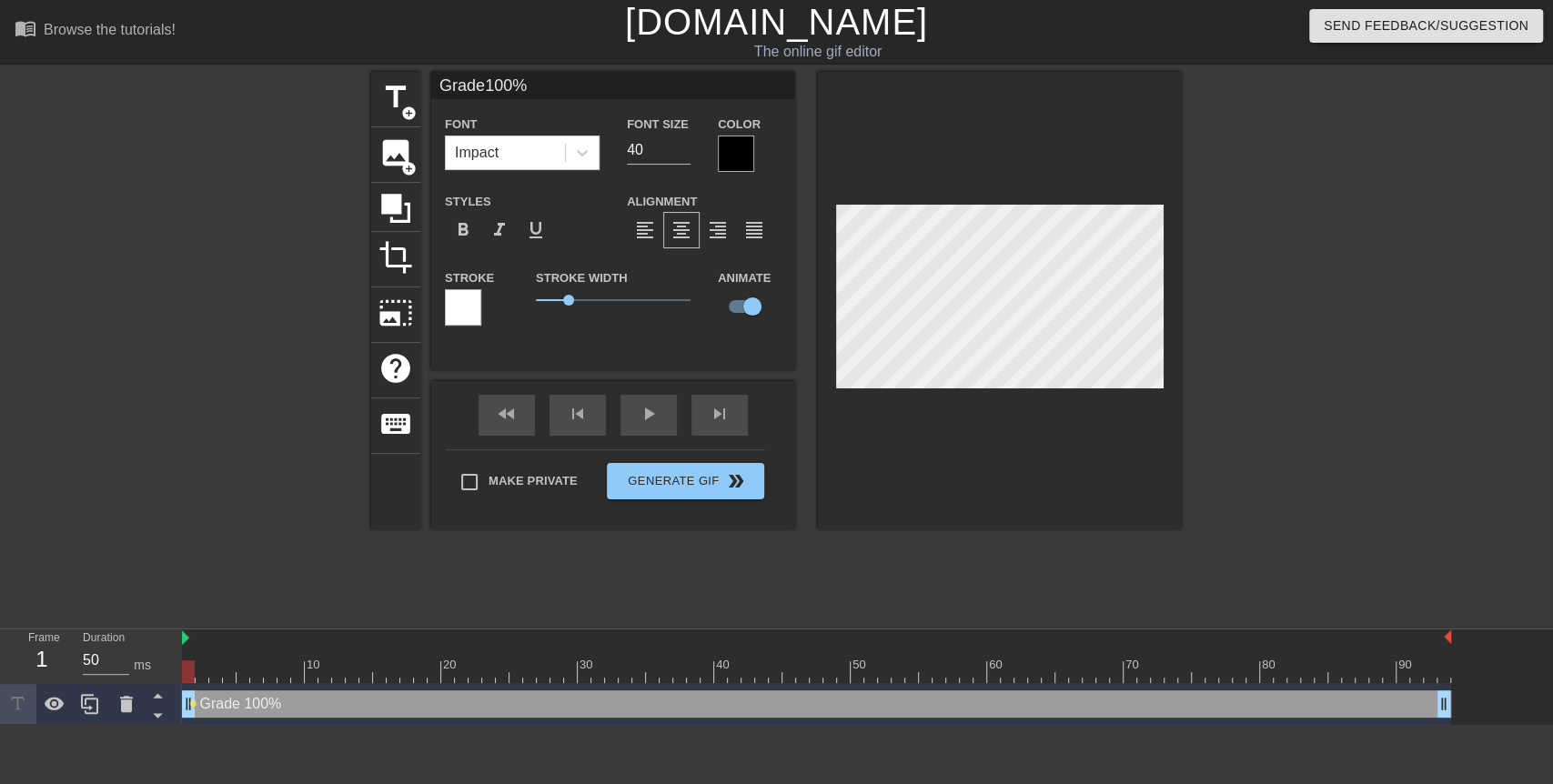
click at [168, 705] on div "Frame 1 Duration 50 ms 10 20 30 40 50 60 70 80 90 Grade 100% drag_handle drag_h…" at bounding box center [776, 677] width 1553 height 96
drag, startPoint x: 187, startPoint y: 665, endPoint x: 317, endPoint y: 685, distance: 131.5
click at [317, 685] on div "10 20 30 40 50 60 70 80 90 Grade 100% drag_handle drag_handle lens" at bounding box center [867, 677] width 1371 height 96
drag, startPoint x: 312, startPoint y: 667, endPoint x: 332, endPoint y: 667, distance: 20.0
click at [331, 667] on div at bounding box center [324, 672] width 12 height 23
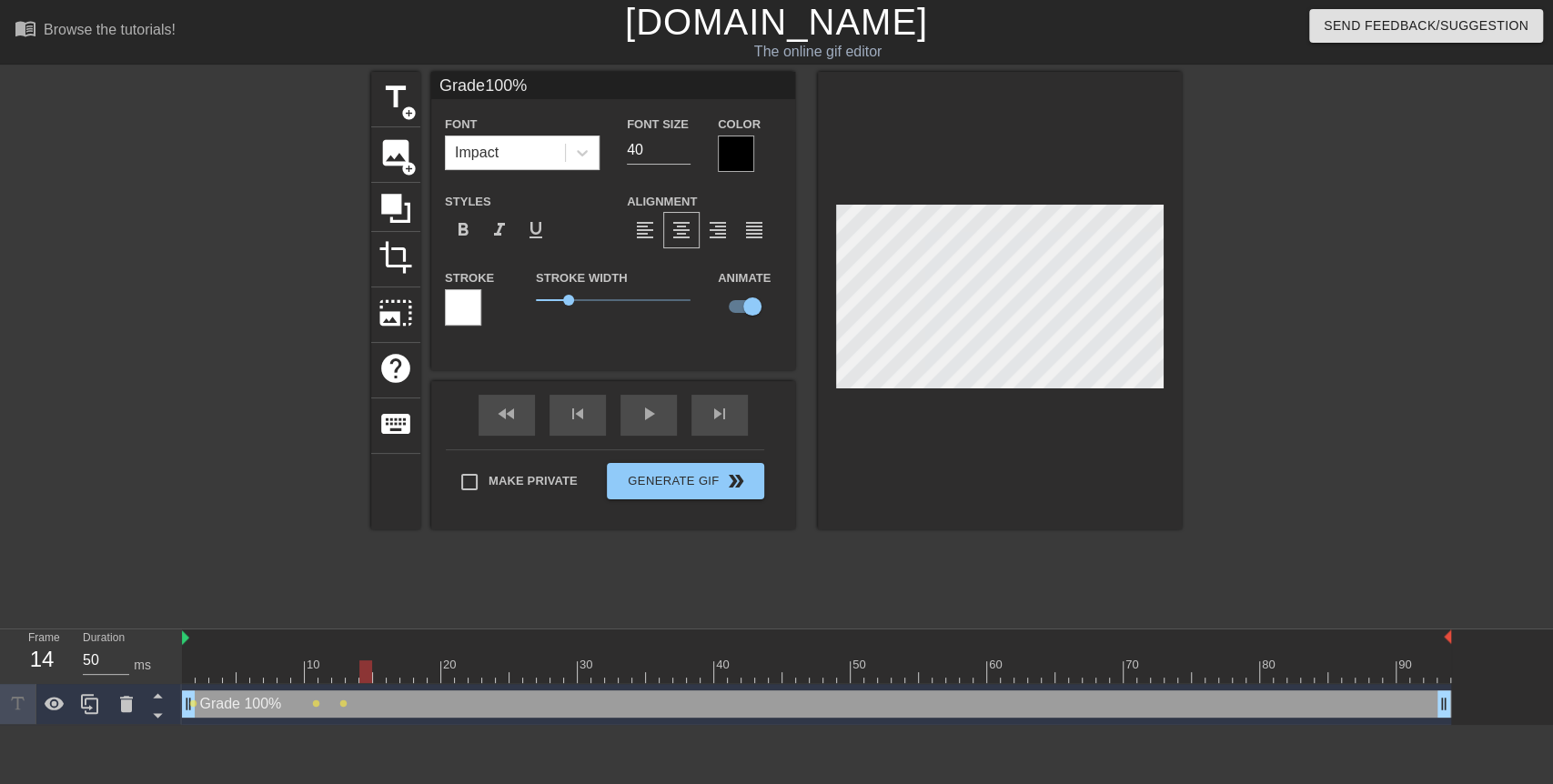
drag, startPoint x: 339, startPoint y: 668, endPoint x: 365, endPoint y: 679, distance: 28.2
click at [365, 679] on div at bounding box center [365, 672] width 12 height 23
drag, startPoint x: 362, startPoint y: 676, endPoint x: 401, endPoint y: 675, distance: 39.0
click at [401, 675] on div at bounding box center [406, 672] width 12 height 23
drag, startPoint x: 404, startPoint y: 675, endPoint x: 430, endPoint y: 683, distance: 27.2
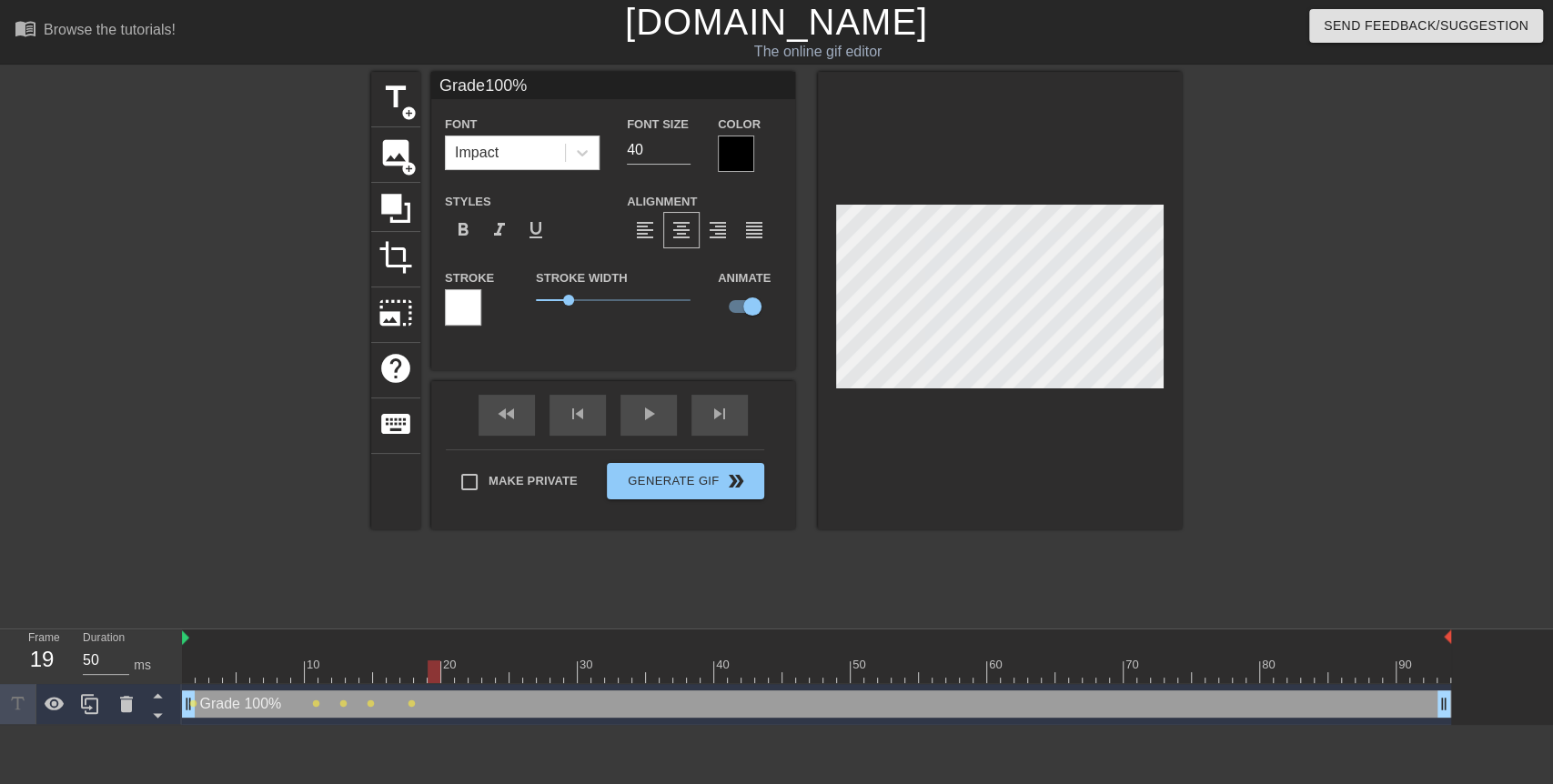
click at [430, 683] on div at bounding box center [433, 672] width 12 height 23
drag, startPoint x: 434, startPoint y: 673, endPoint x: 447, endPoint y: 673, distance: 13.0
click at [447, 673] on div at bounding box center [447, 672] width 12 height 23
drag, startPoint x: 447, startPoint y: 673, endPoint x: 473, endPoint y: 675, distance: 26.1
click at [473, 675] on div at bounding box center [474, 672] width 12 height 23
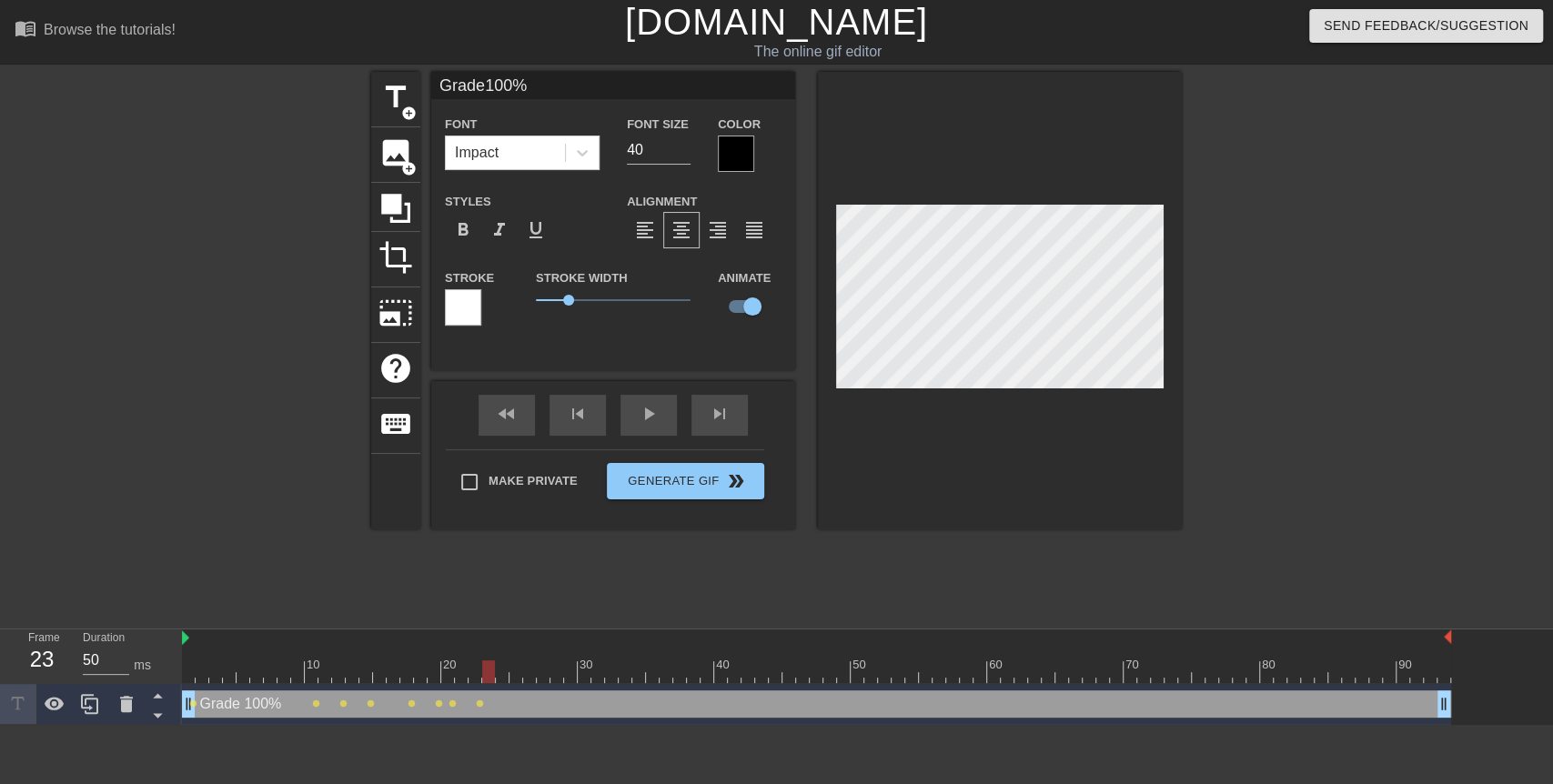
drag, startPoint x: 473, startPoint y: 675, endPoint x: 488, endPoint y: 679, distance: 15.5
click at [488, 679] on div at bounding box center [488, 672] width 12 height 23
drag, startPoint x: 488, startPoint y: 679, endPoint x: 502, endPoint y: 680, distance: 14.0
click at [502, 680] on div at bounding box center [502, 672] width 12 height 23
drag, startPoint x: 502, startPoint y: 680, endPoint x: 515, endPoint y: 681, distance: 13.0
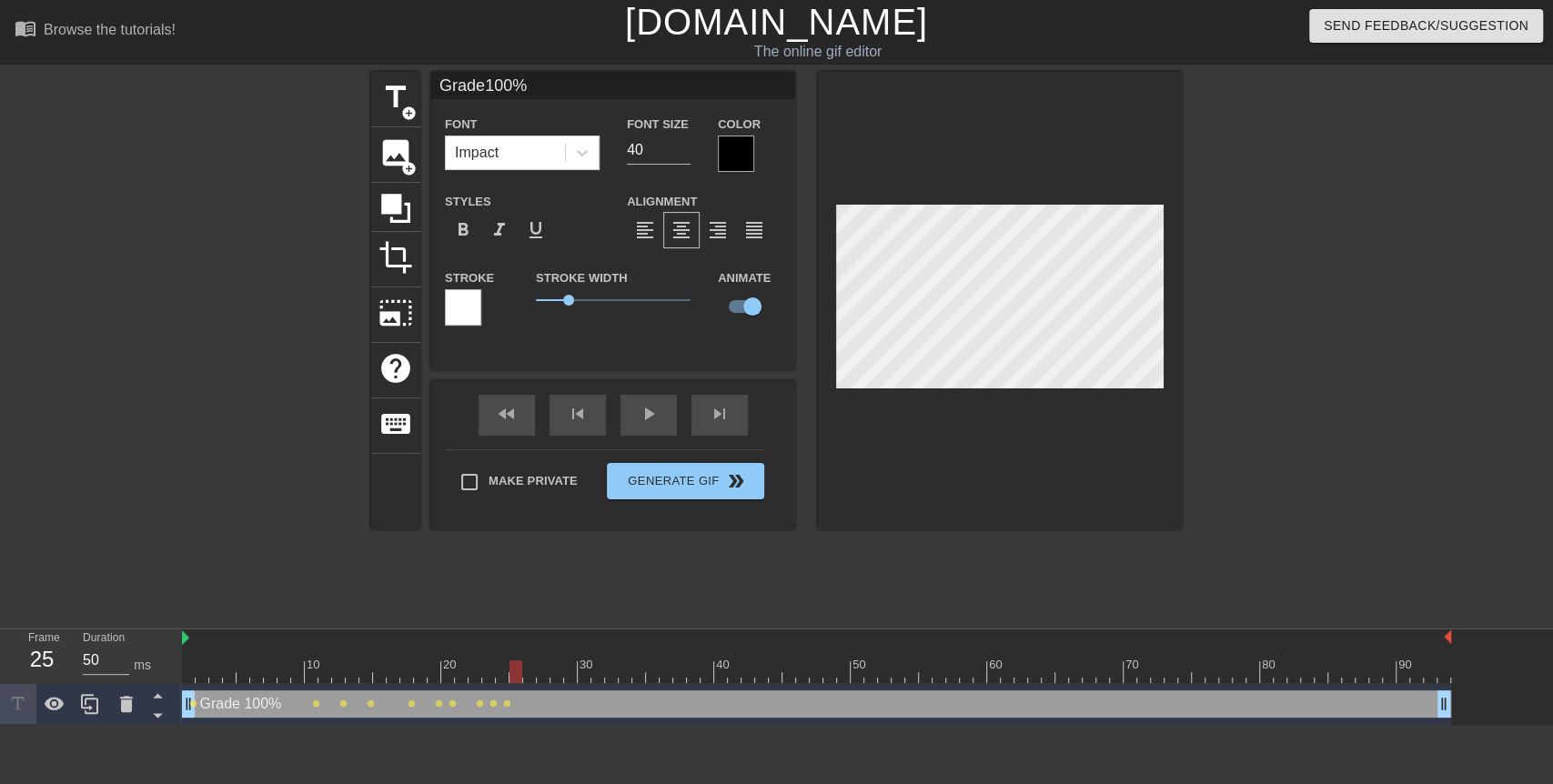
click at [515, 681] on div at bounding box center [515, 672] width 12 height 23
drag, startPoint x: 515, startPoint y: 681, endPoint x: 527, endPoint y: 683, distance: 12.2
click at [527, 683] on div at bounding box center [529, 672] width 12 height 23
drag, startPoint x: 527, startPoint y: 683, endPoint x: 543, endPoint y: 686, distance: 16.3
click at [543, 686] on div "10 20 30 40 50 60 70 80 90 Grade 100% drag_handle drag_handle lens lens lens le…" at bounding box center [867, 677] width 1371 height 96
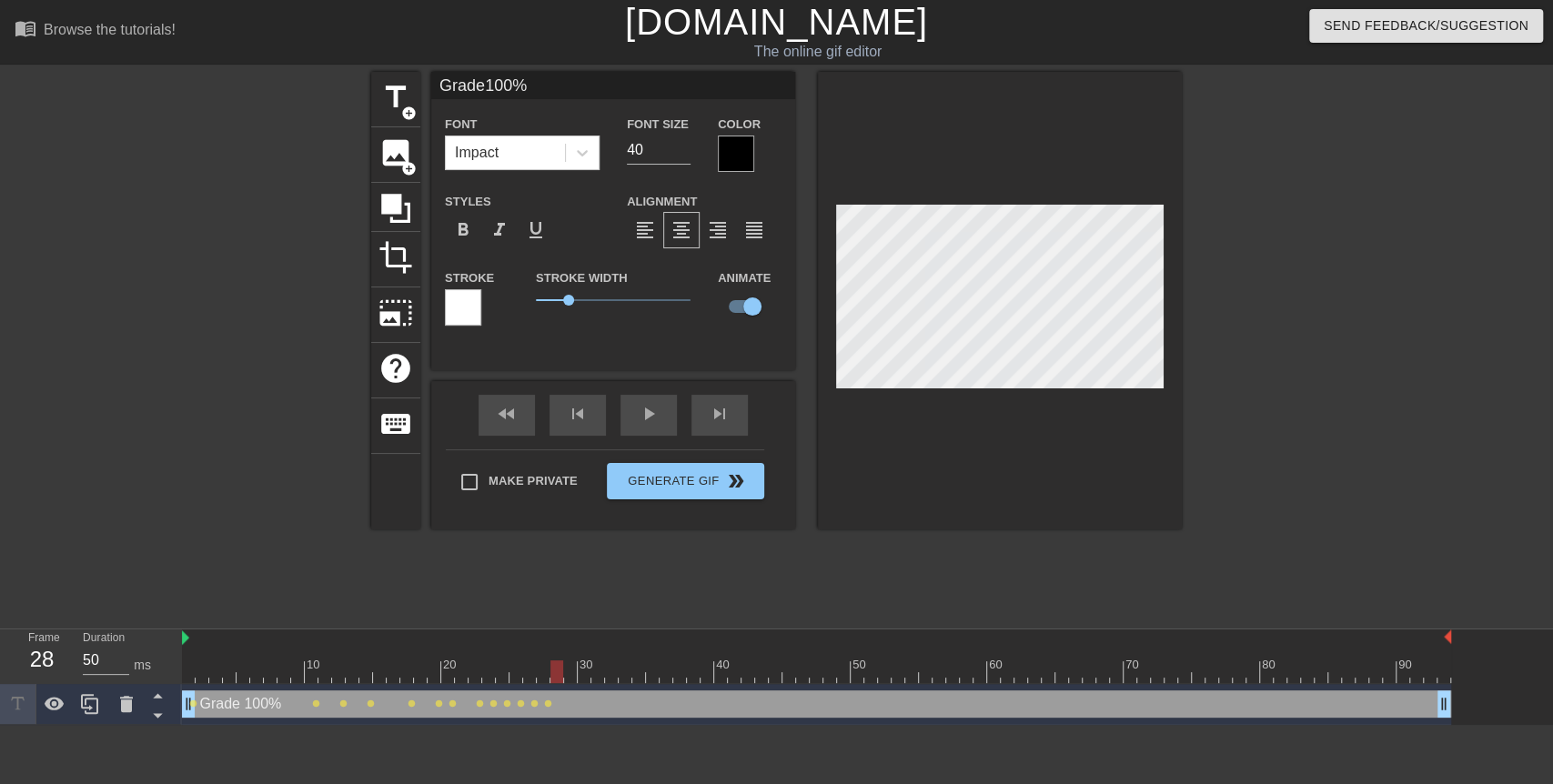
drag, startPoint x: 543, startPoint y: 674, endPoint x: 556, endPoint y: 675, distance: 13.0
click at [556, 675] on div at bounding box center [557, 672] width 12 height 23
drag, startPoint x: 556, startPoint y: 675, endPoint x: 570, endPoint y: 676, distance: 14.0
click at [570, 676] on div at bounding box center [570, 672] width 12 height 23
drag, startPoint x: 570, startPoint y: 676, endPoint x: 581, endPoint y: 678, distance: 11.2
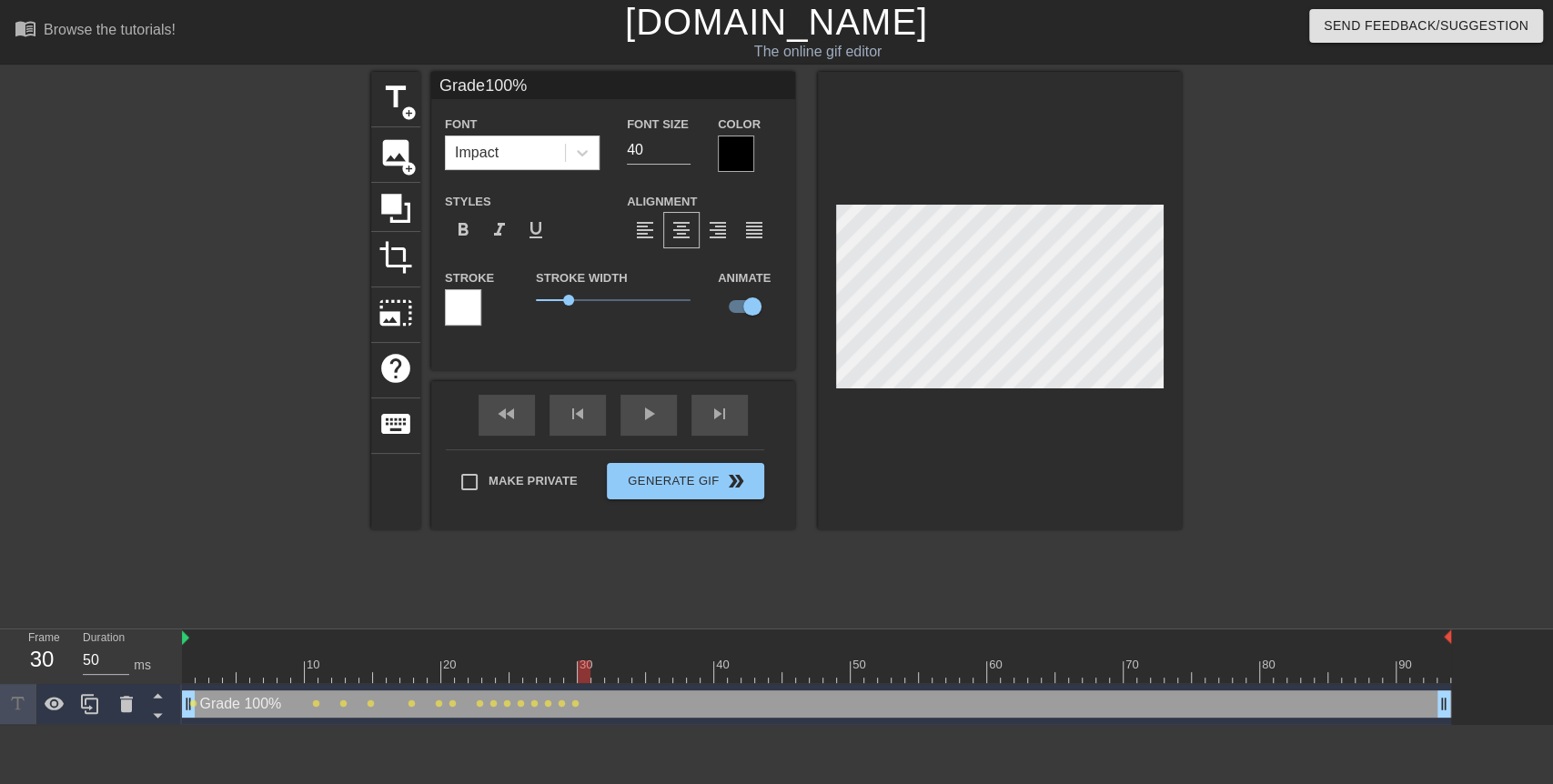
click at [581, 678] on div at bounding box center [583, 672] width 12 height 23
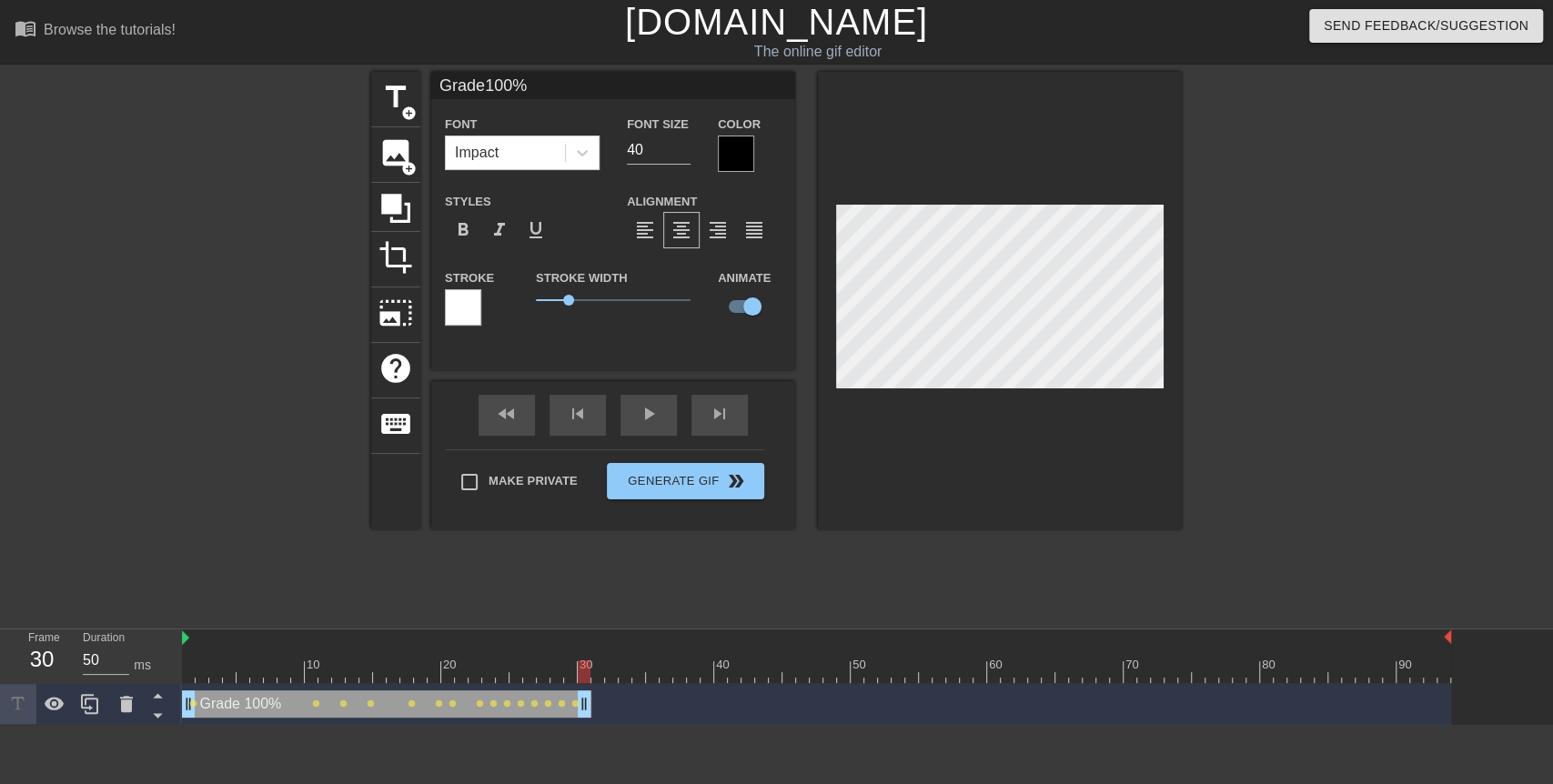
drag, startPoint x: 1441, startPoint y: 702, endPoint x: 582, endPoint y: 740, distance: 859.8
click at [582, 705] on html "menu_book Browse the tutorials! [DOMAIN_NAME] The online gif editor Send Feedba…" at bounding box center [776, 362] width 1553 height 725
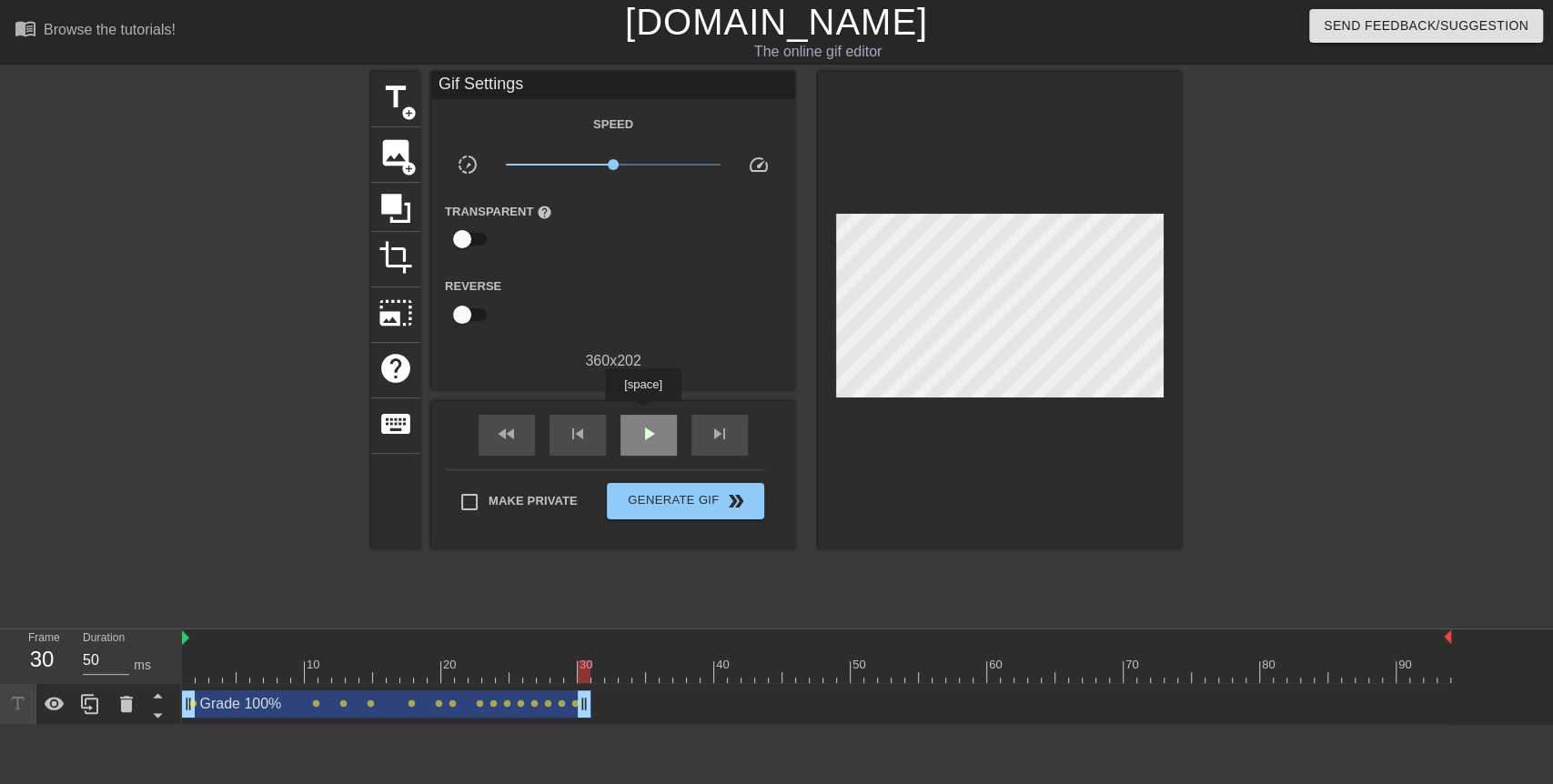
click at [644, 415] on div "play_arrow" at bounding box center [648, 435] width 56 height 41
click at [640, 431] on span "pause" at bounding box center [648, 433] width 22 height 22
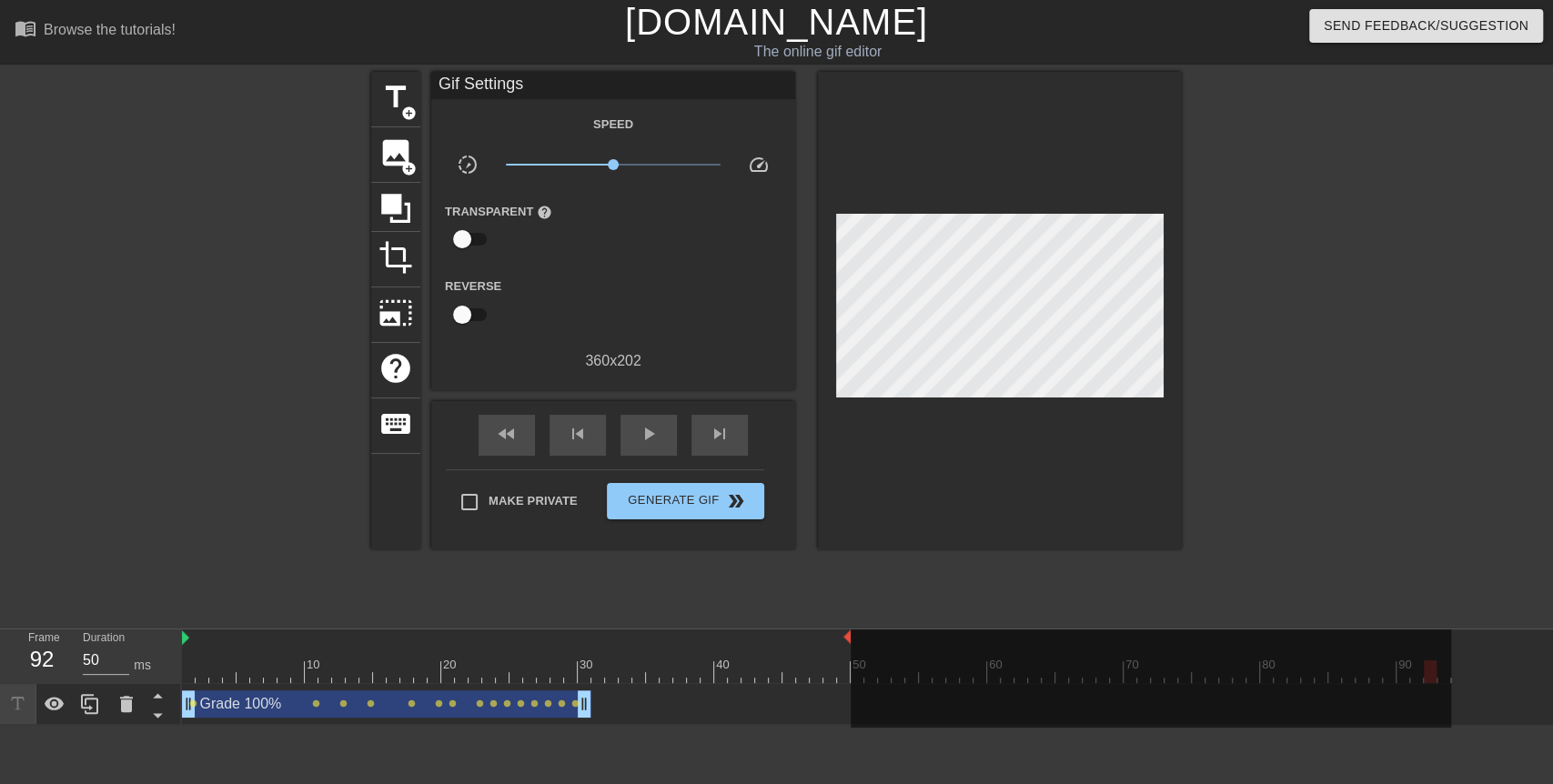
drag, startPoint x: 1447, startPoint y: 637, endPoint x: 843, endPoint y: 651, distance: 604.2
click at [843, 651] on div "10 20 30 40 50 60 70 80 90" at bounding box center [816, 656] width 1269 height 54
click at [655, 436] on span "play_arrow" at bounding box center [648, 433] width 22 height 22
click at [655, 436] on span "pause" at bounding box center [648, 433] width 22 height 22
drag, startPoint x: 557, startPoint y: 669, endPoint x: 160, endPoint y: 668, distance: 397.0
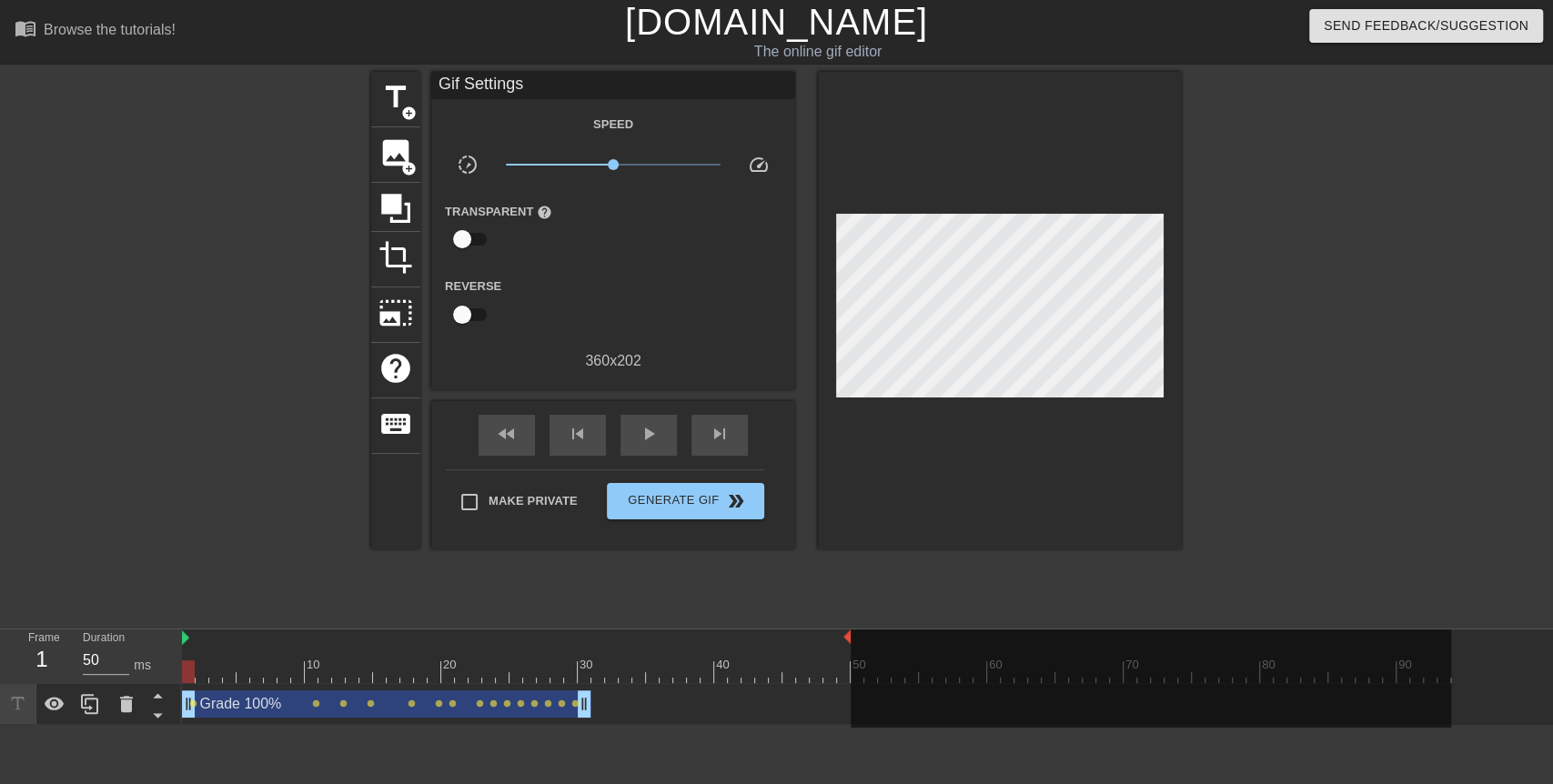
click at [160, 668] on div "Frame 1 Duration 50 ms 10 20 30 40 50 60 70 80 90 Grade 100% drag_handle drag_h…" at bounding box center [776, 677] width 1553 height 96
drag, startPoint x: 190, startPoint y: 665, endPoint x: 470, endPoint y: 675, distance: 280.2
click at [470, 675] on div at bounding box center [816, 672] width 1269 height 23
click at [470, 676] on div at bounding box center [474, 672] width 12 height 23
click at [414, 110] on span "add_circle" at bounding box center [409, 113] width 15 height 15
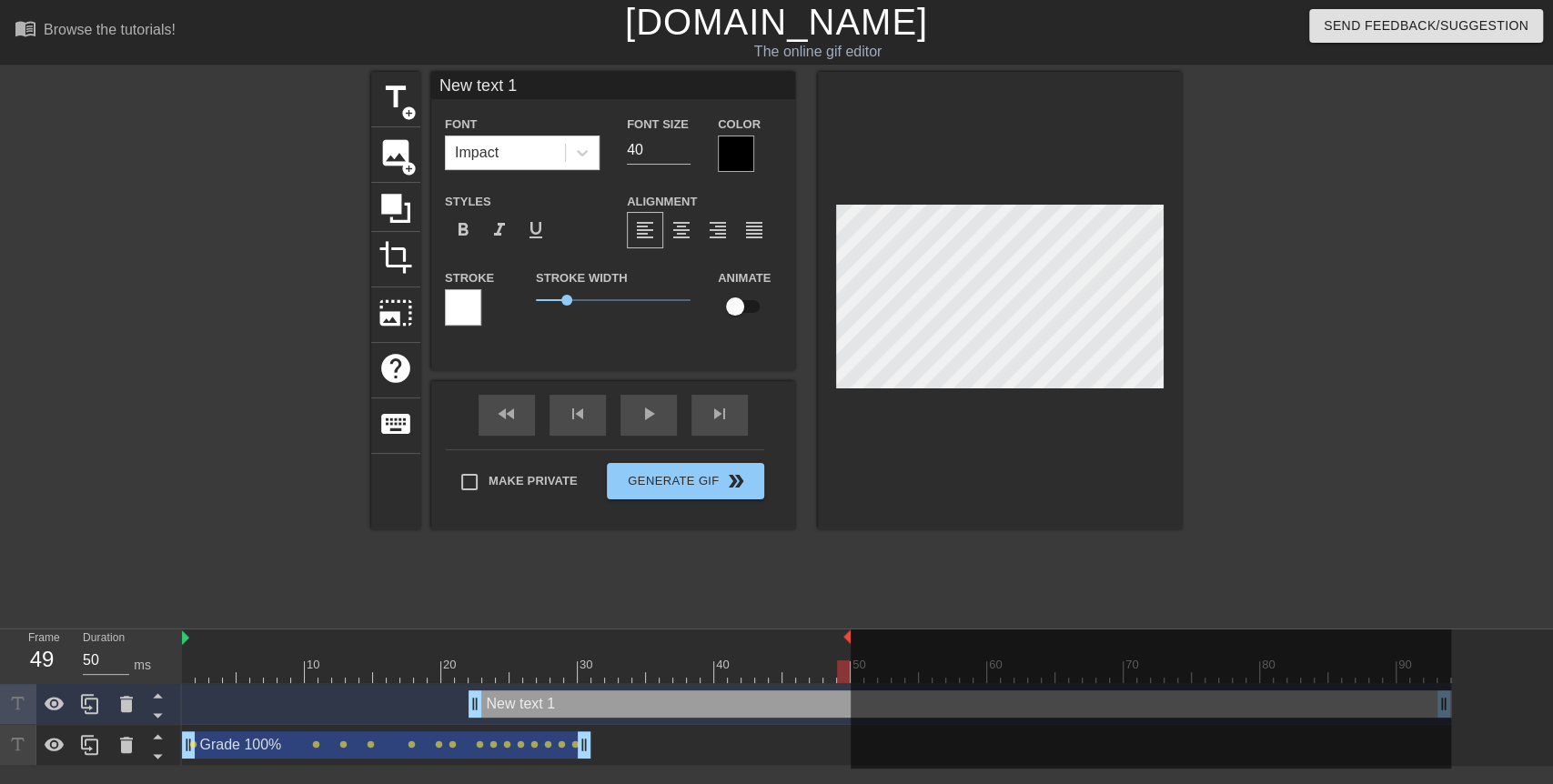
drag, startPoint x: 1441, startPoint y: 697, endPoint x: 1334, endPoint y: 701, distance: 107.1
click at [1334, 701] on div at bounding box center [1151, 699] width 601 height 140
click at [801, 334] on div "title add_circle image add_circle crop photo_size_select_large help keyboard Le…" at bounding box center [776, 300] width 811 height 458
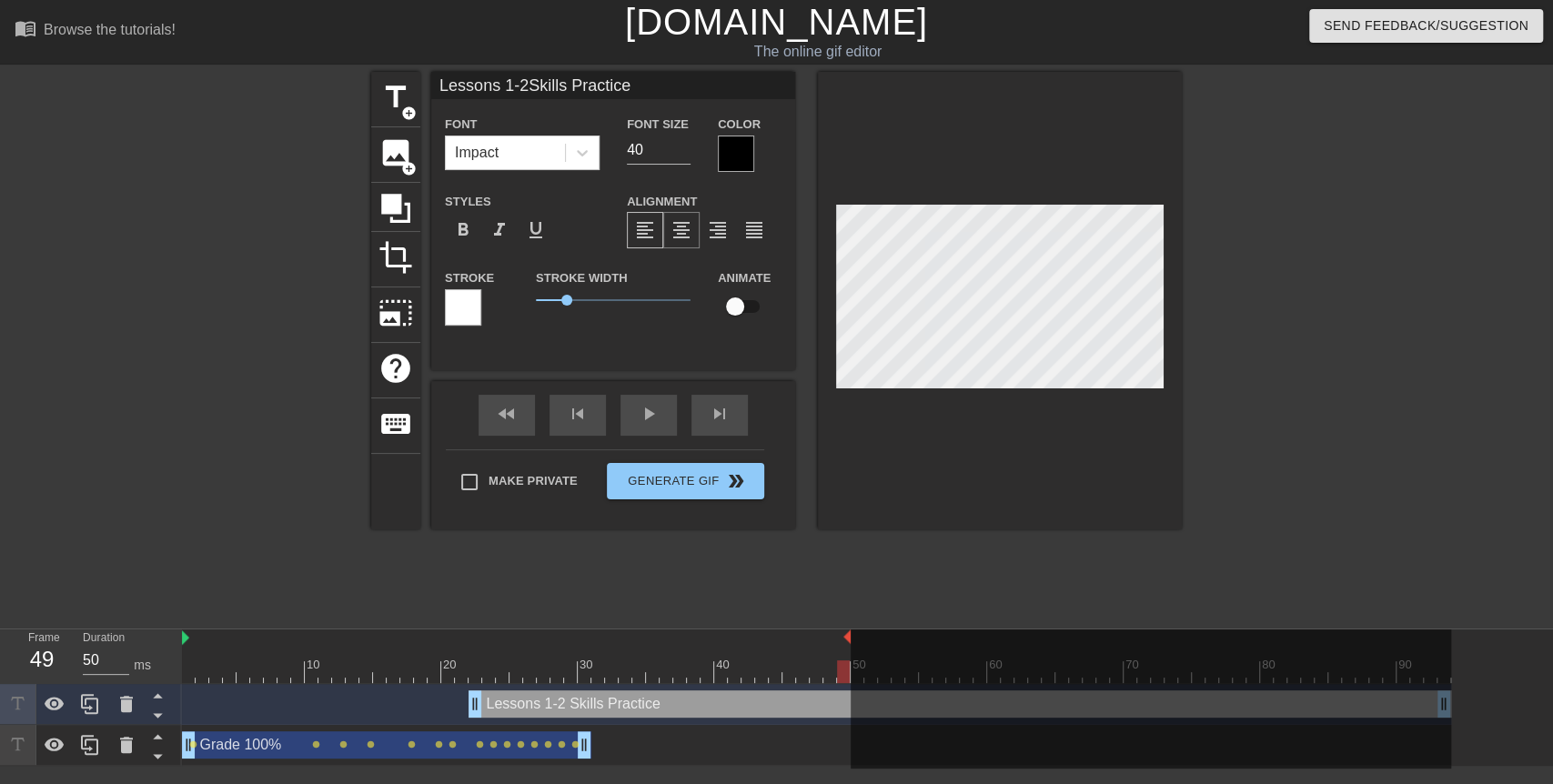
click at [677, 226] on span "format_align_center" at bounding box center [681, 229] width 22 height 22
drag, startPoint x: 844, startPoint y: 664, endPoint x: 478, endPoint y: 648, distance: 366.3
click at [478, 648] on div "10 20 30 40 50 60 70 80 90" at bounding box center [816, 656] width 1269 height 54
click at [754, 310] on input "checkbox" at bounding box center [735, 307] width 103 height 34
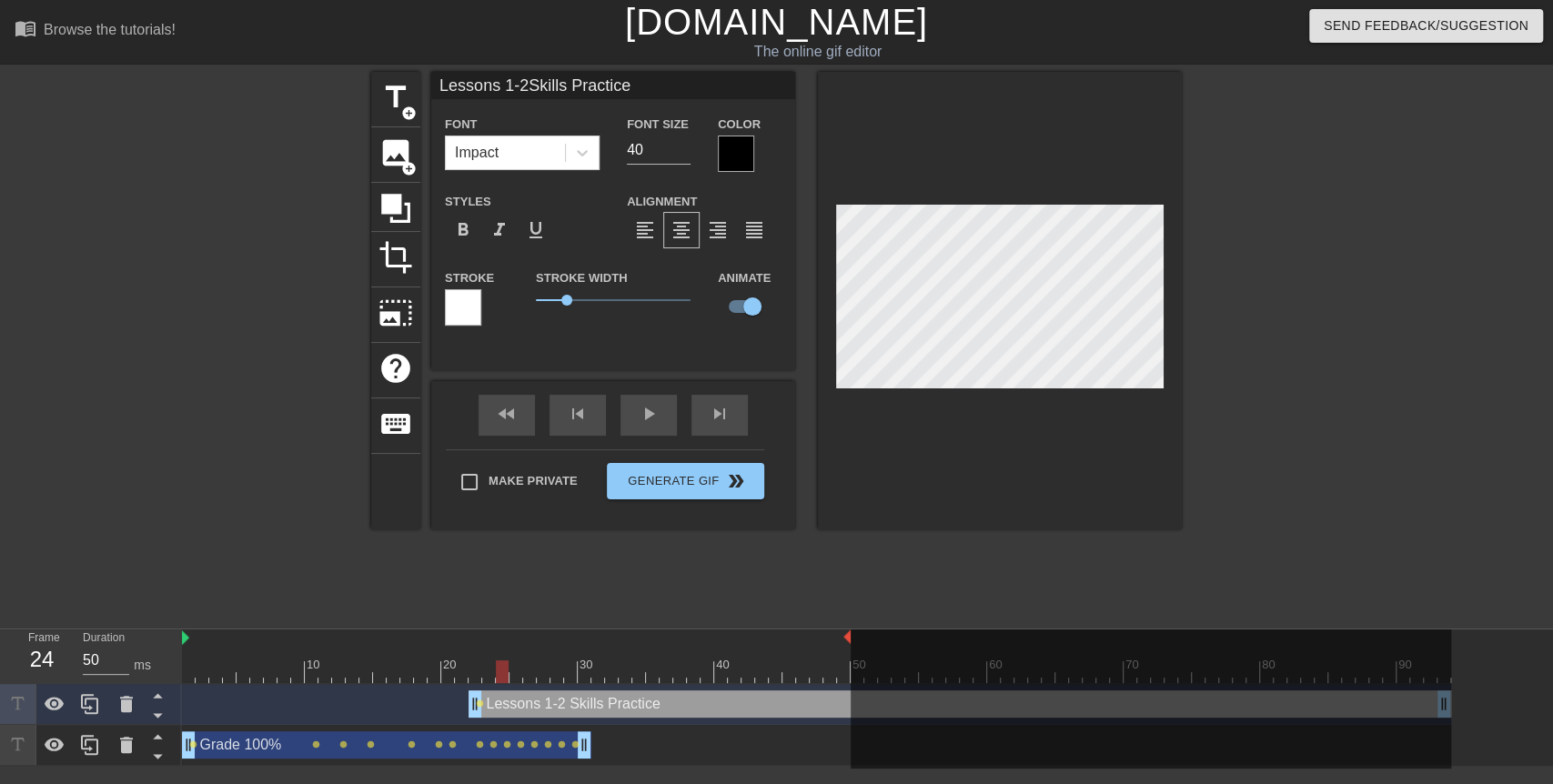
drag, startPoint x: 477, startPoint y: 665, endPoint x: 500, endPoint y: 665, distance: 23.0
click at [500, 665] on div at bounding box center [502, 672] width 12 height 23
drag, startPoint x: 500, startPoint y: 665, endPoint x: 524, endPoint y: 667, distance: 24.1
click at [524, 667] on div at bounding box center [529, 672] width 12 height 23
drag, startPoint x: 528, startPoint y: 667, endPoint x: 575, endPoint y: 666, distance: 47.0
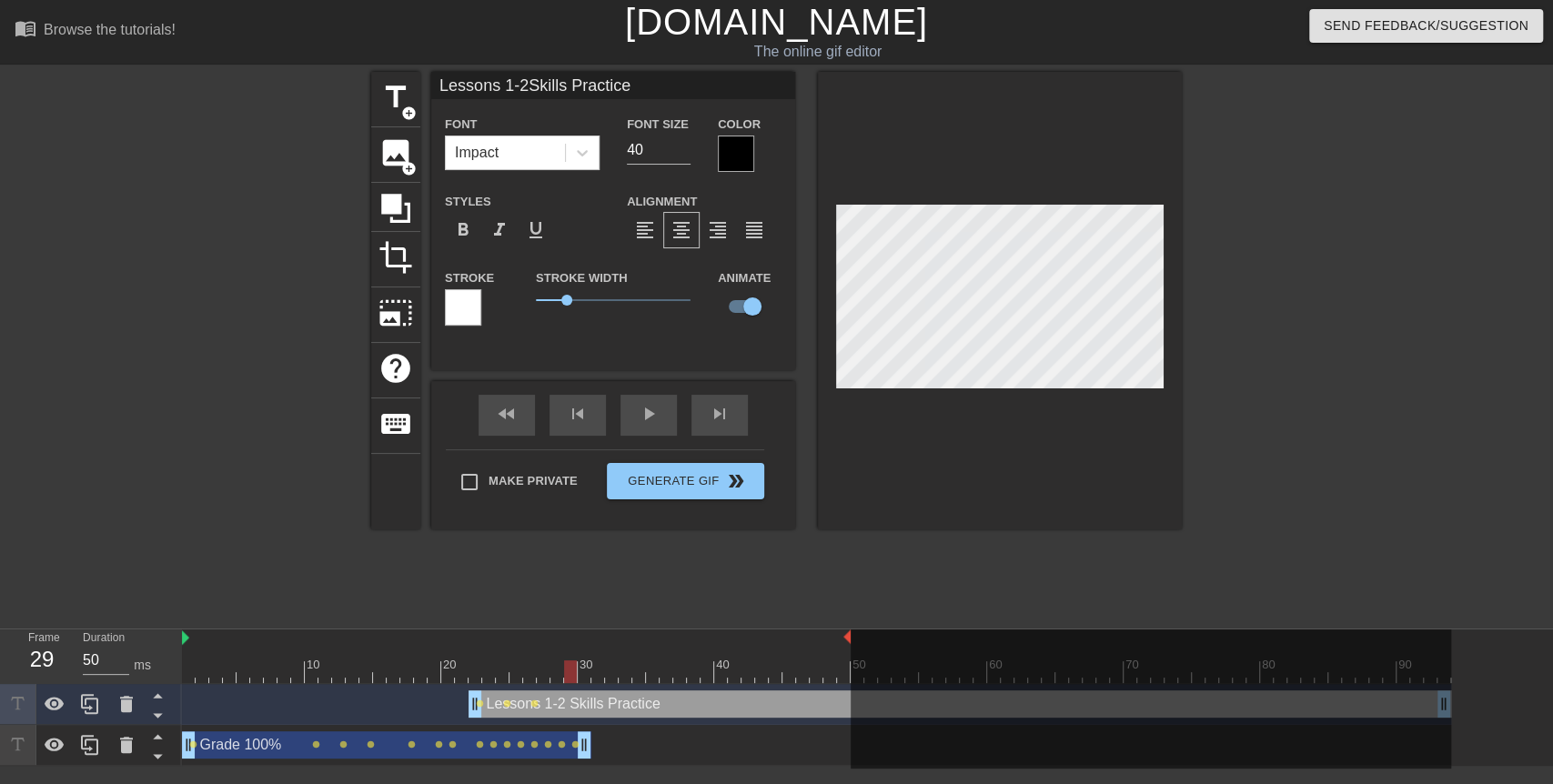
click at [575, 666] on div at bounding box center [570, 672] width 12 height 23
drag, startPoint x: 575, startPoint y: 666, endPoint x: 600, endPoint y: 668, distance: 25.1
click at [600, 668] on div at bounding box center [597, 672] width 12 height 23
drag, startPoint x: 600, startPoint y: 668, endPoint x: 633, endPoint y: 671, distance: 33.1
click at [633, 671] on div at bounding box center [638, 672] width 12 height 23
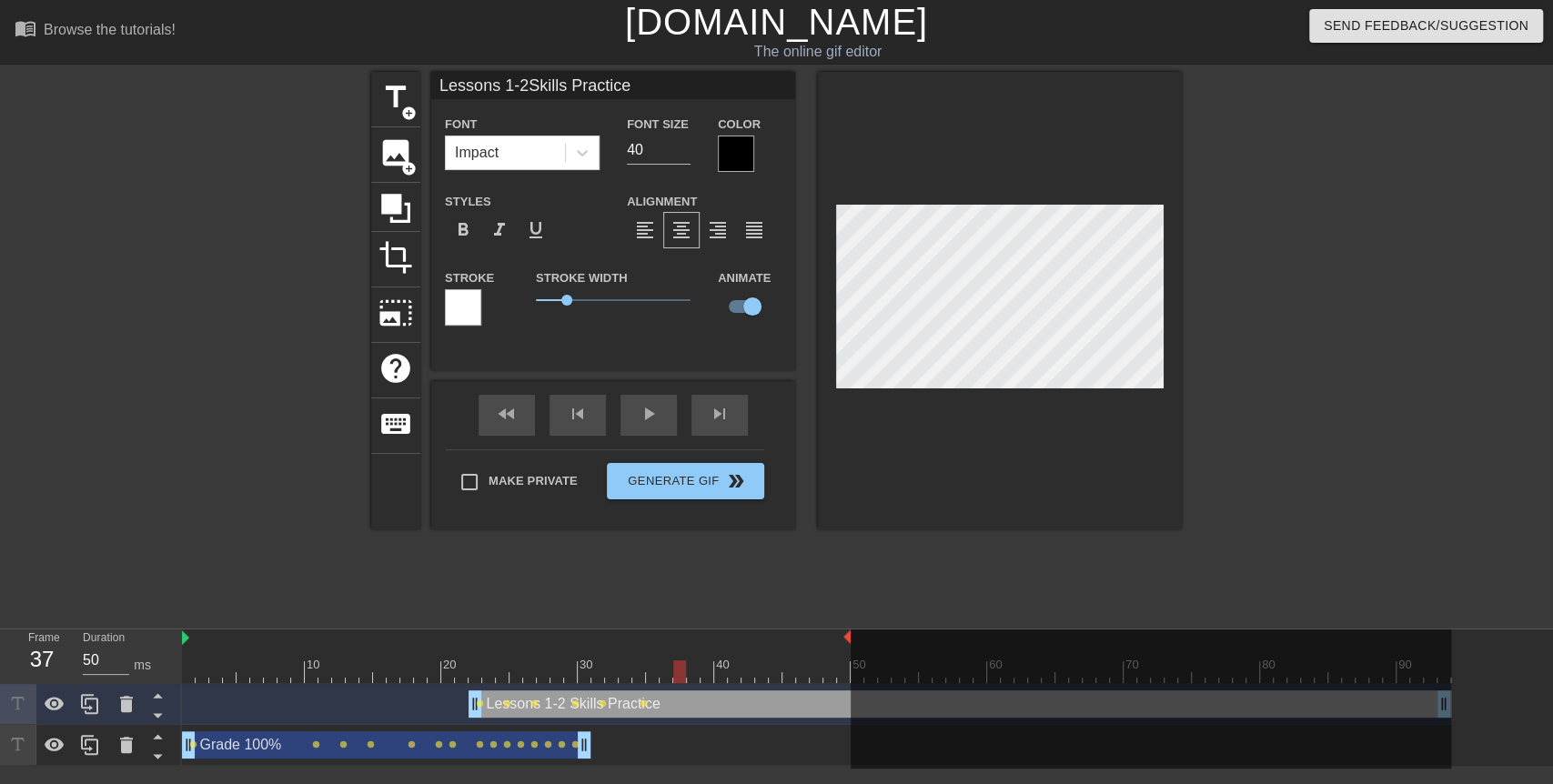
drag, startPoint x: 633, startPoint y: 671, endPoint x: 676, endPoint y: 671, distance: 43.0
click at [676, 671] on div at bounding box center [679, 672] width 12 height 23
drag, startPoint x: 676, startPoint y: 671, endPoint x: 844, endPoint y: 674, distance: 168.0
click at [851, 674] on div at bounding box center [857, 672] width 12 height 23
click at [663, 401] on div "fast_rewind skip_previous play_arrow skip_next" at bounding box center [613, 415] width 296 height 68
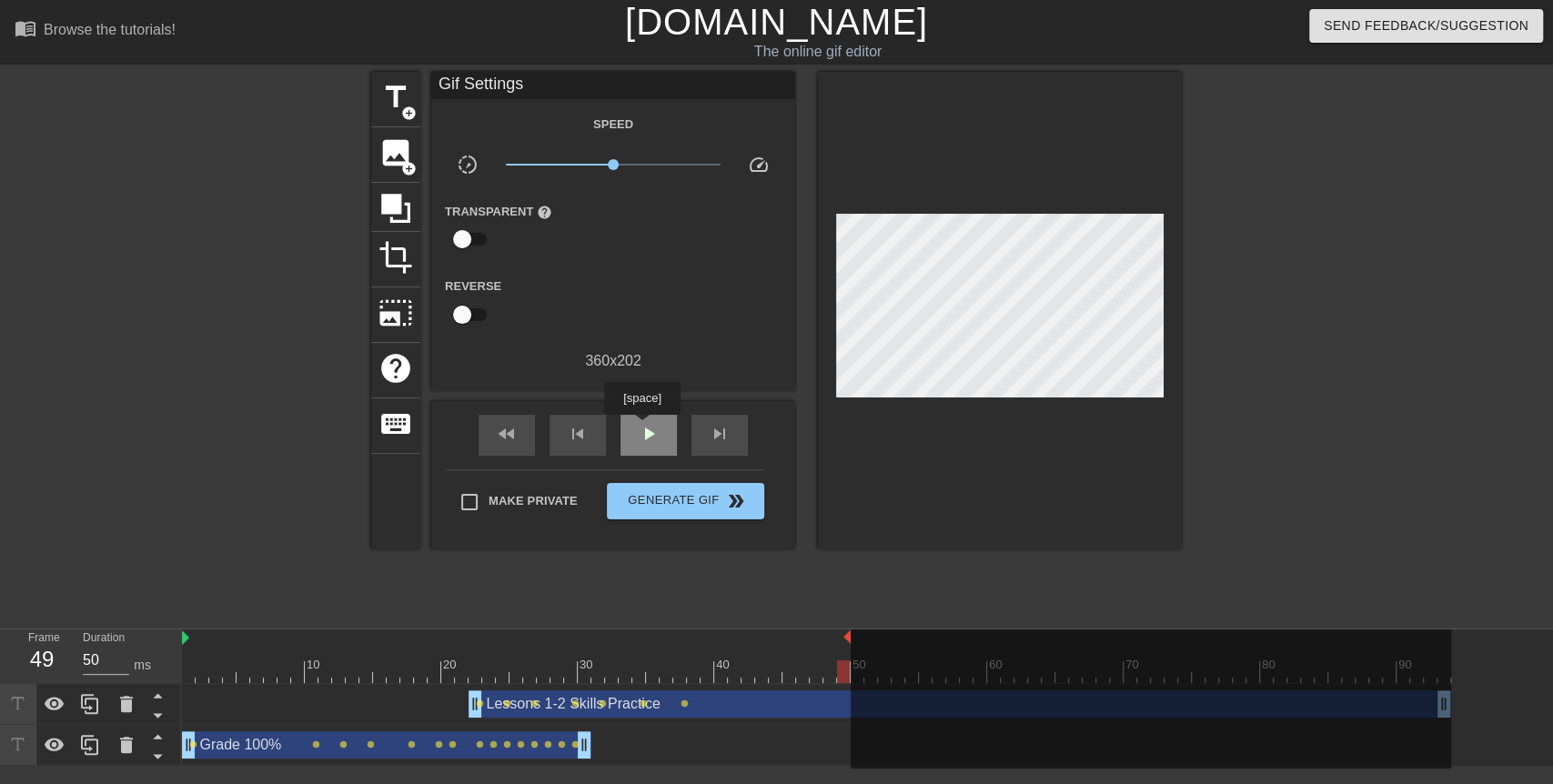
click at [642, 427] on span "play_arrow" at bounding box center [648, 433] width 22 height 22
drag, startPoint x: 612, startPoint y: 164, endPoint x: 645, endPoint y: 169, distance: 33.4
click at [645, 169] on span "x1.95" at bounding box center [644, 163] width 11 height 11
drag, startPoint x: 645, startPoint y: 169, endPoint x: 623, endPoint y: 172, distance: 22.2
click at [623, 172] on span "x1.22" at bounding box center [613, 164] width 215 height 22
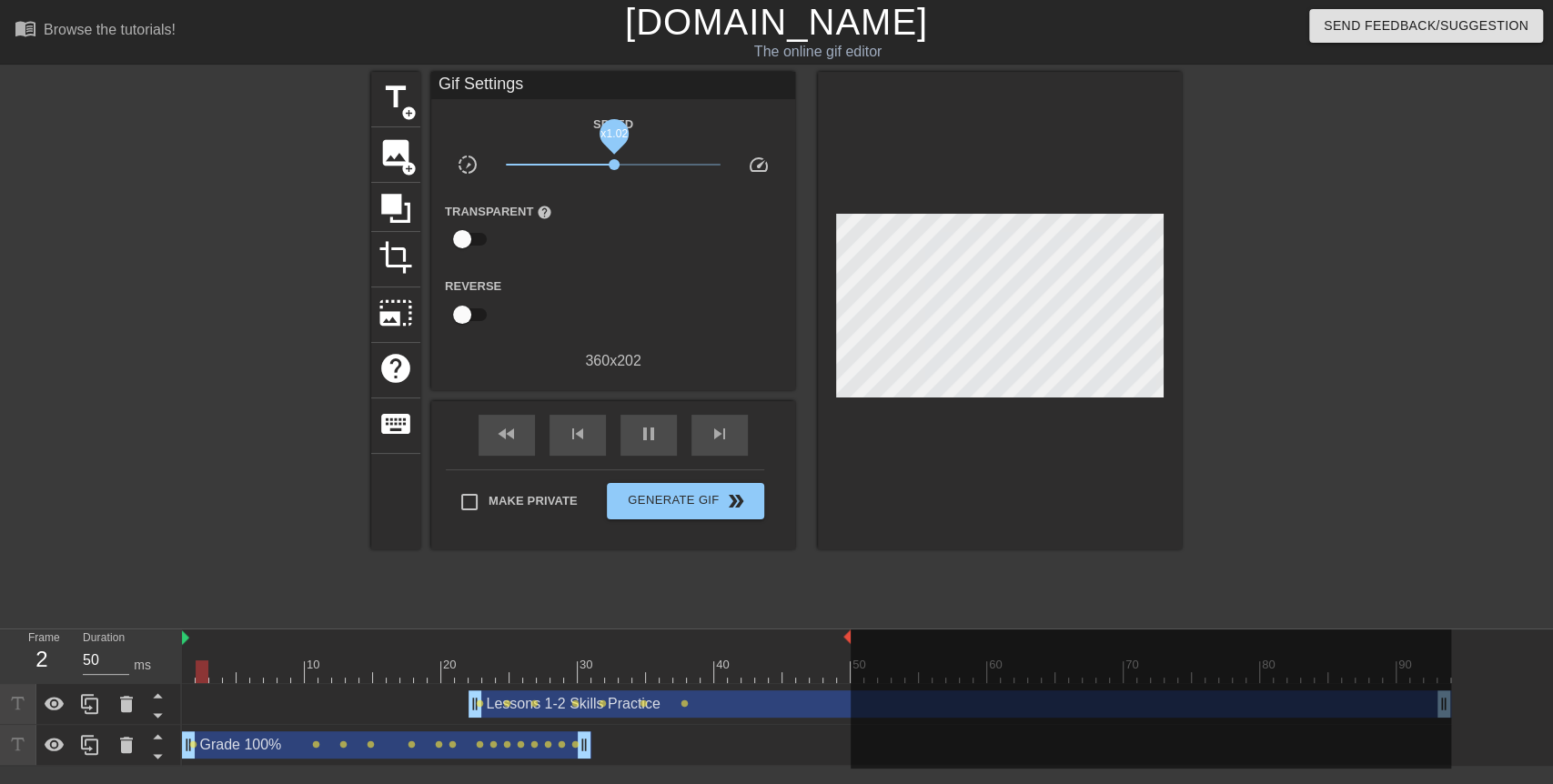
drag, startPoint x: 623, startPoint y: 172, endPoint x: 613, endPoint y: 175, distance: 10.4
click at [613, 175] on span "x1.02" at bounding box center [613, 164] width 215 height 22
click at [466, 493] on input "Make Private" at bounding box center [470, 502] width 38 height 38
click at [608, 503] on button "Generate Gif double_arrow" at bounding box center [686, 501] width 158 height 36
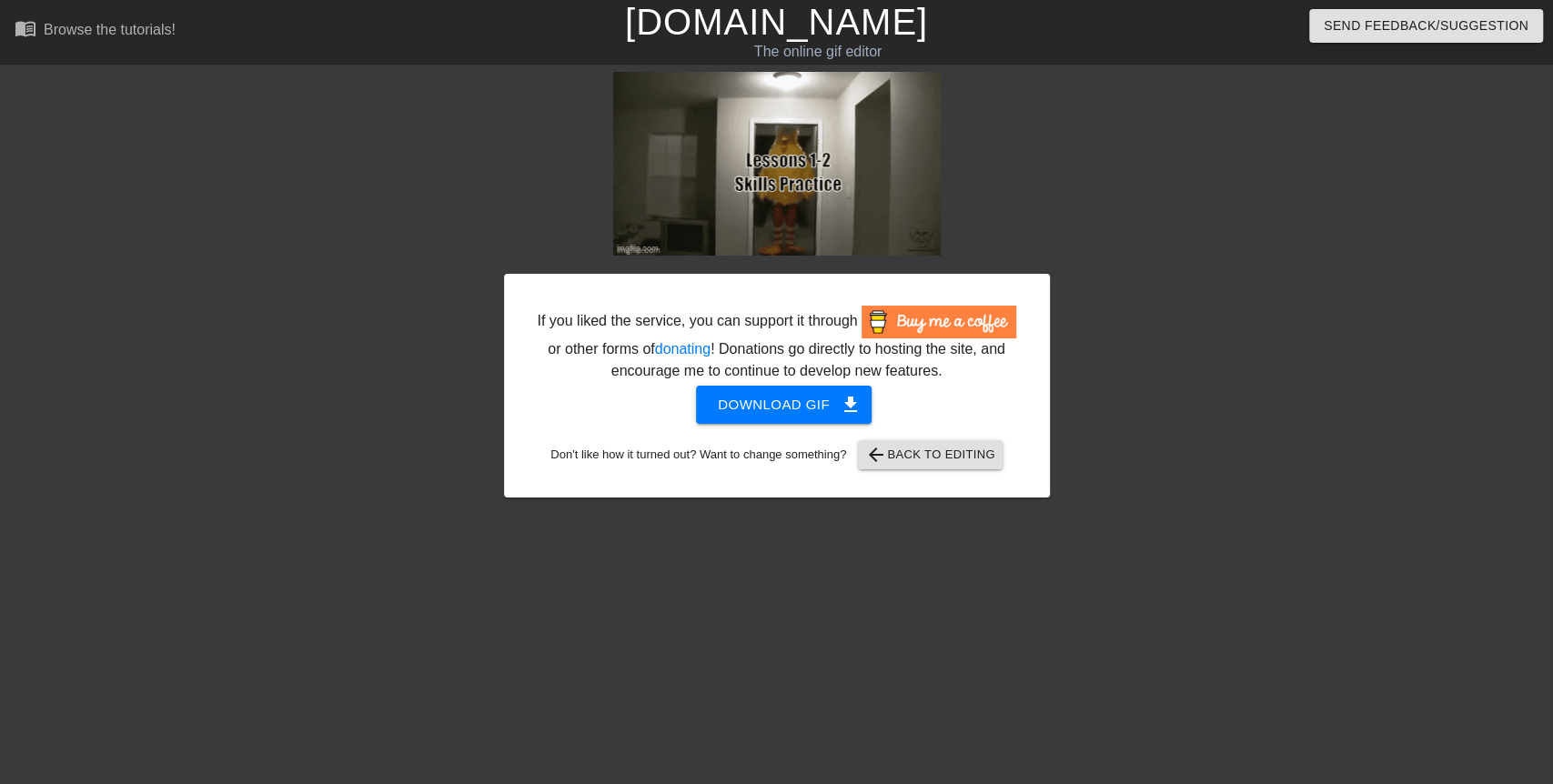
click at [767, 207] on img at bounding box center [776, 163] width 328 height 184
click at [789, 405] on span "Download gif get_app" at bounding box center [784, 404] width 132 height 24
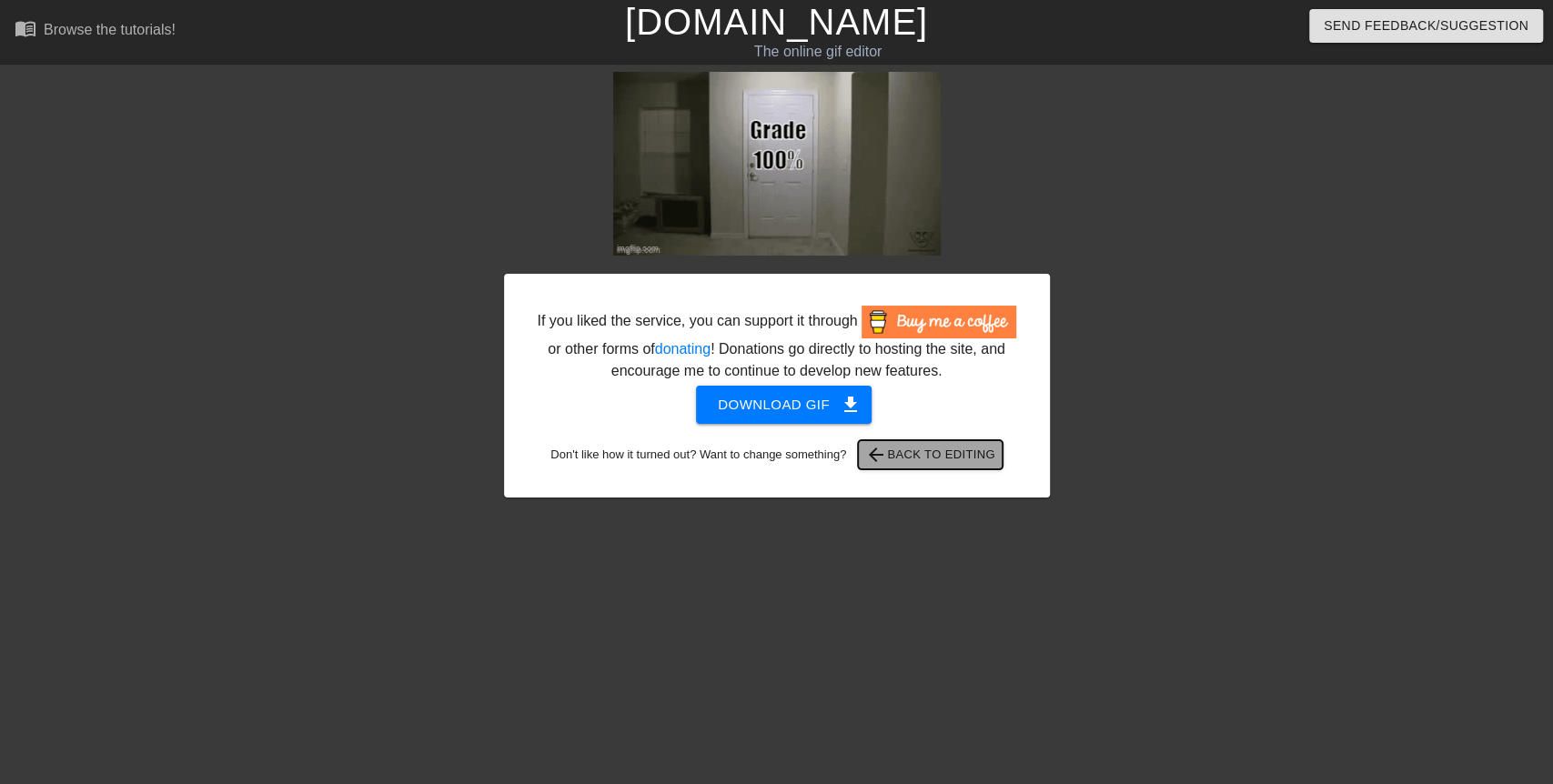
click at [969, 453] on span "arrow_back Back to Editing" at bounding box center [930, 454] width 130 height 22
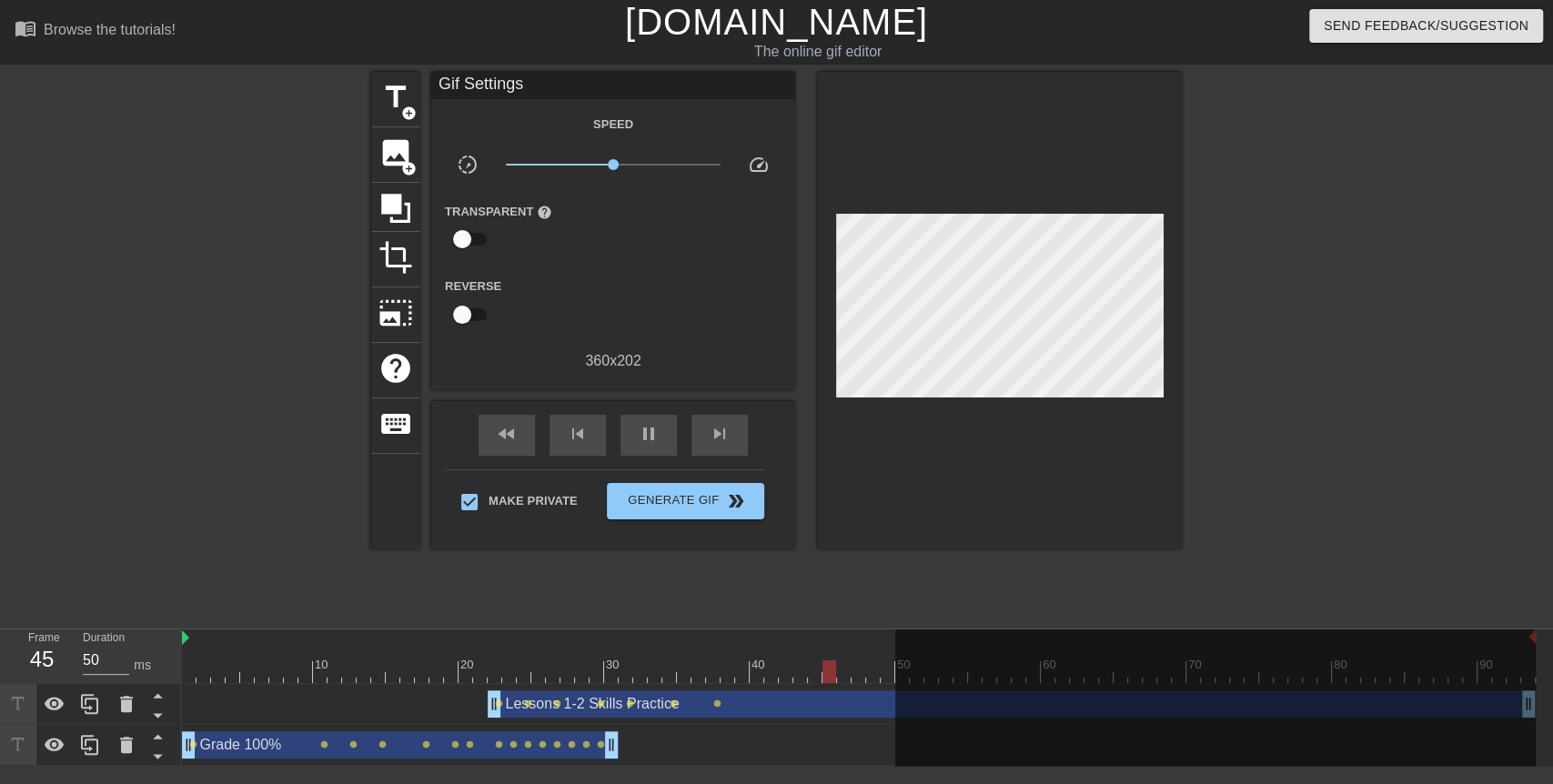
click at [376, 705] on div "Grade 100% drag_handle drag_handle" at bounding box center [400, 745] width 437 height 28
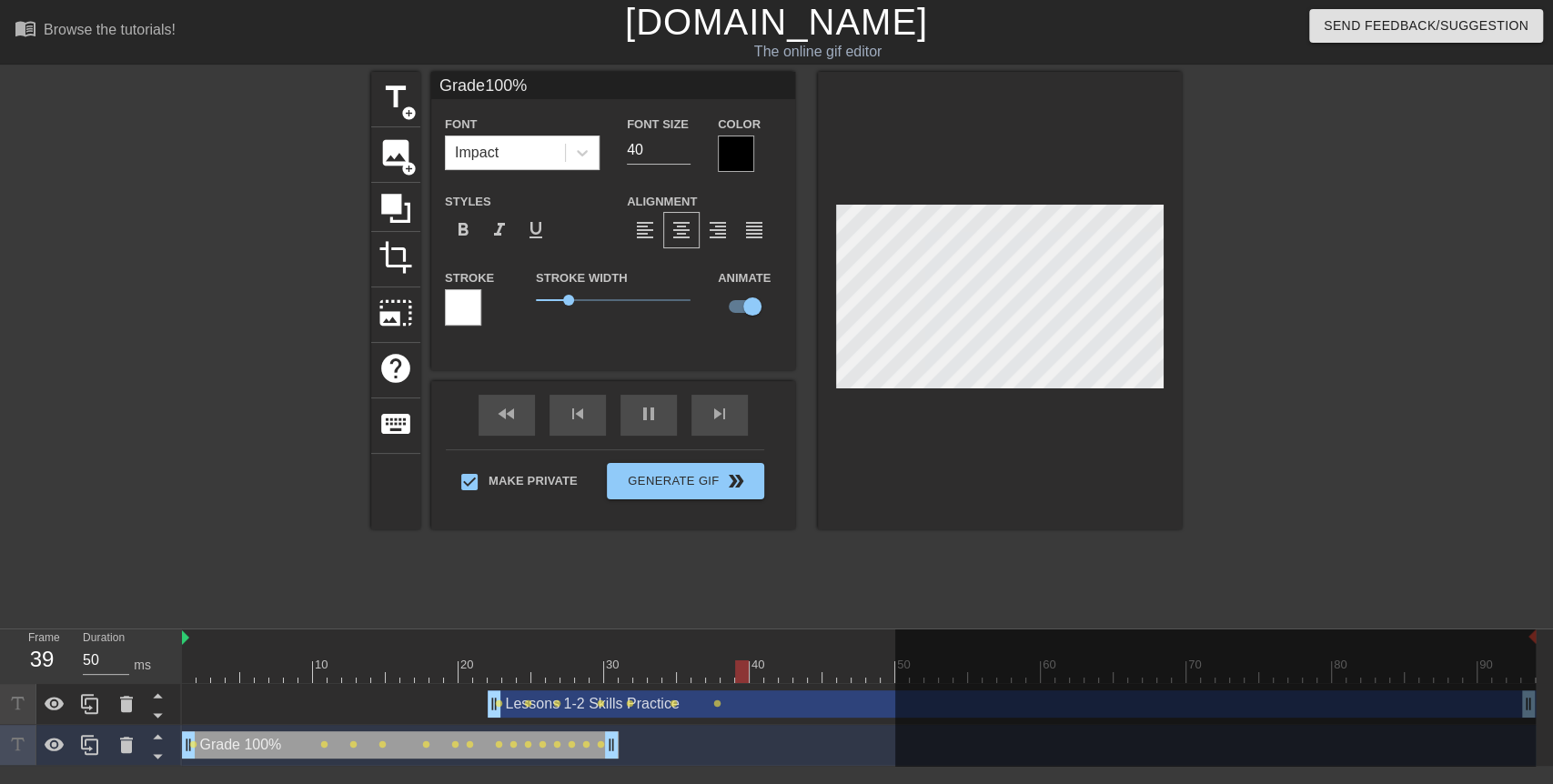
click at [792, 705] on div "Lessons 1-2 Skills Practice drag_handle drag_handle" at bounding box center [1012, 704] width 1048 height 28
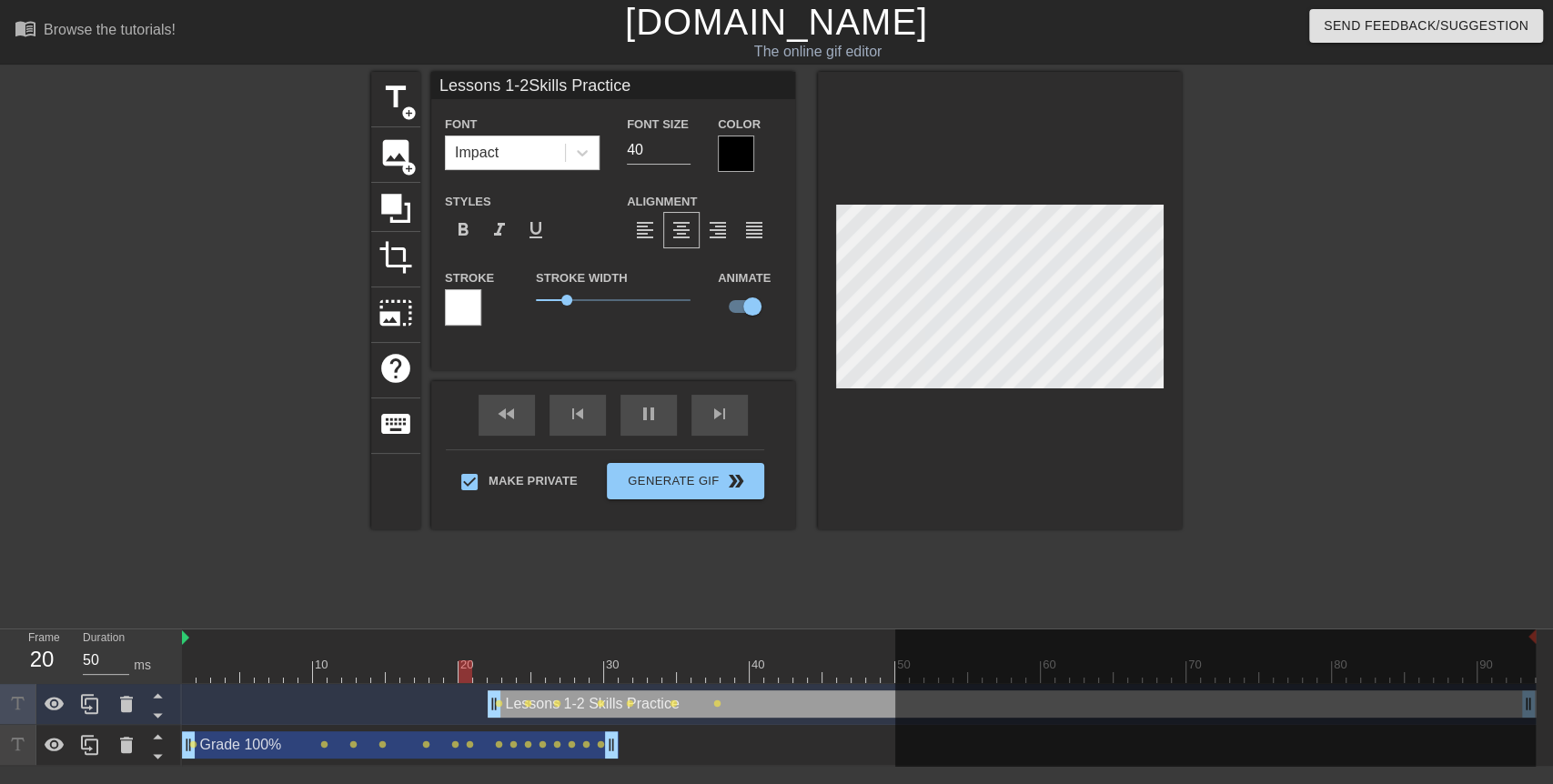
click at [520, 85] on input "Lessons 1-2Skills Practice" at bounding box center [613, 85] width 364 height 28
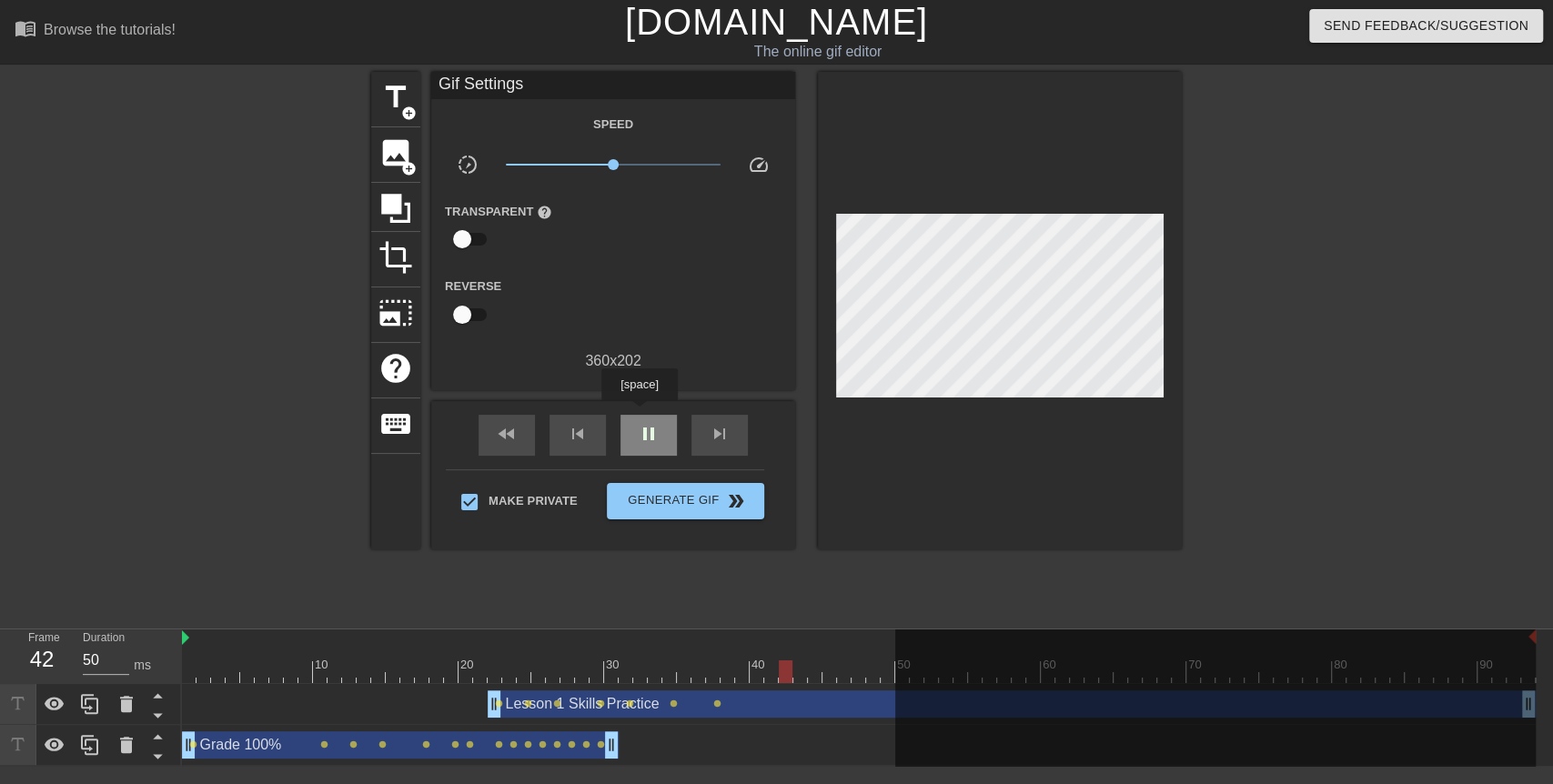
click at [639, 415] on div "pause" at bounding box center [648, 435] width 56 height 41
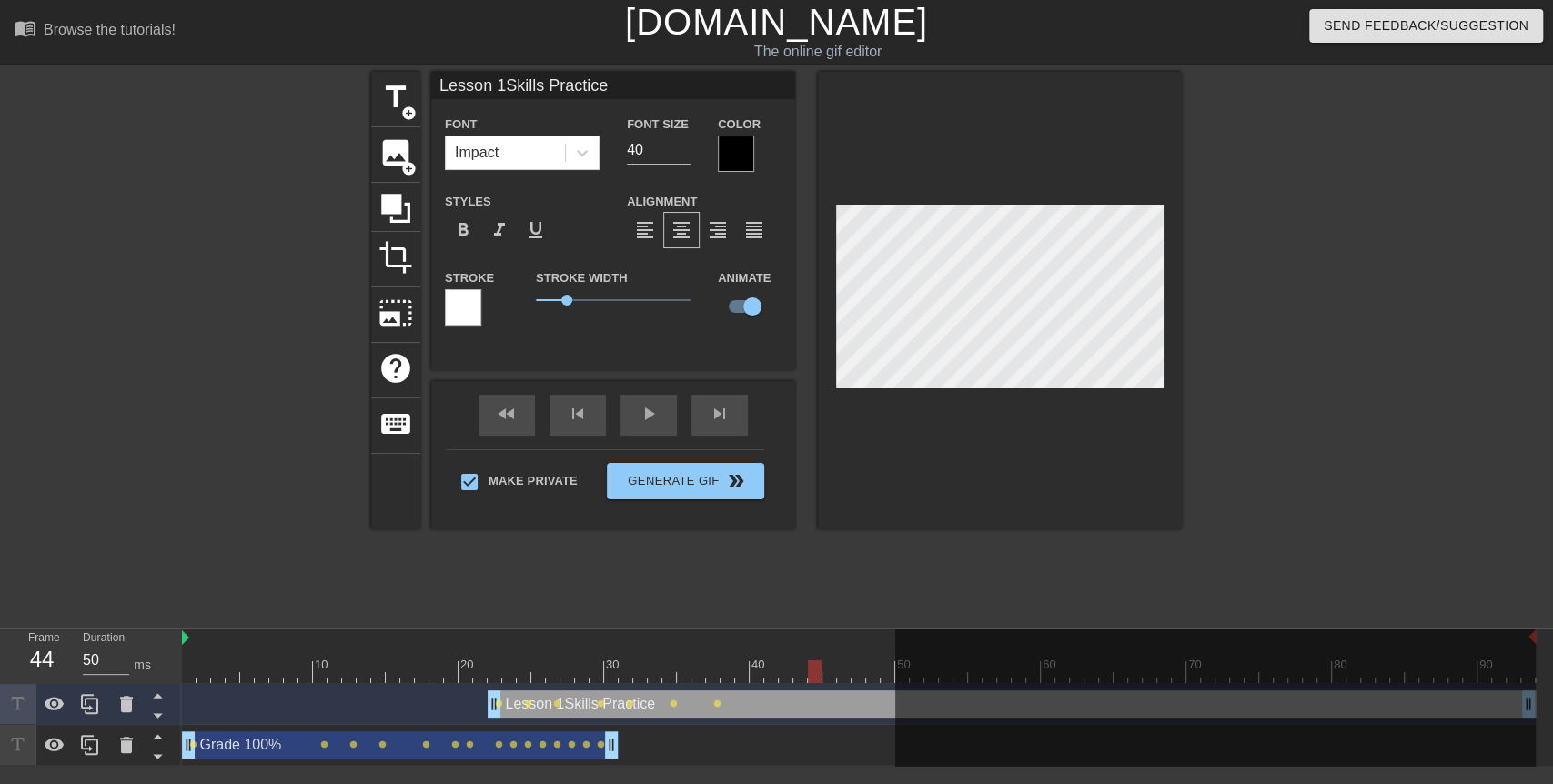
scroll to position [2, 3]
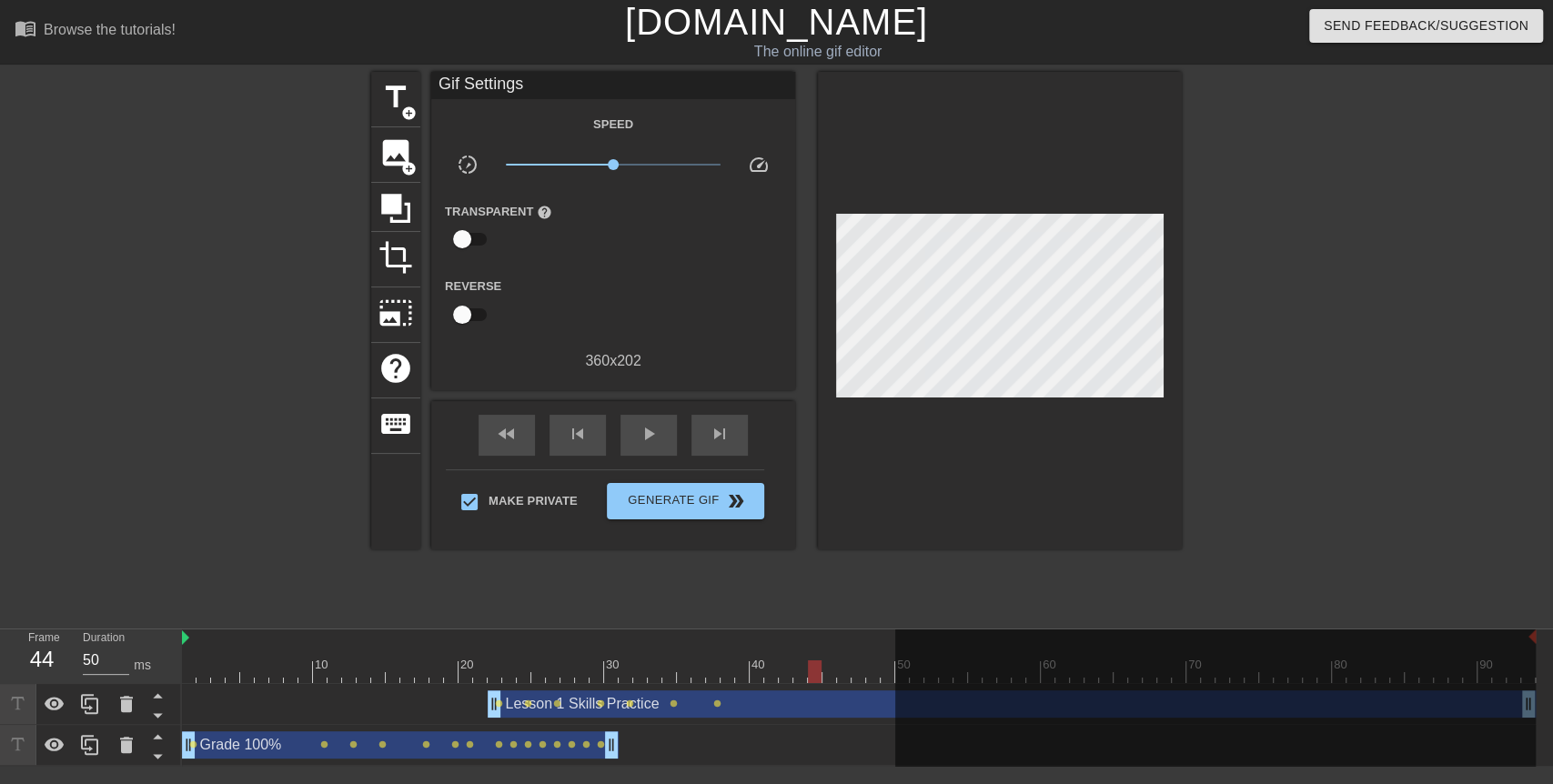
click at [425, 580] on div "title add_circle image add_circle crop photo_size_select_large help keyboard Gi…" at bounding box center [776, 344] width 811 height 546
click at [720, 481] on div "Make Private Generate Gif double_arrow" at bounding box center [604, 505] width 318 height 72
click at [718, 495] on span "Generate Gif double_arrow" at bounding box center [685, 501] width 142 height 22
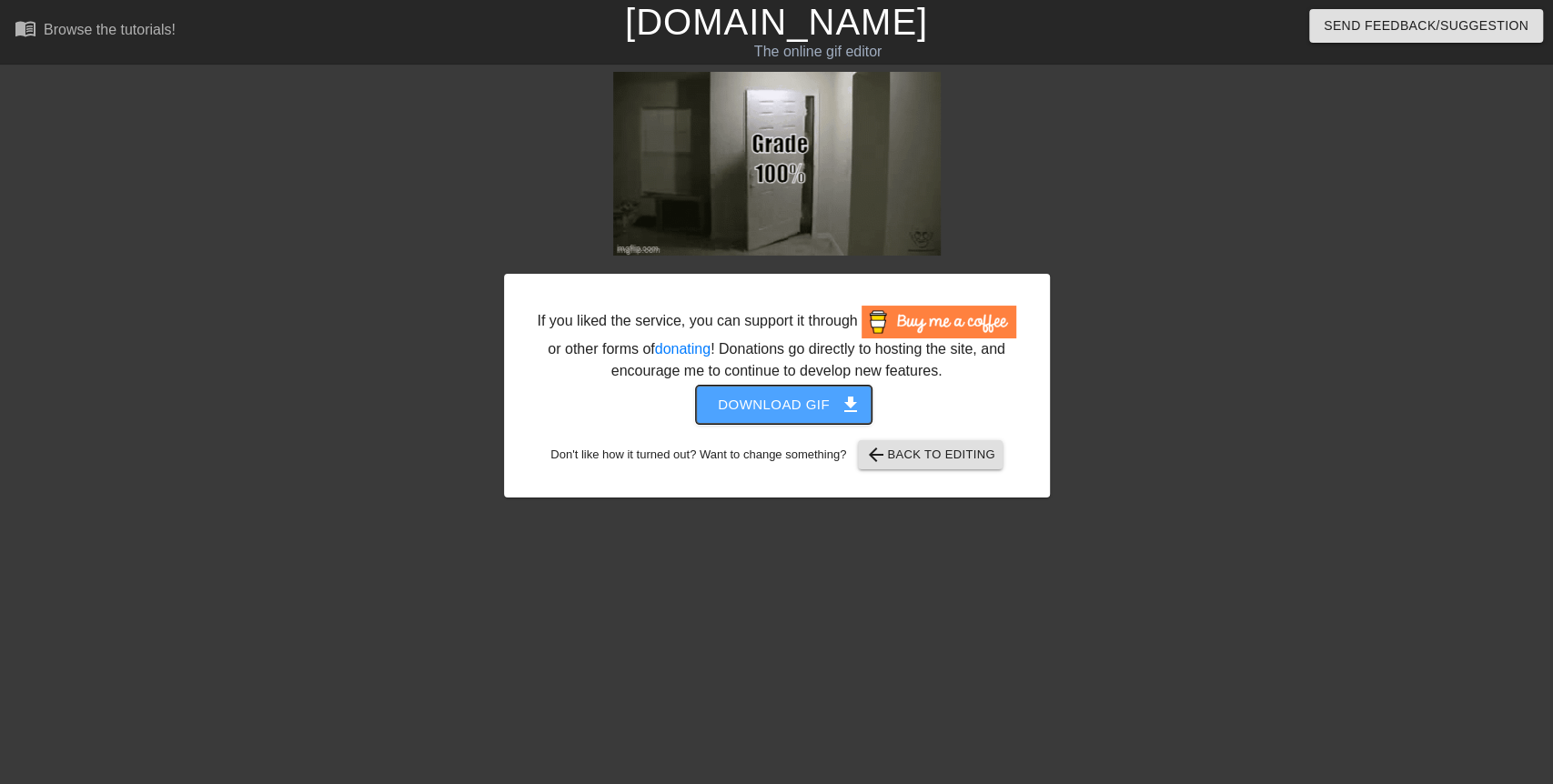
click at [821, 400] on span "Download gif get_app" at bounding box center [784, 404] width 132 height 24
